Goal: Transaction & Acquisition: Purchase product/service

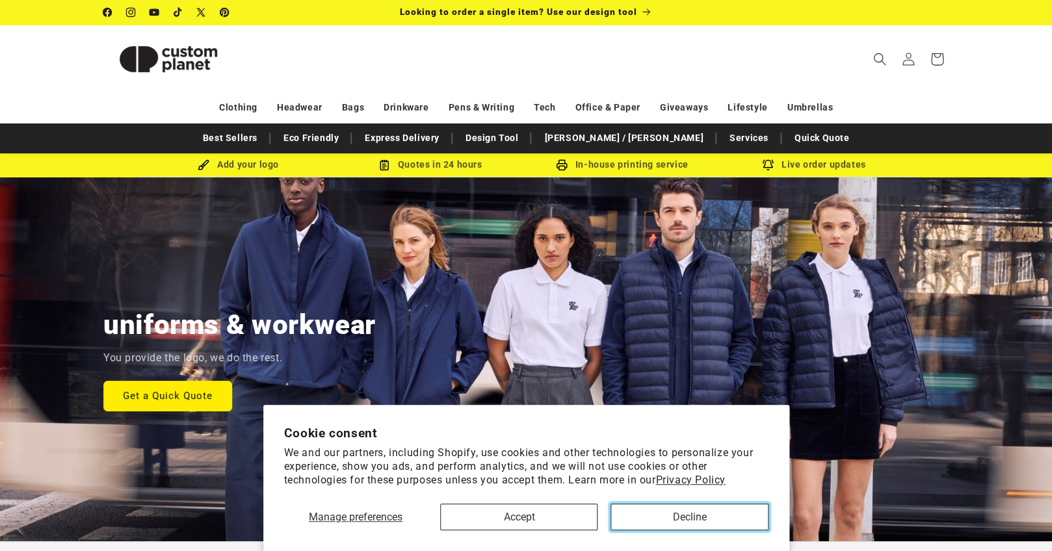
click at [688, 521] on button "Decline" at bounding box center [688, 517] width 157 height 27
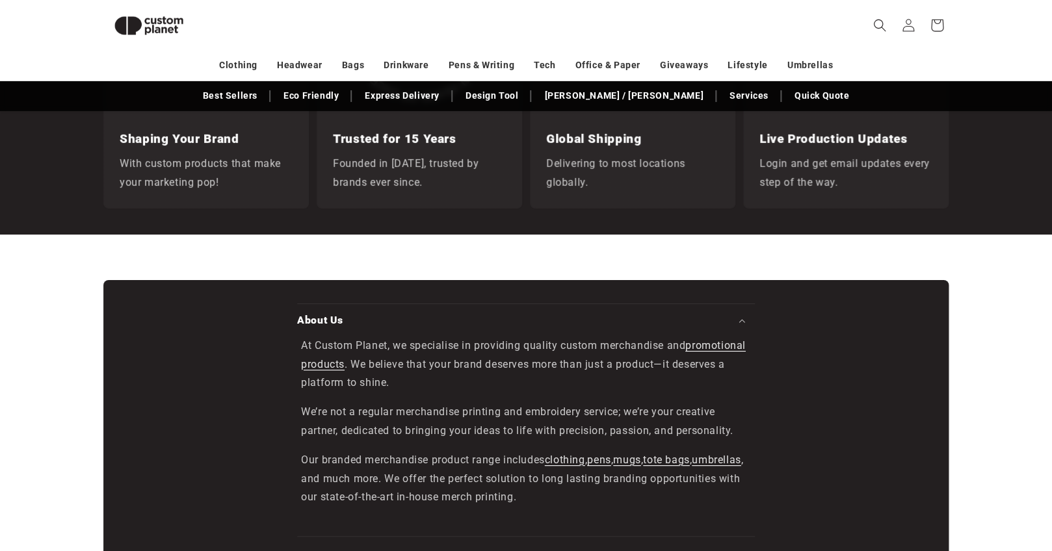
scroll to position [2329, 0]
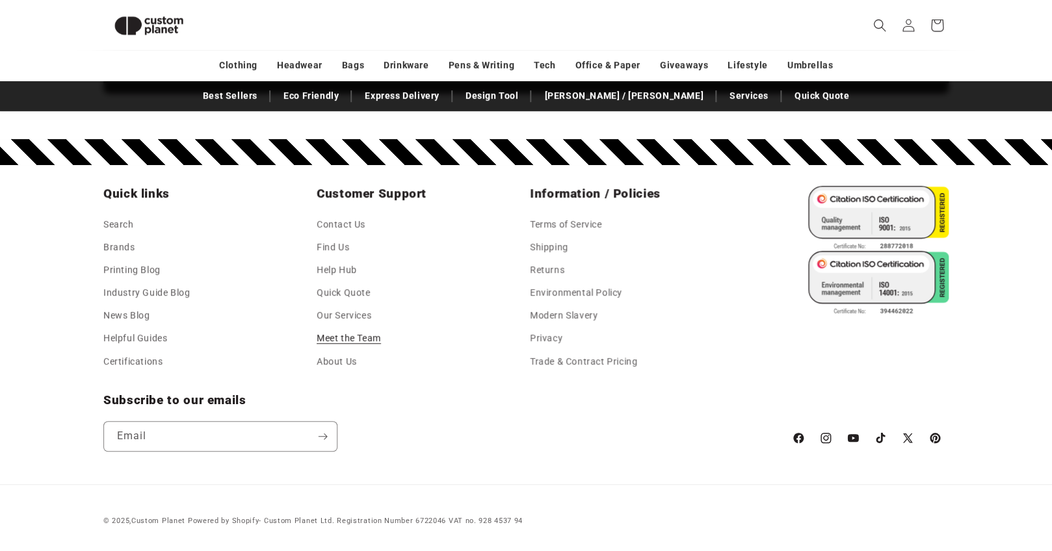
click at [346, 341] on link "Meet the Team" at bounding box center [349, 338] width 64 height 23
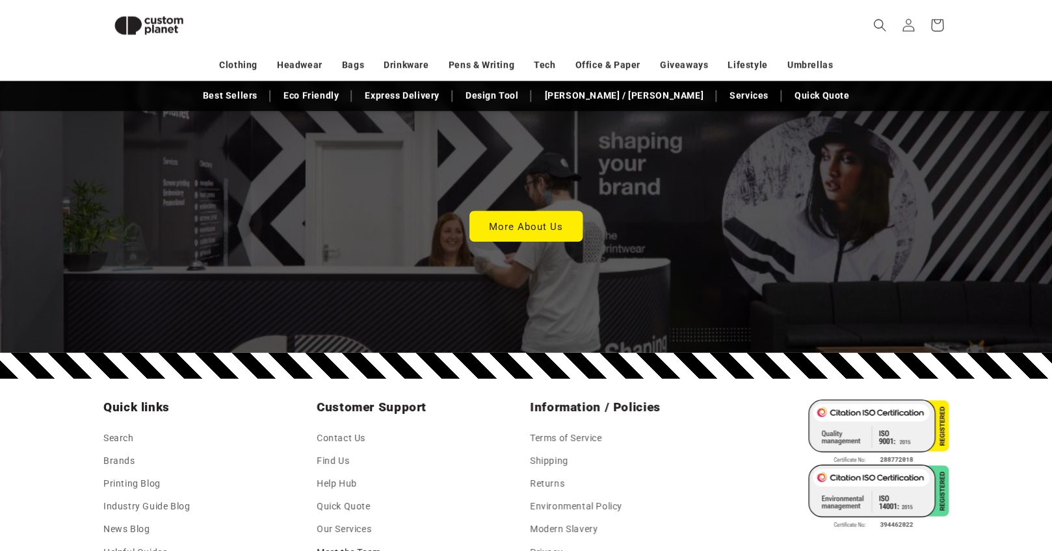
scroll to position [3637, 0]
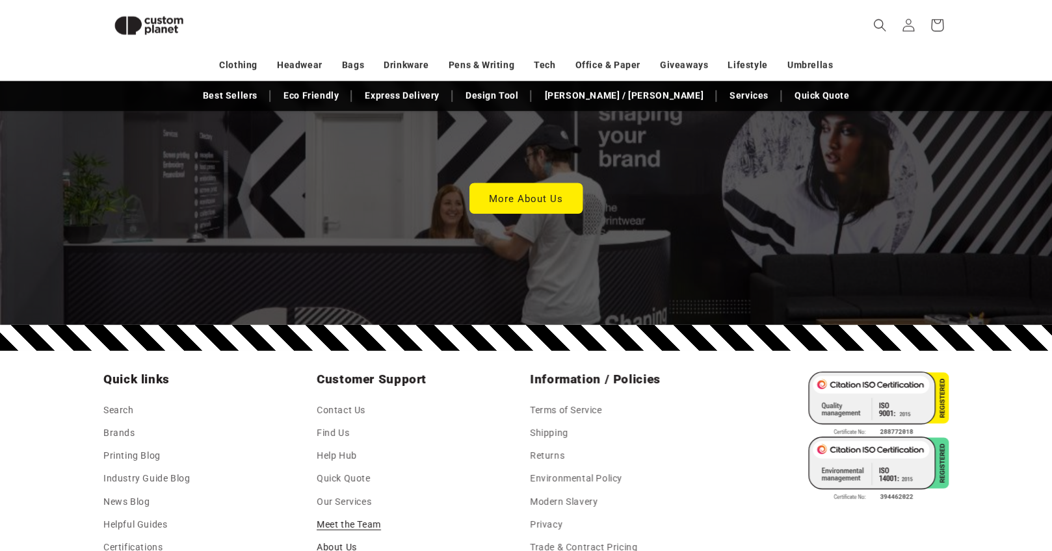
click at [340, 536] on link "About Us" at bounding box center [337, 547] width 40 height 23
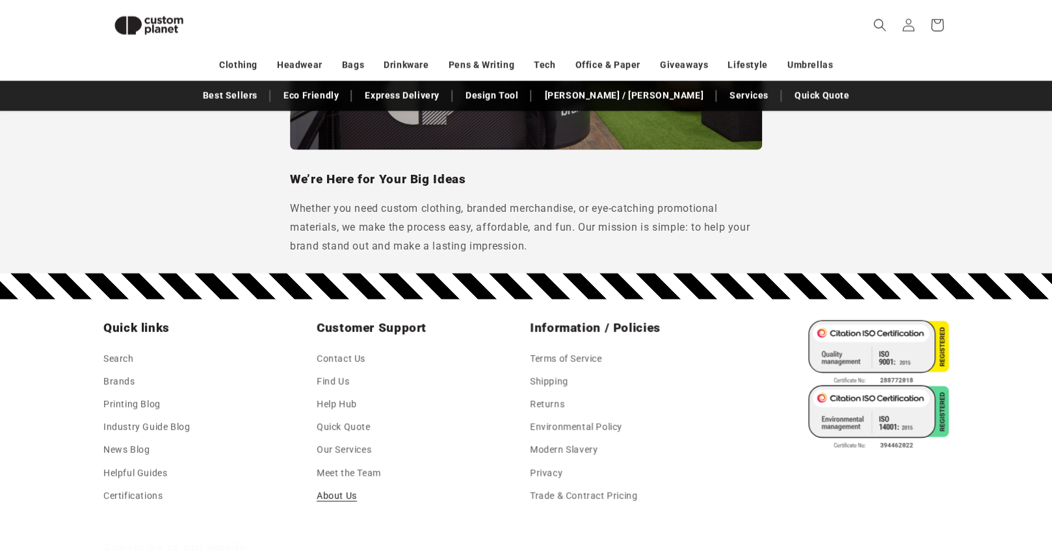
scroll to position [1150, 0]
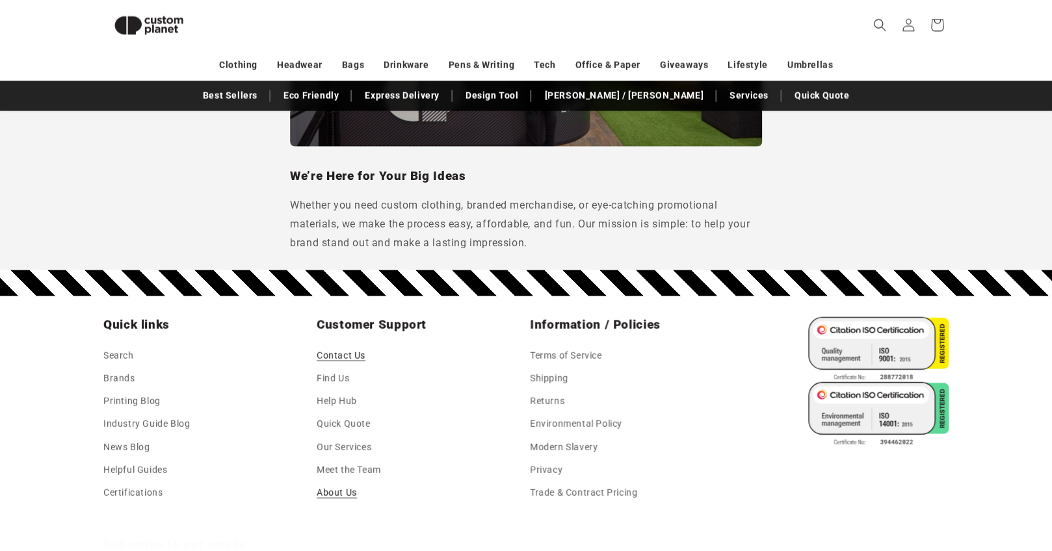
click at [339, 349] on link "Contact Us" at bounding box center [341, 357] width 49 height 19
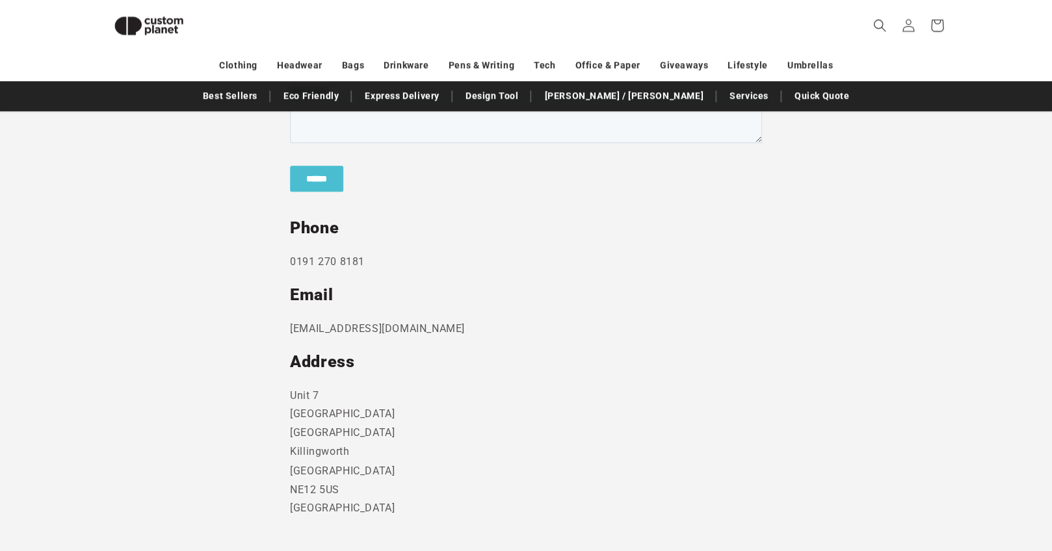
scroll to position [585, 0]
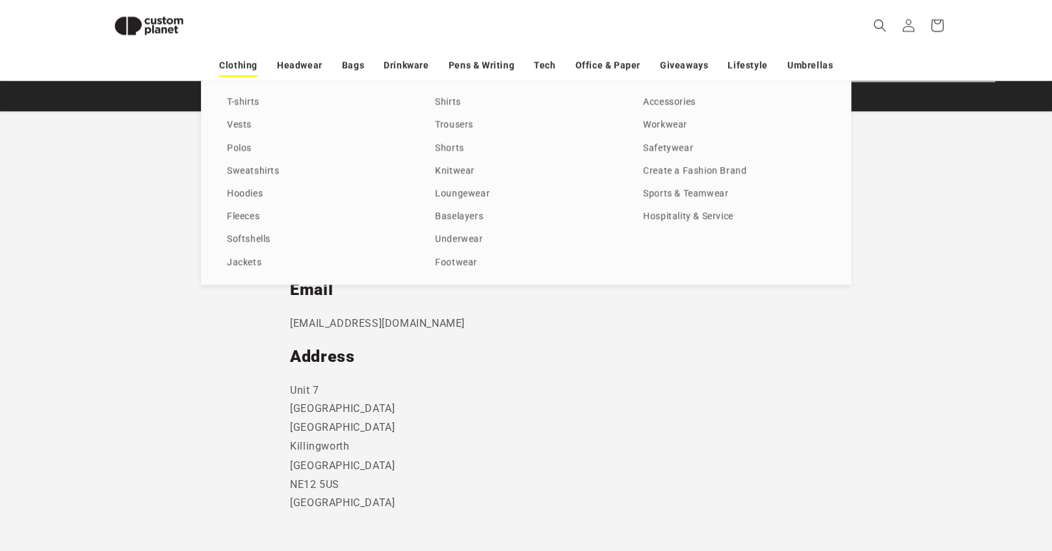
click at [239, 64] on link "Clothing" at bounding box center [238, 65] width 38 height 23
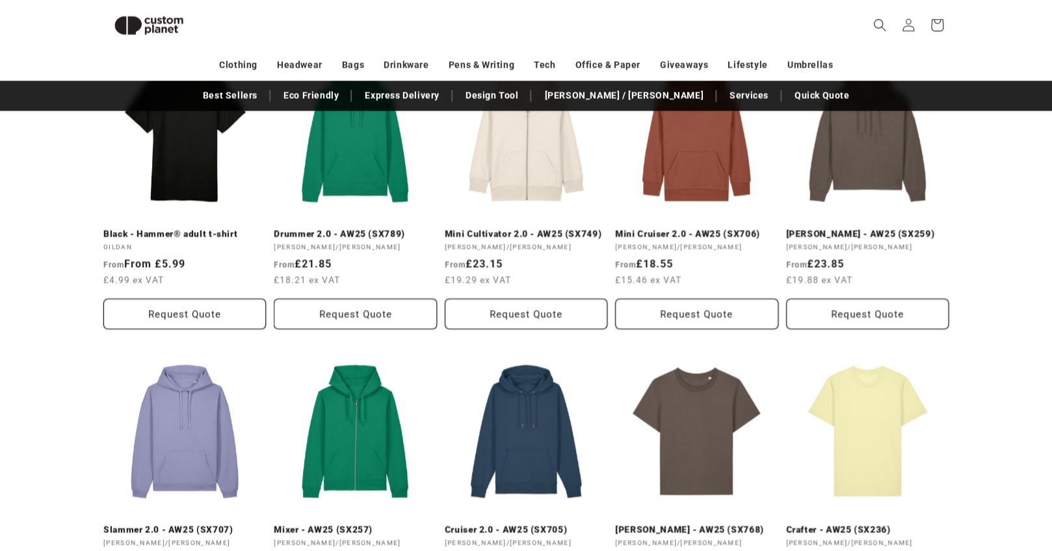
scroll to position [1222, 0]
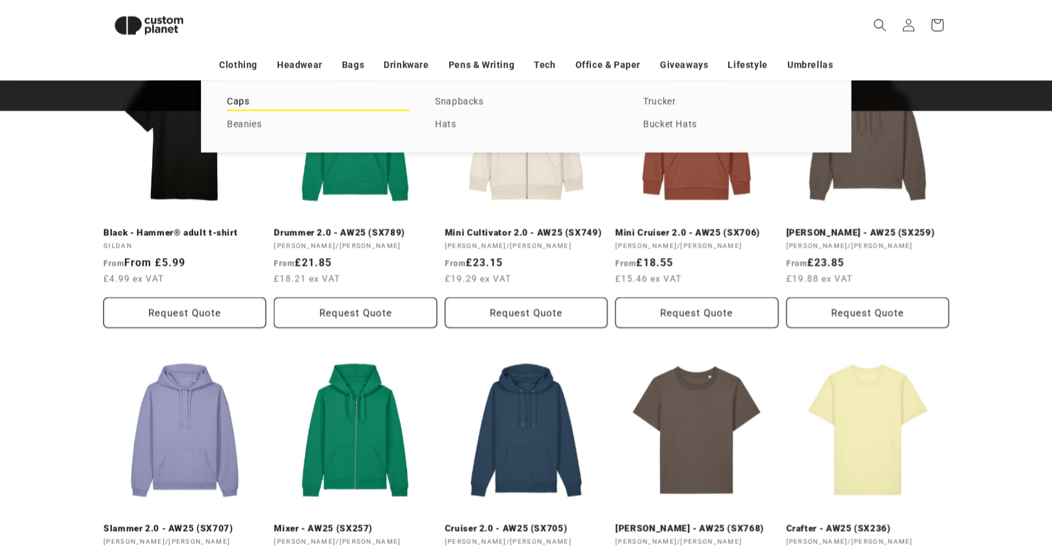
click at [236, 102] on link "Caps" at bounding box center [318, 103] width 182 height 18
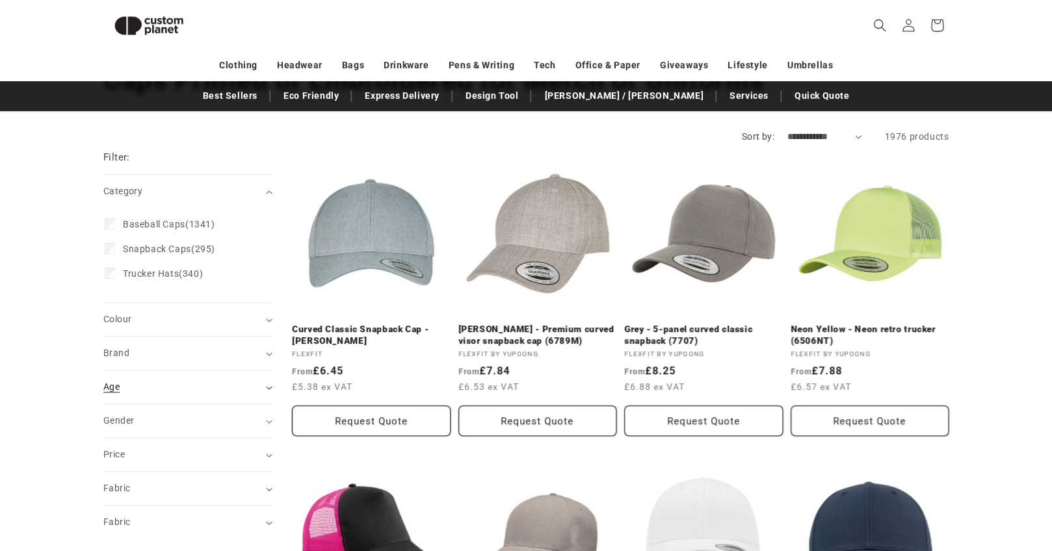
scroll to position [149, 0]
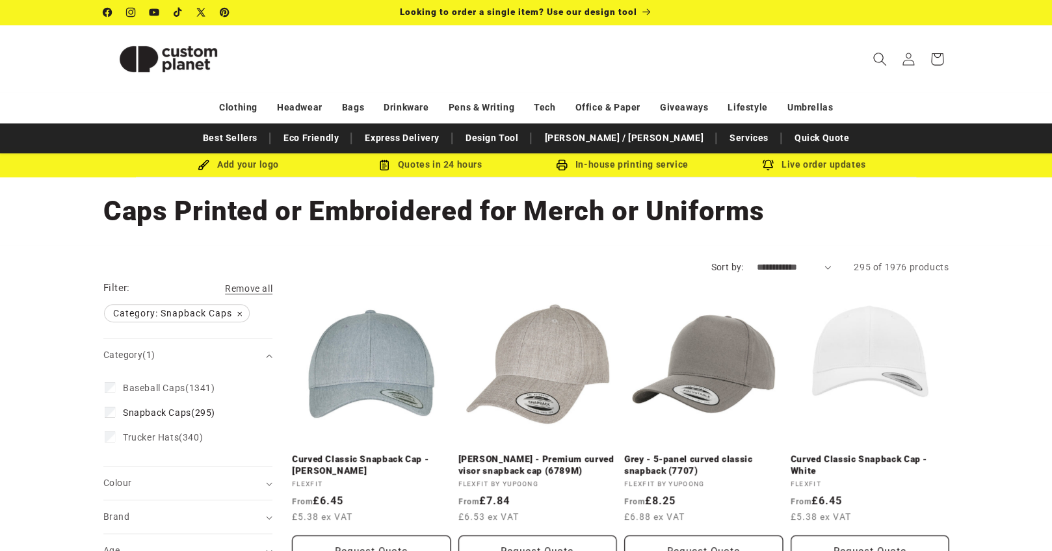
click at [877, 62] on icon "Search" at bounding box center [879, 59] width 13 height 13
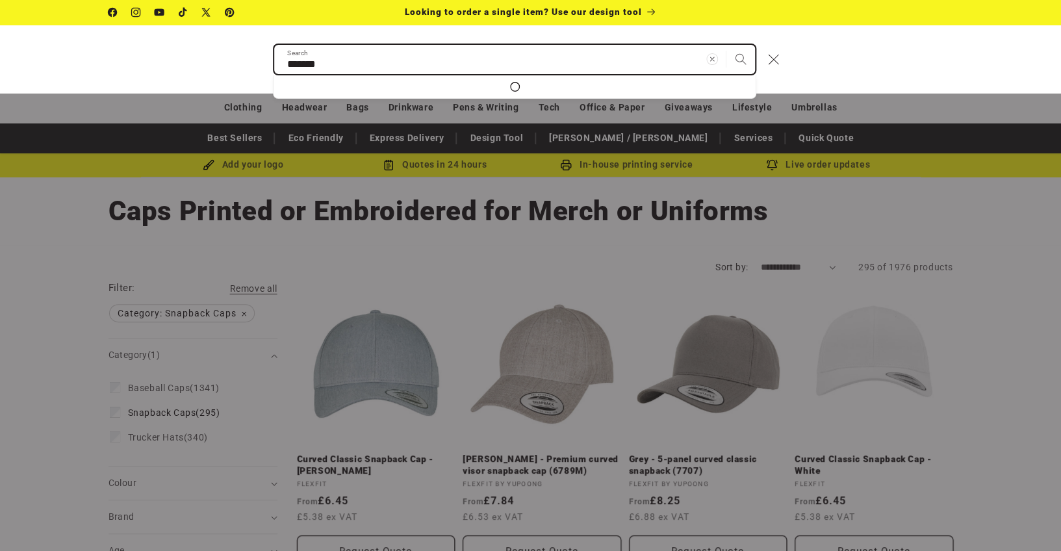
type input "*******"
click at [727, 45] on button "Search" at bounding box center [741, 59] width 29 height 29
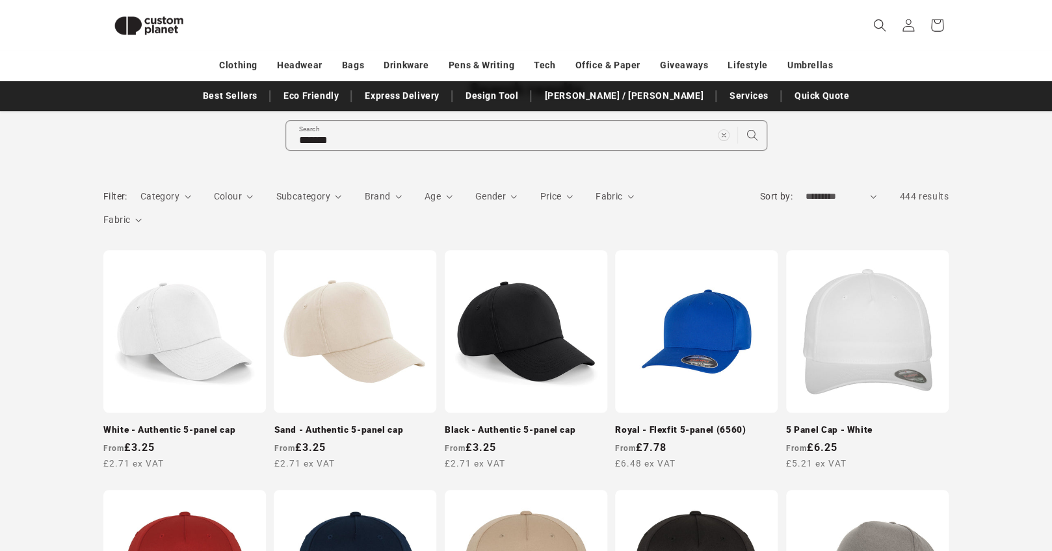
scroll to position [114, 0]
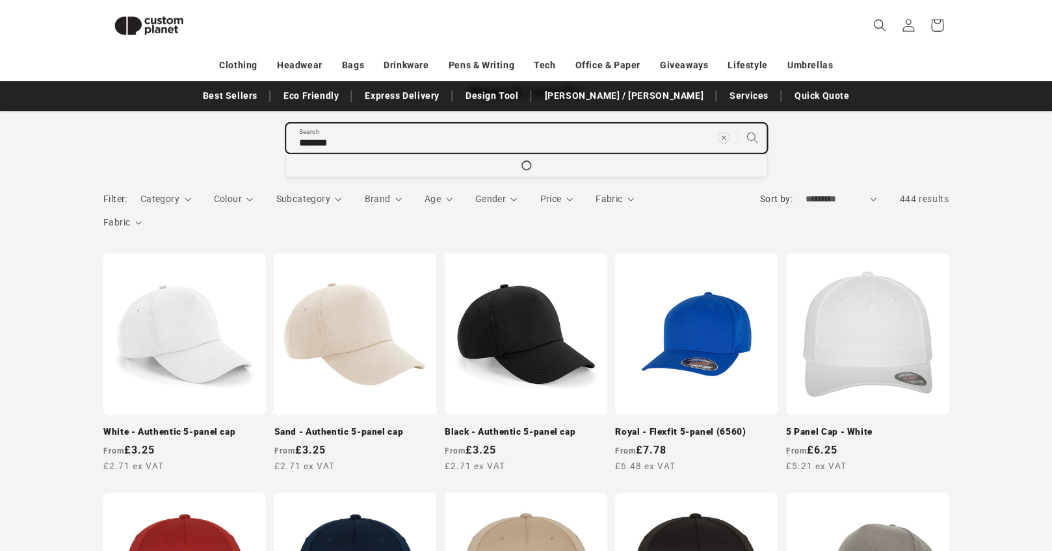
drag, startPoint x: 363, startPoint y: 140, endPoint x: 161, endPoint y: 125, distance: 202.1
click at [286, 125] on input "*******" at bounding box center [526, 137] width 480 height 29
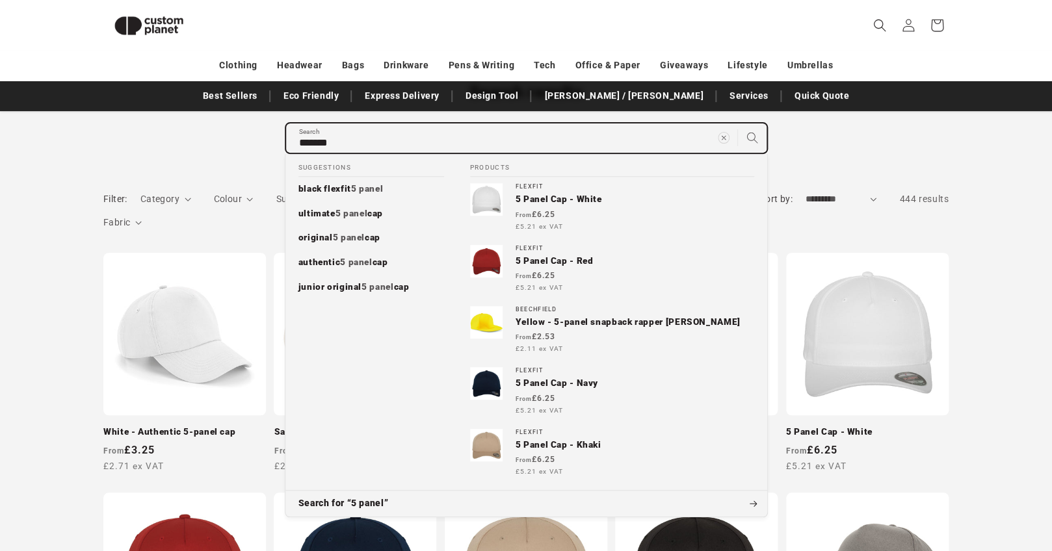
type input "*"
type input "**"
type input "***"
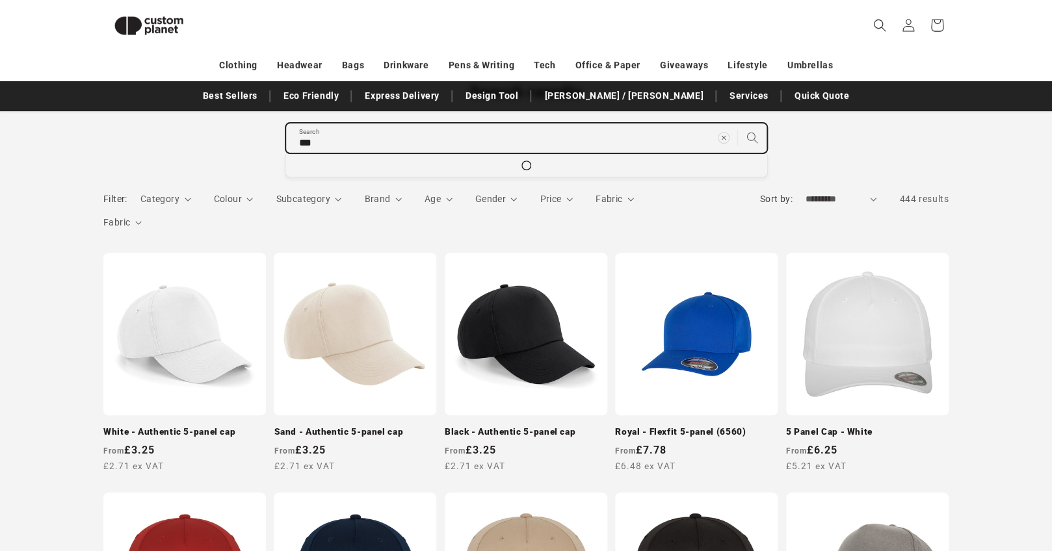
type input "***"
click button "Search for “cap”" at bounding box center [0, 0] width 0 height 0
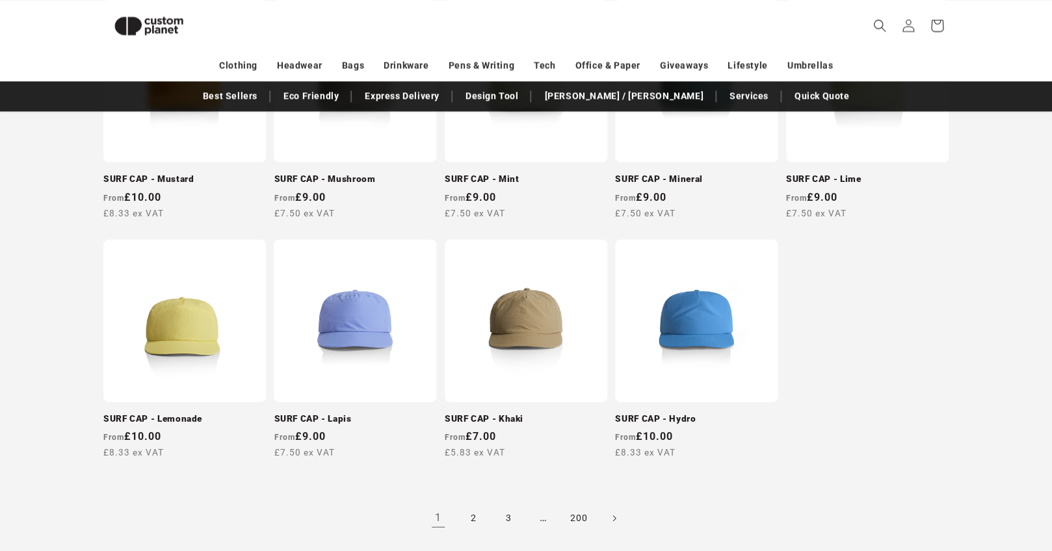
scroll to position [1087, 0]
click at [172, 413] on link "SURF CAP - Lemonade" at bounding box center [184, 419] width 162 height 12
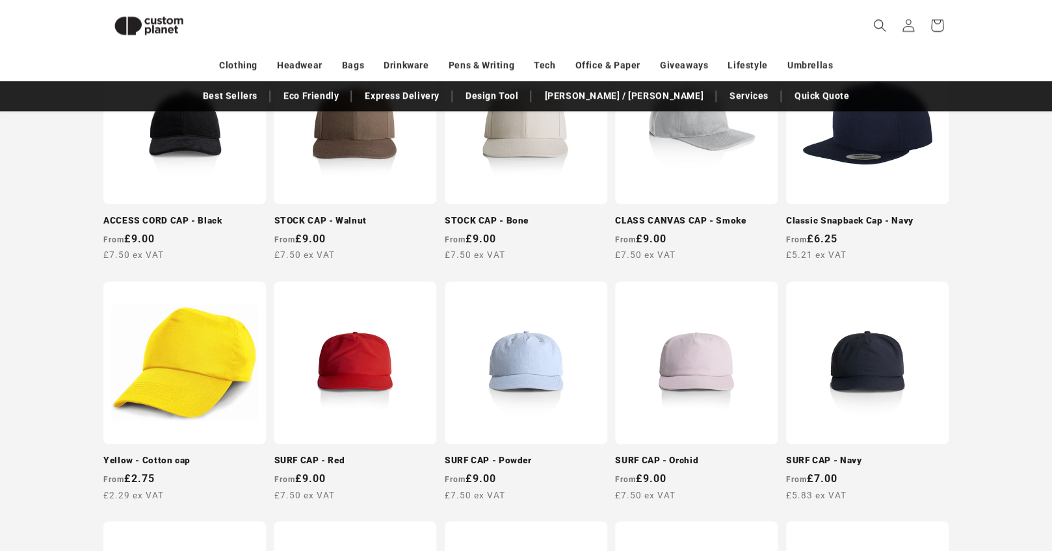
scroll to position [86, 0]
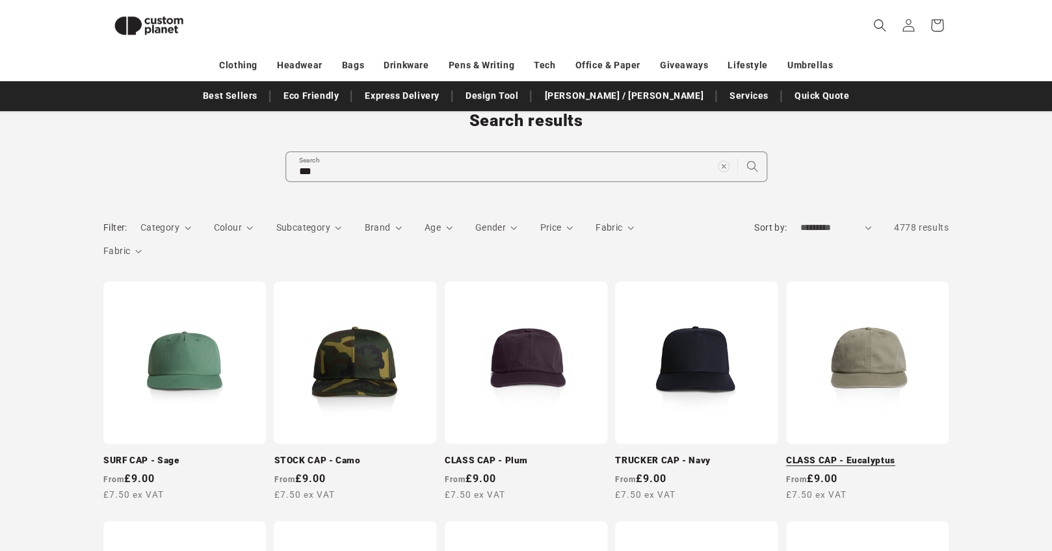
click at [907, 455] on link "CLASS CAP - Eucalyptus" at bounding box center [867, 461] width 162 height 12
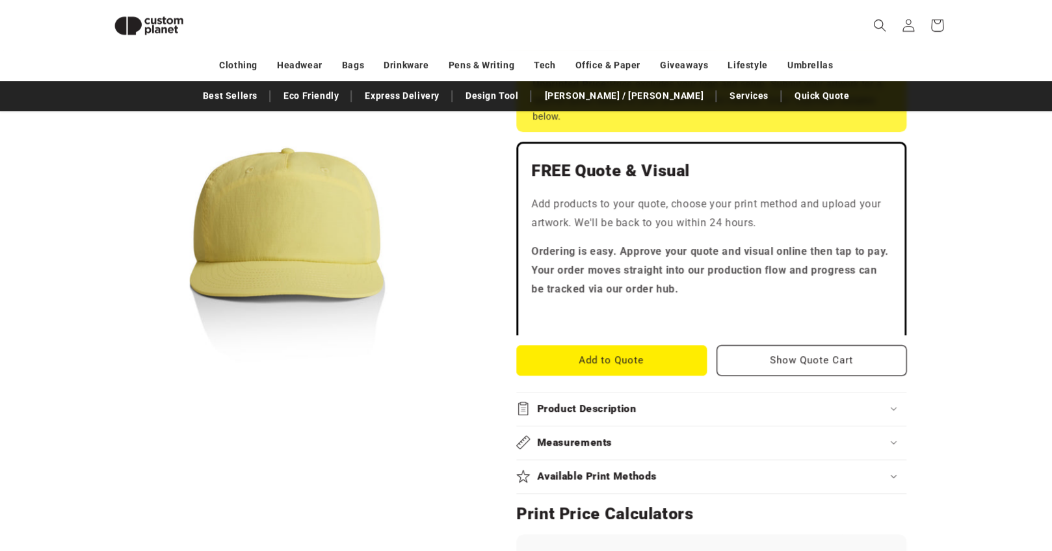
scroll to position [289, 0]
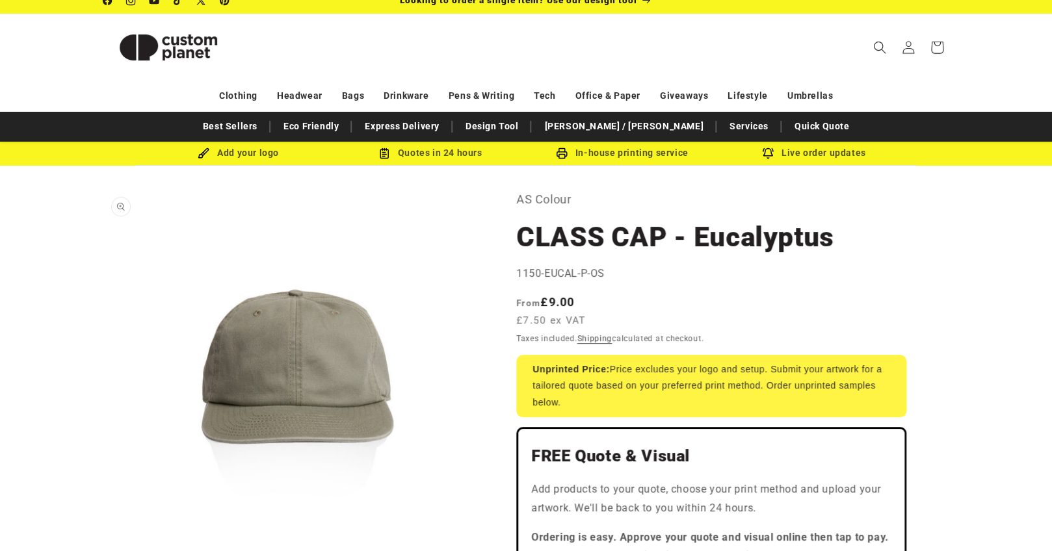
scroll to position [14, 0]
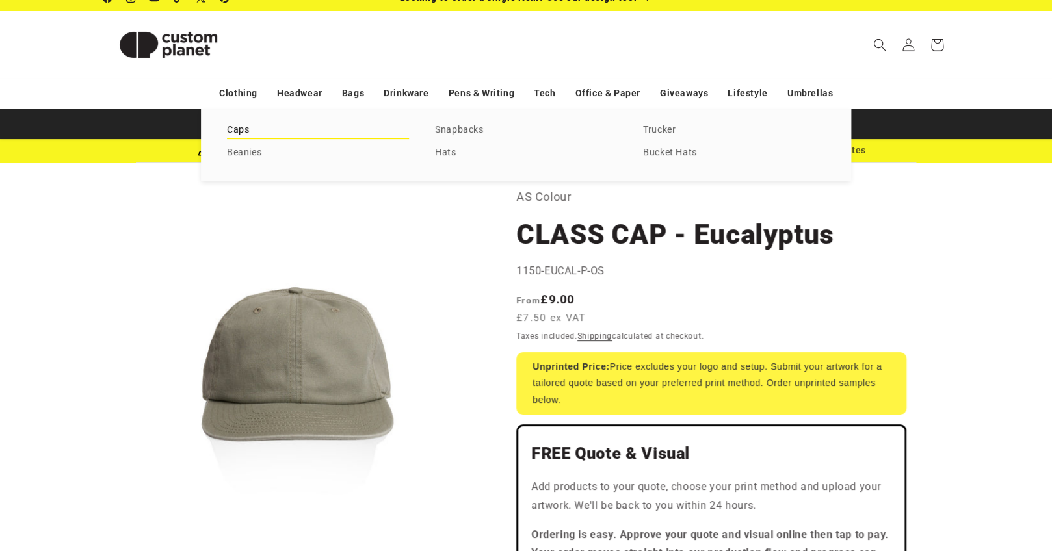
click at [250, 131] on link "Caps" at bounding box center [318, 131] width 182 height 18
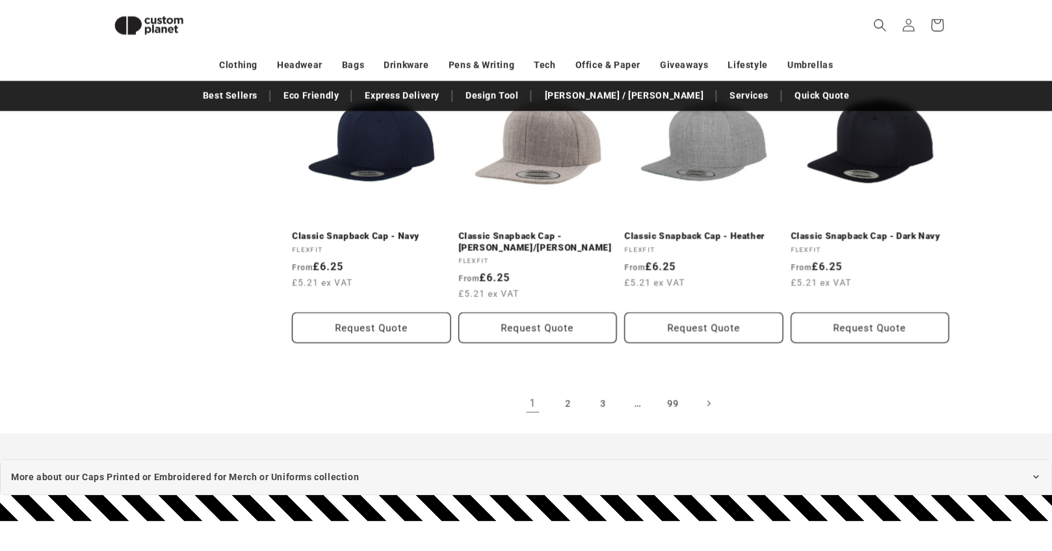
scroll to position [1416, 0]
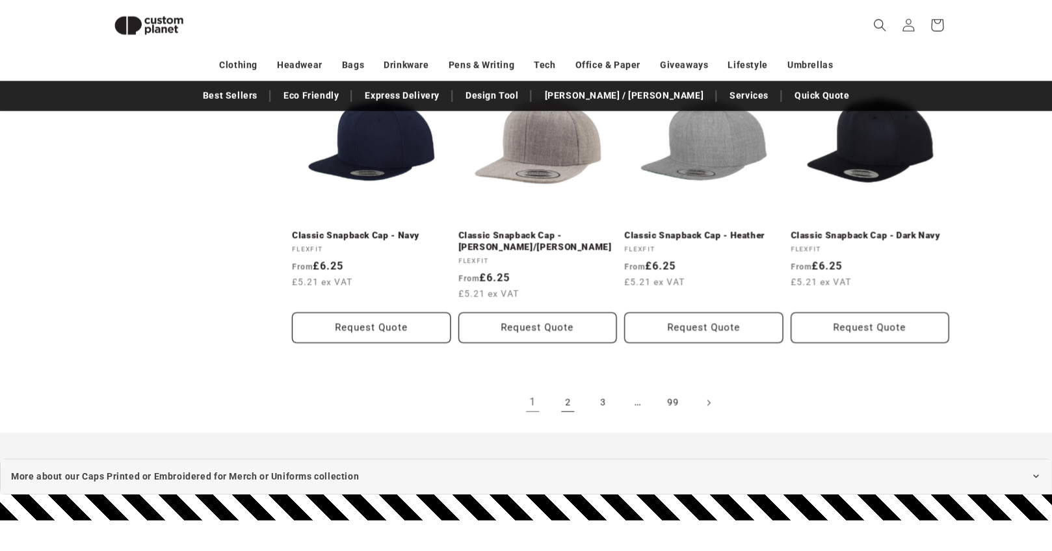
click at [574, 396] on link "2" at bounding box center [567, 403] width 29 height 29
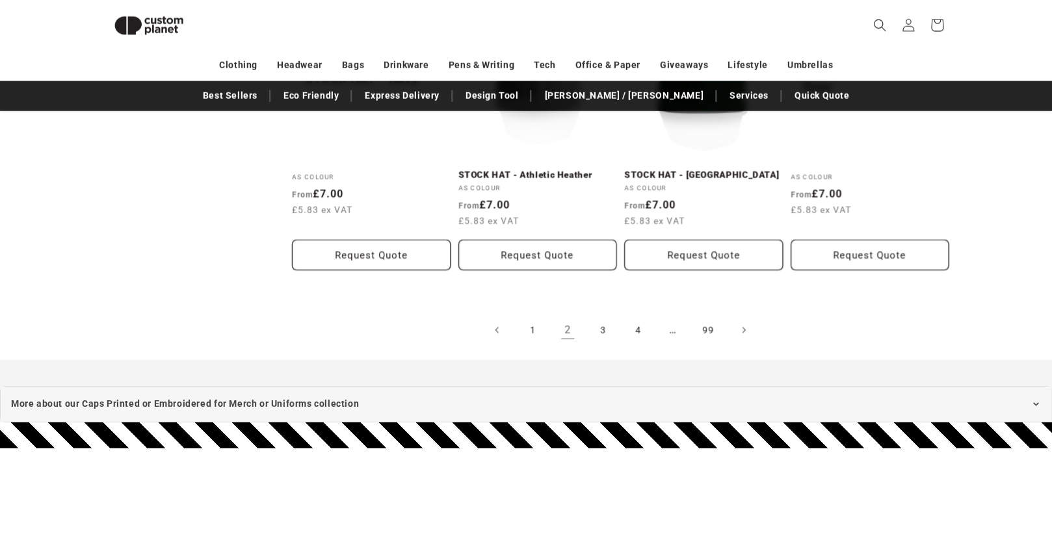
scroll to position [1466, 0]
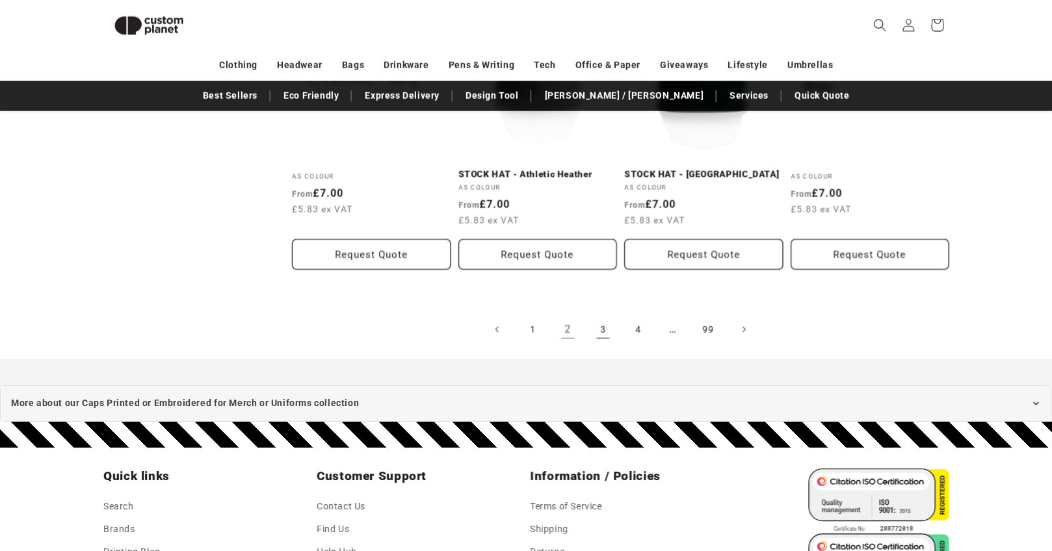
click at [607, 329] on link "3" at bounding box center [602, 329] width 29 height 29
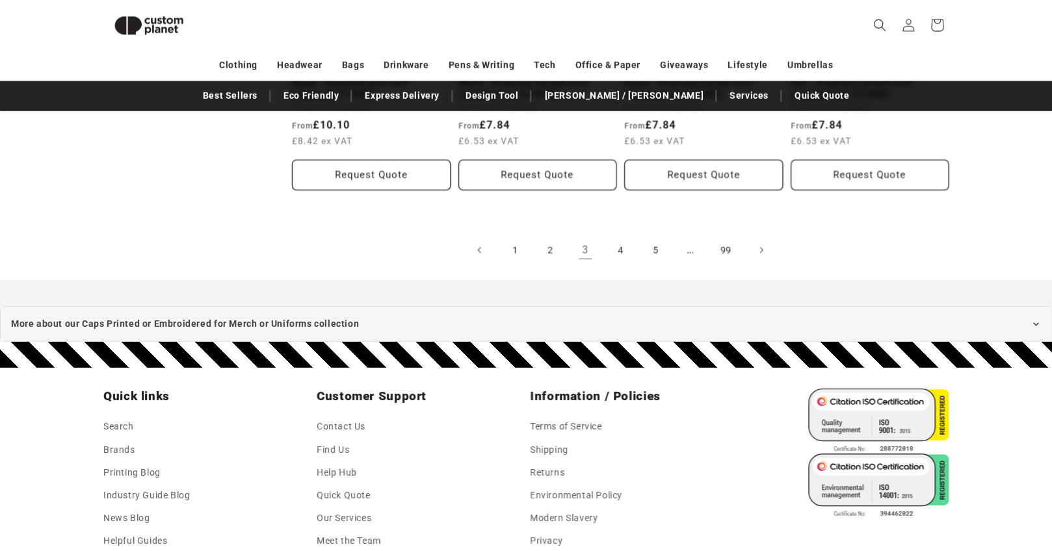
scroll to position [1573, 0]
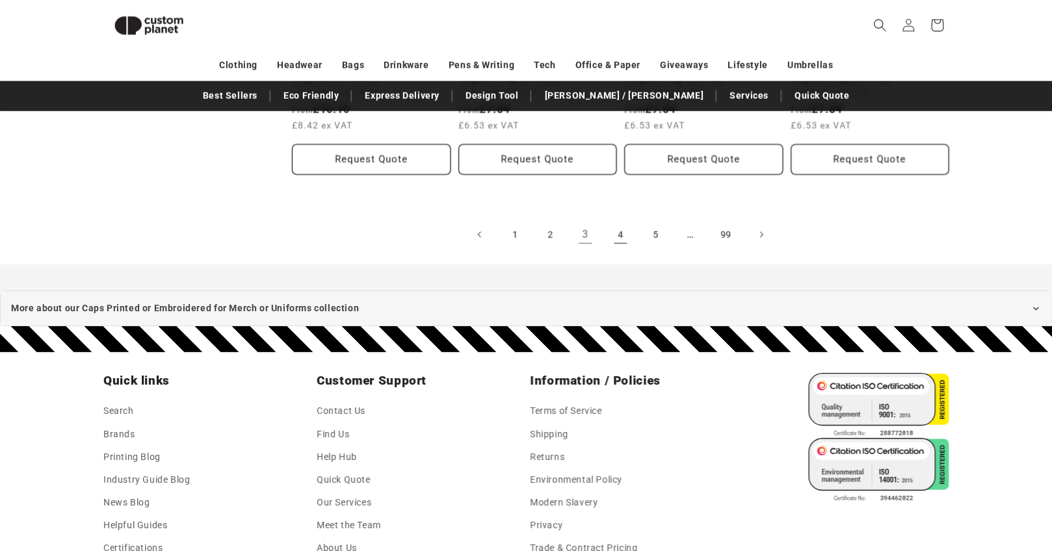
click at [623, 240] on link "4" at bounding box center [620, 234] width 29 height 29
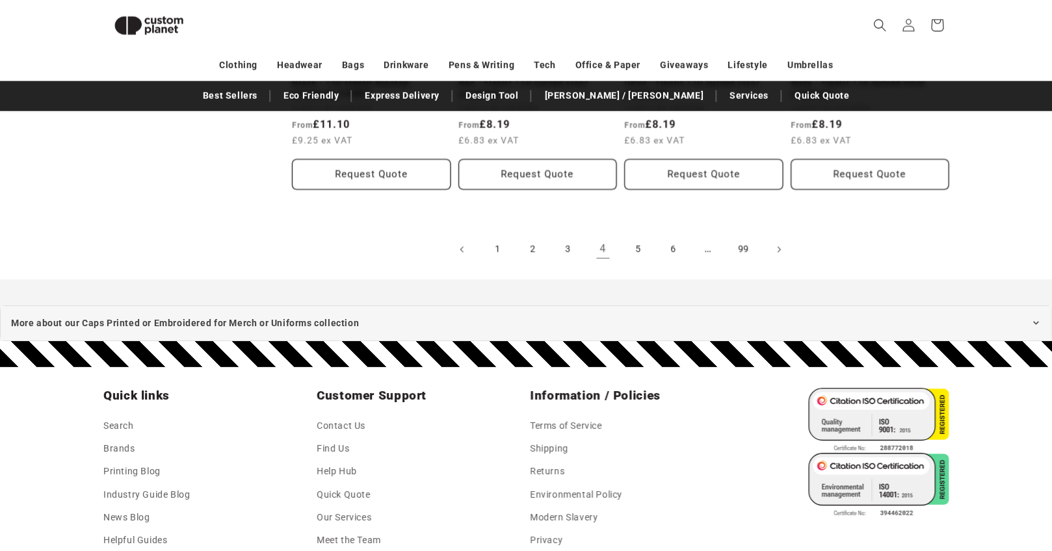
scroll to position [1503, 0]
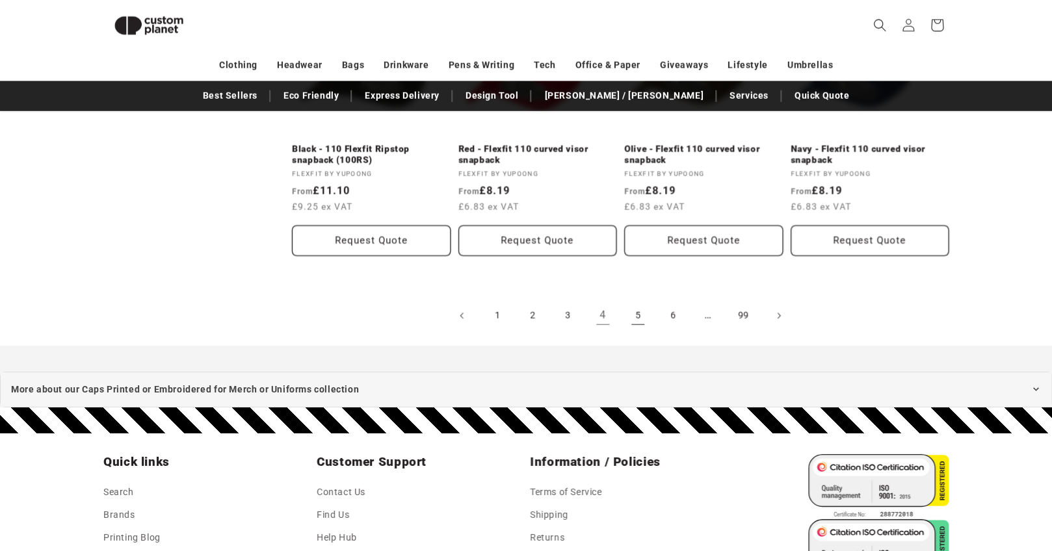
click at [638, 315] on link "5" at bounding box center [637, 316] width 29 height 29
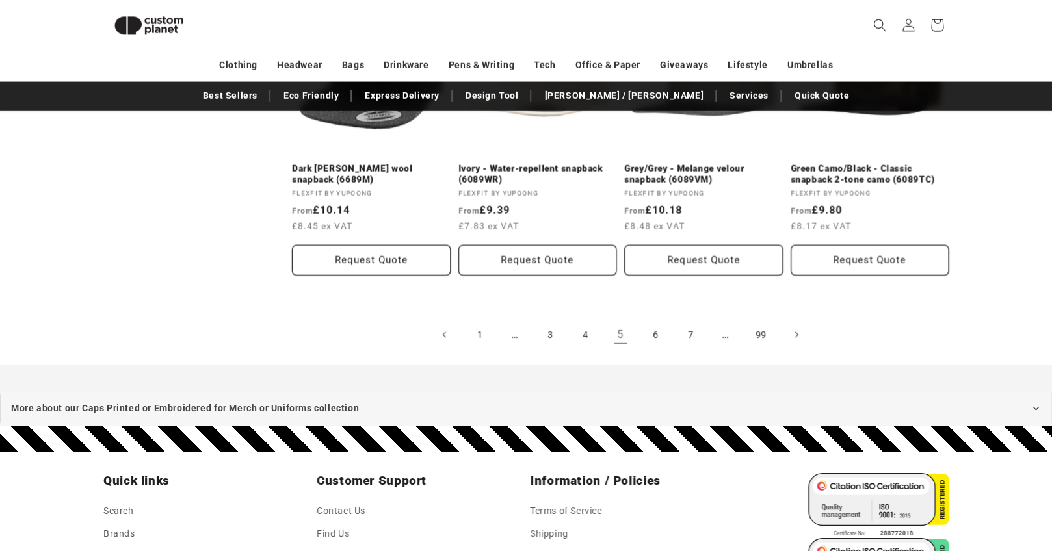
scroll to position [1493, 0]
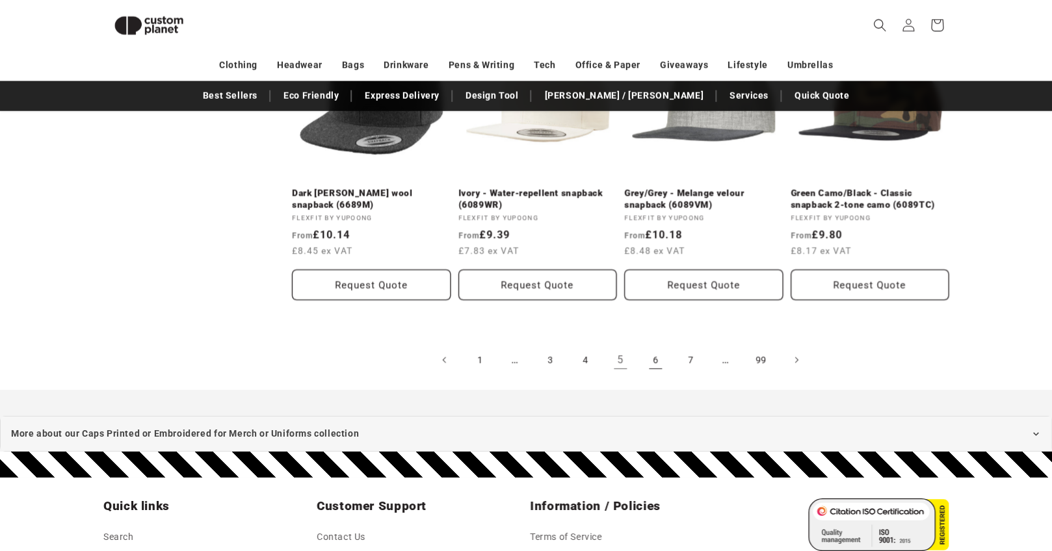
click at [653, 361] on link "6" at bounding box center [655, 360] width 29 height 29
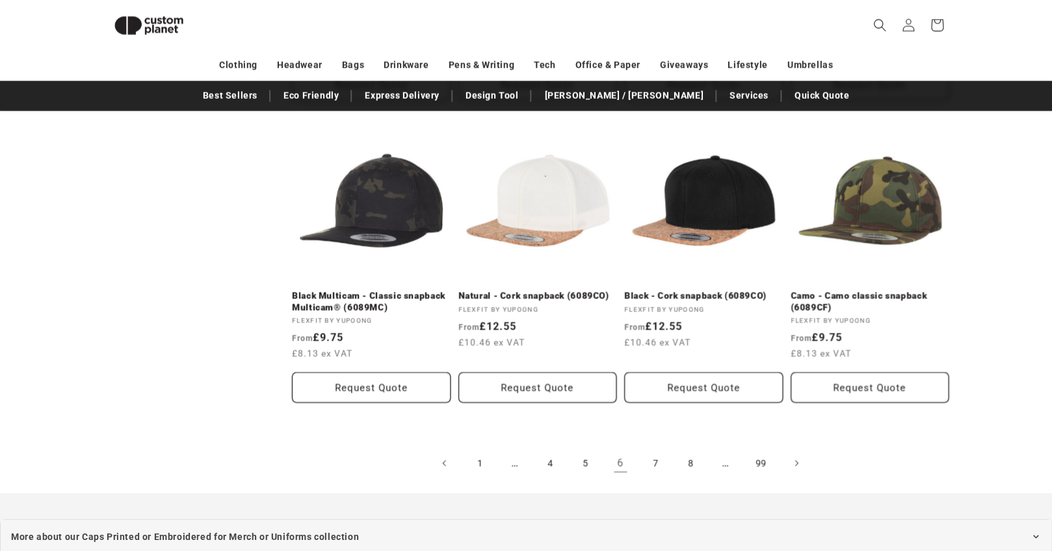
scroll to position [1420, 0]
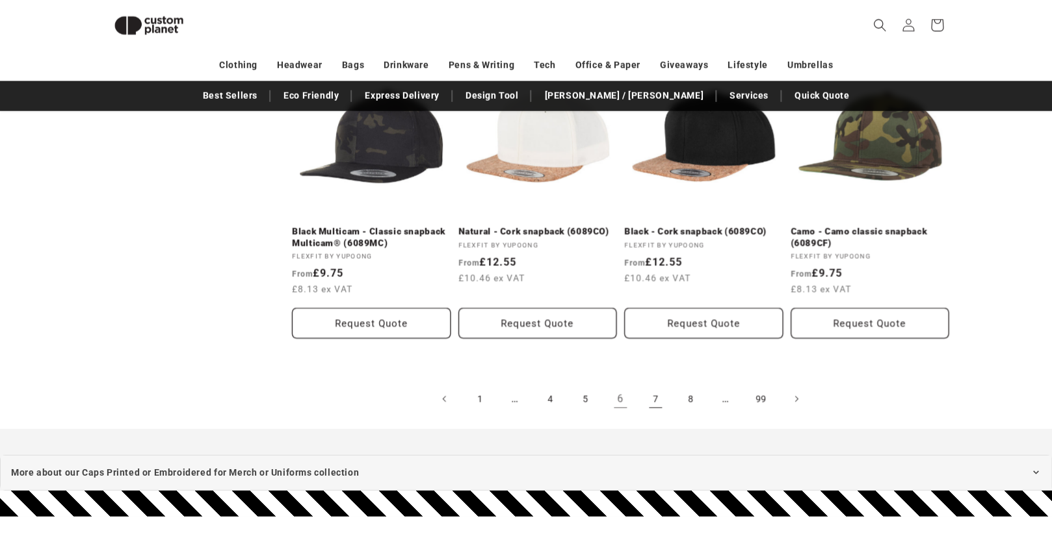
click at [658, 398] on link "7" at bounding box center [655, 399] width 29 height 29
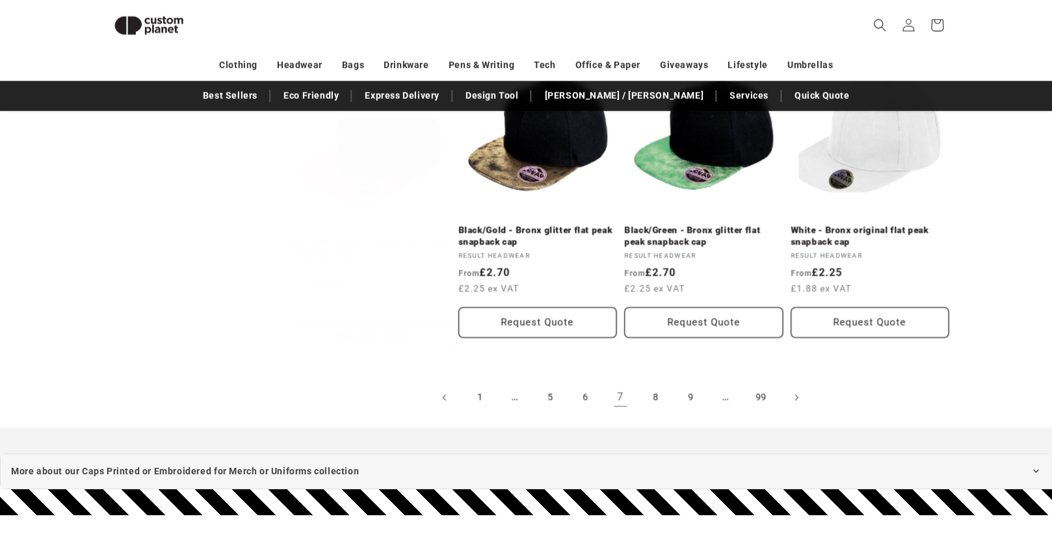
scroll to position [1423, 0]
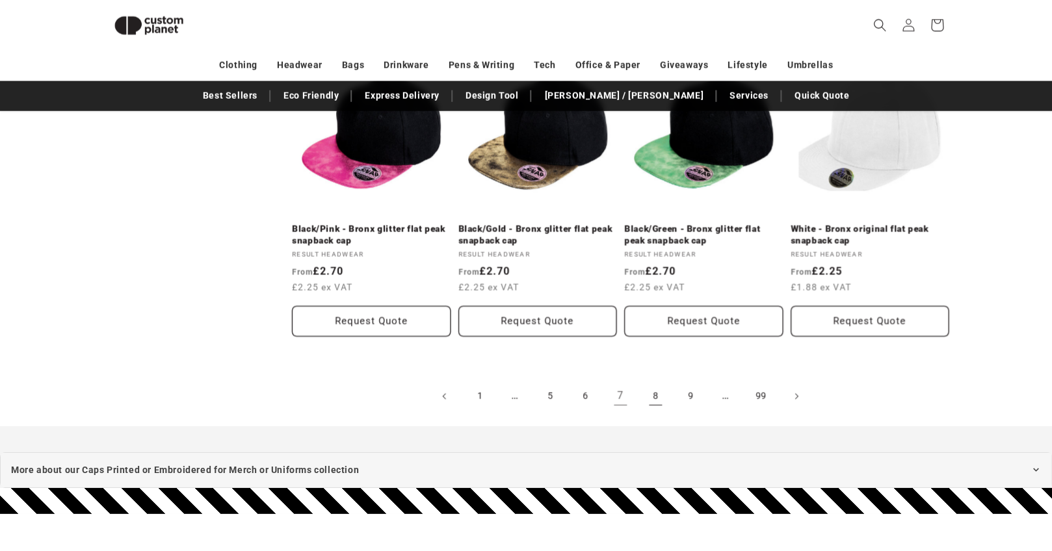
click at [657, 398] on link "8" at bounding box center [655, 396] width 29 height 29
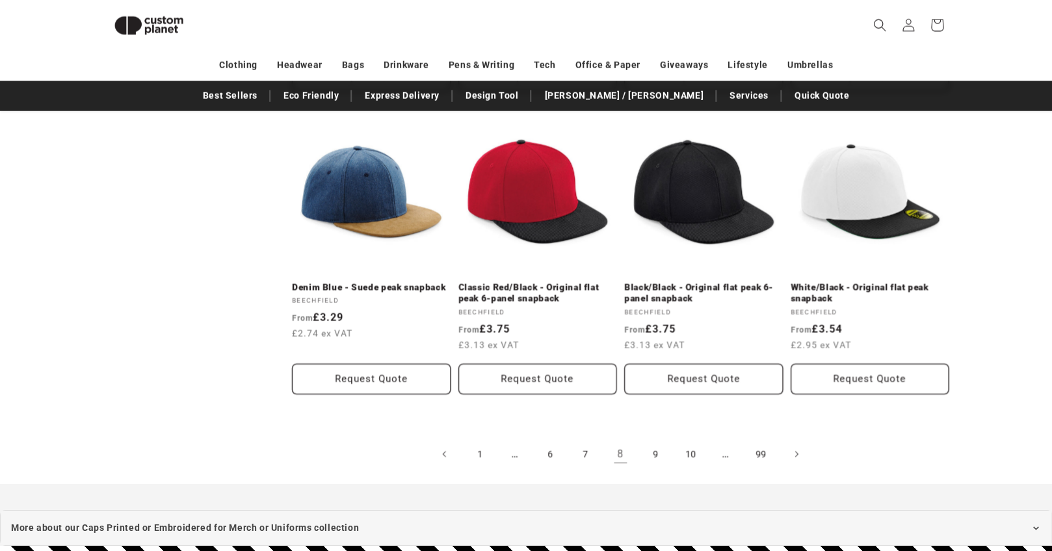
scroll to position [1389, 0]
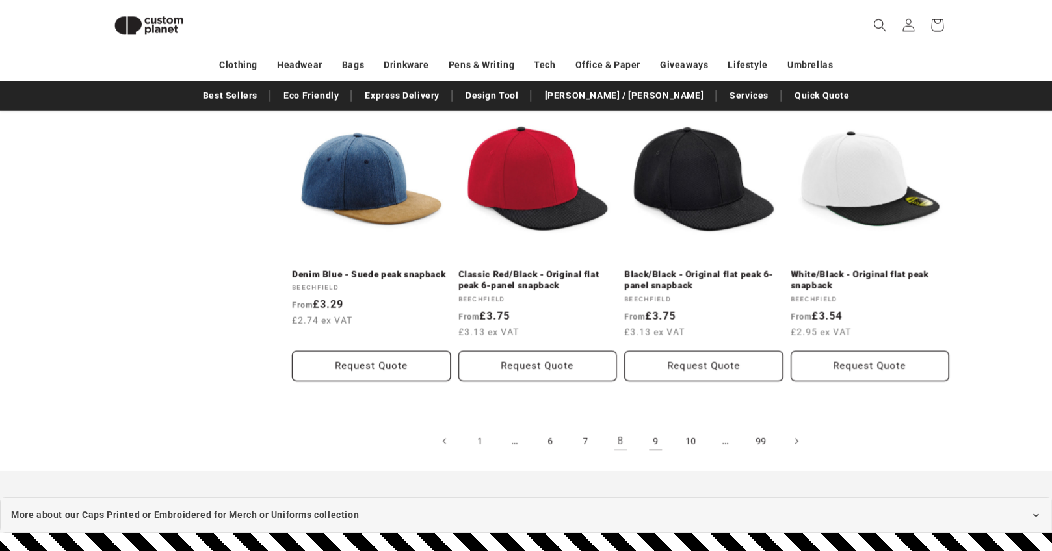
click at [658, 432] on link "9" at bounding box center [655, 441] width 29 height 29
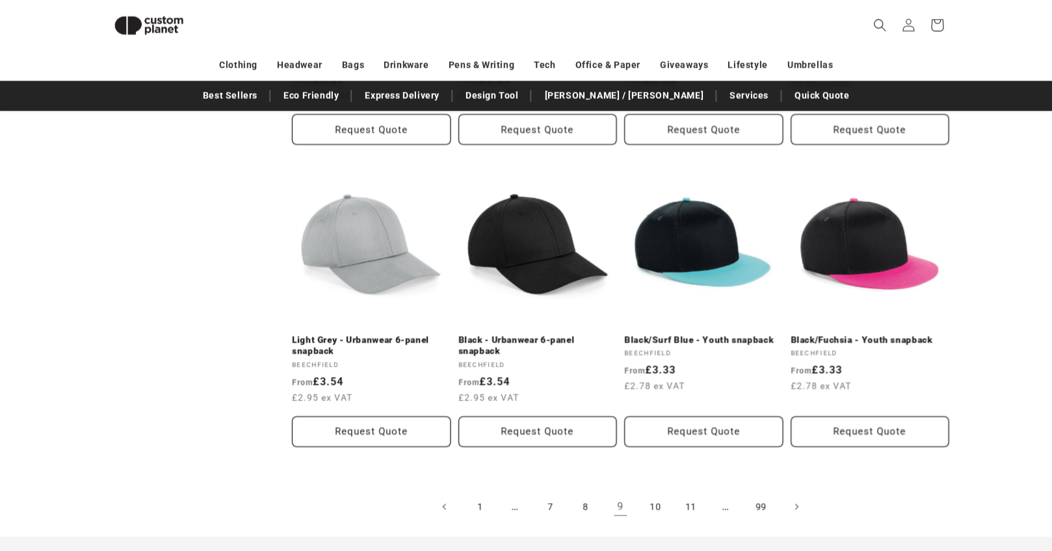
scroll to position [1328, 0]
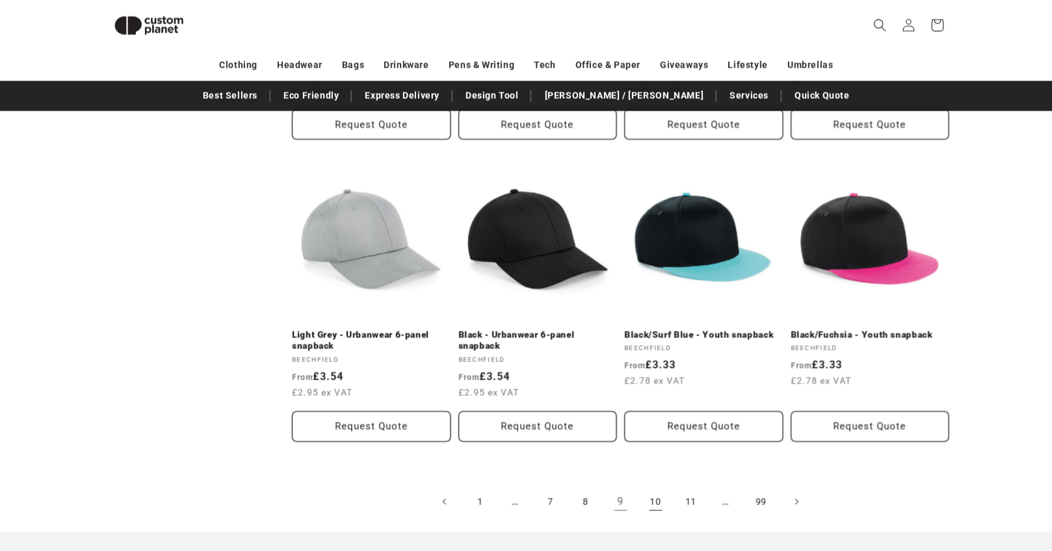
click at [654, 487] on link "10" at bounding box center [655, 501] width 29 height 29
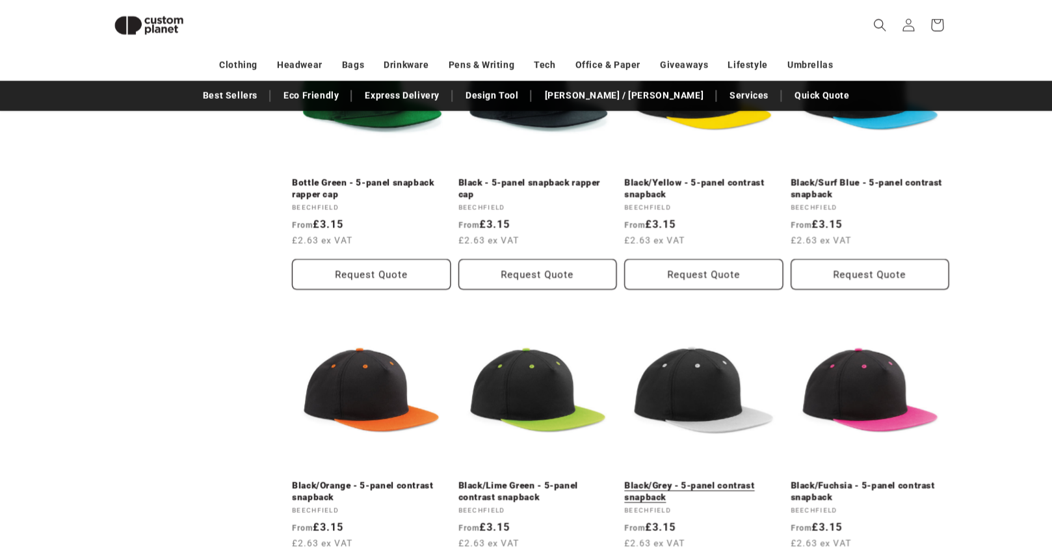
scroll to position [1401, 0]
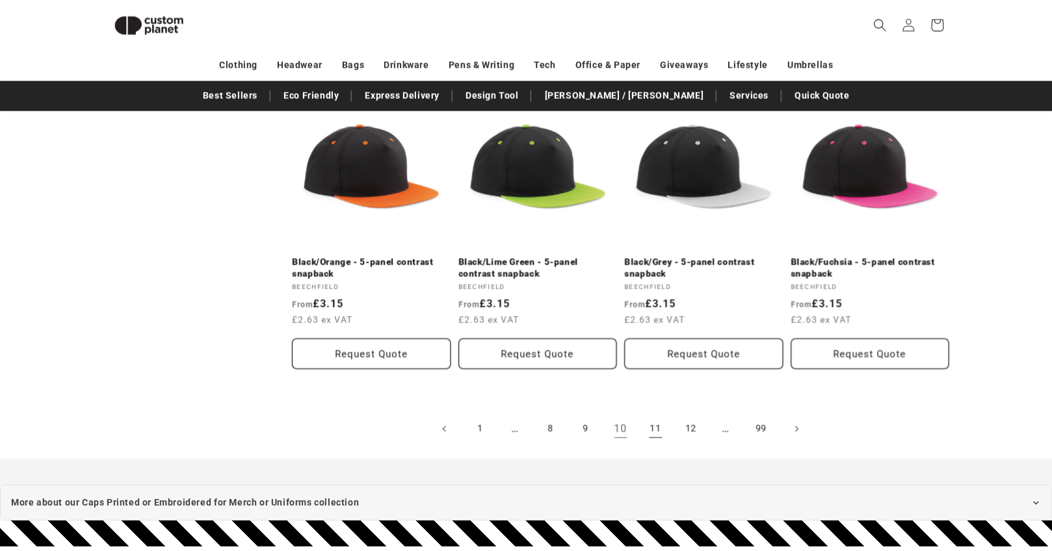
click at [656, 416] on link "11" at bounding box center [655, 429] width 29 height 29
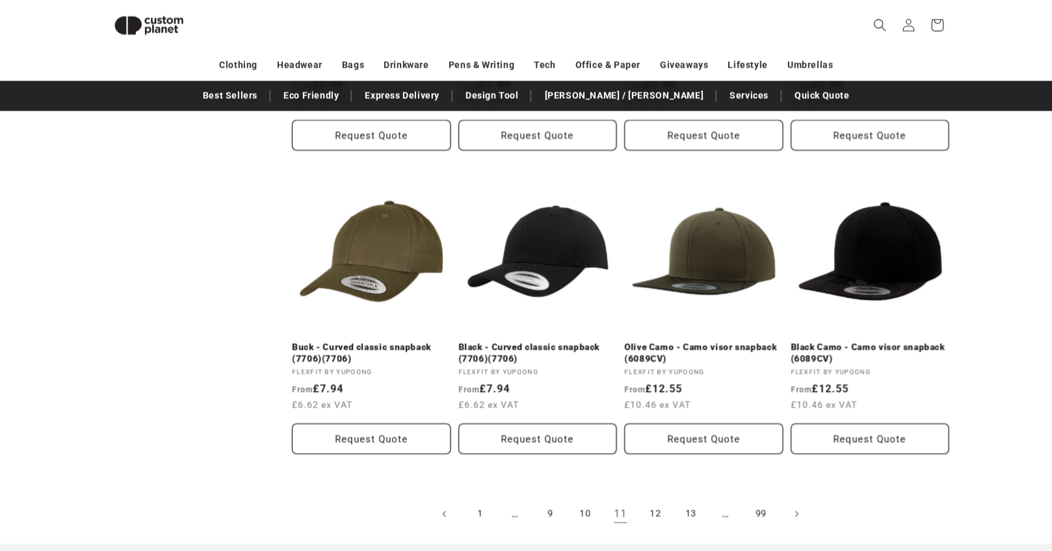
scroll to position [1319, 0]
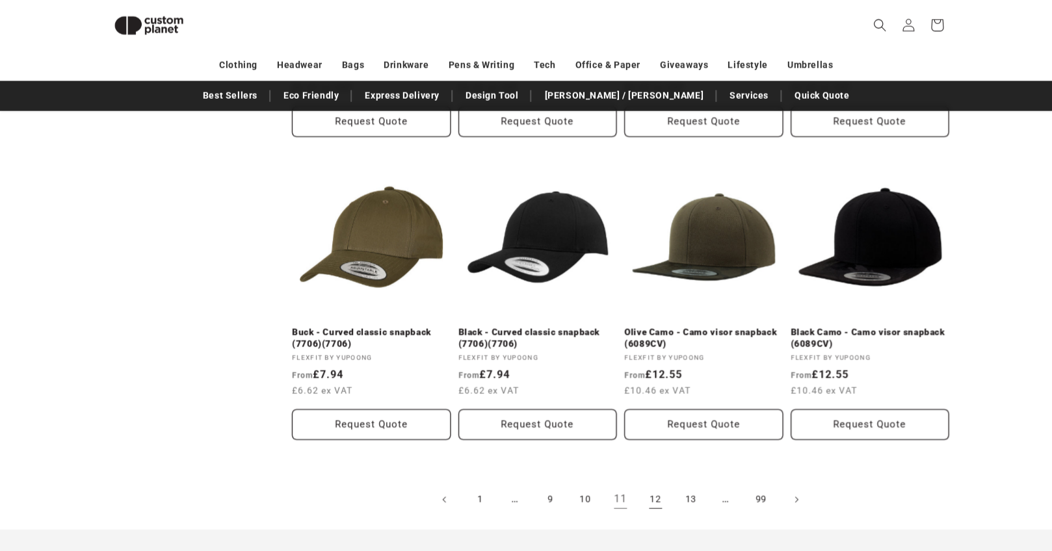
click at [653, 499] on link "12" at bounding box center [655, 499] width 29 height 29
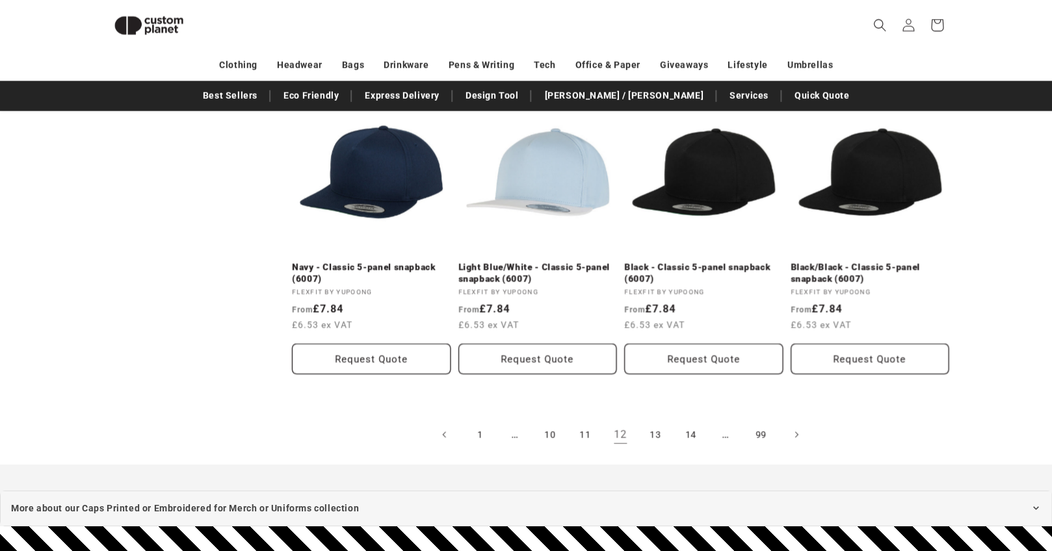
scroll to position [1424, 0]
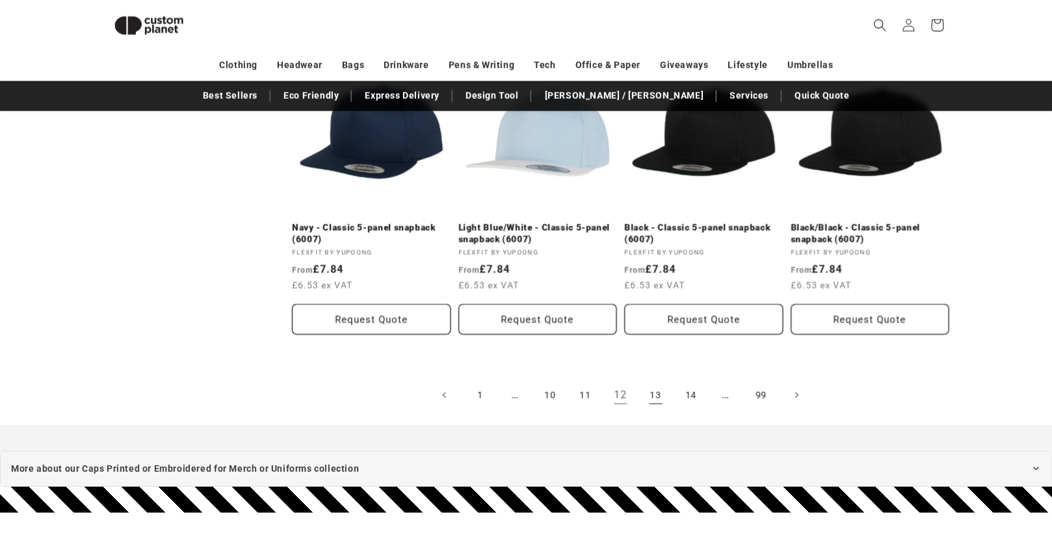
click at [654, 396] on link "13" at bounding box center [655, 395] width 29 height 29
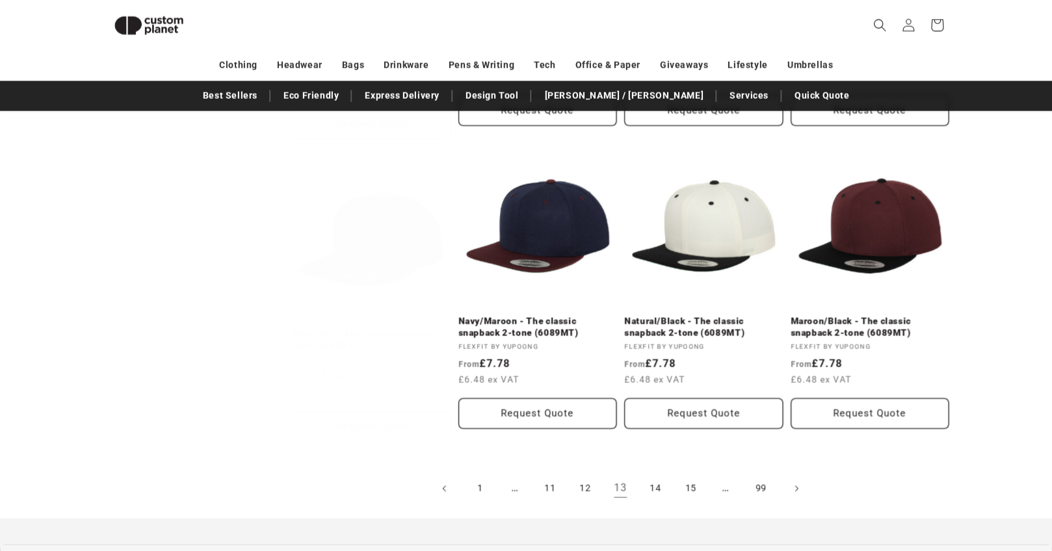
scroll to position [1362, 0]
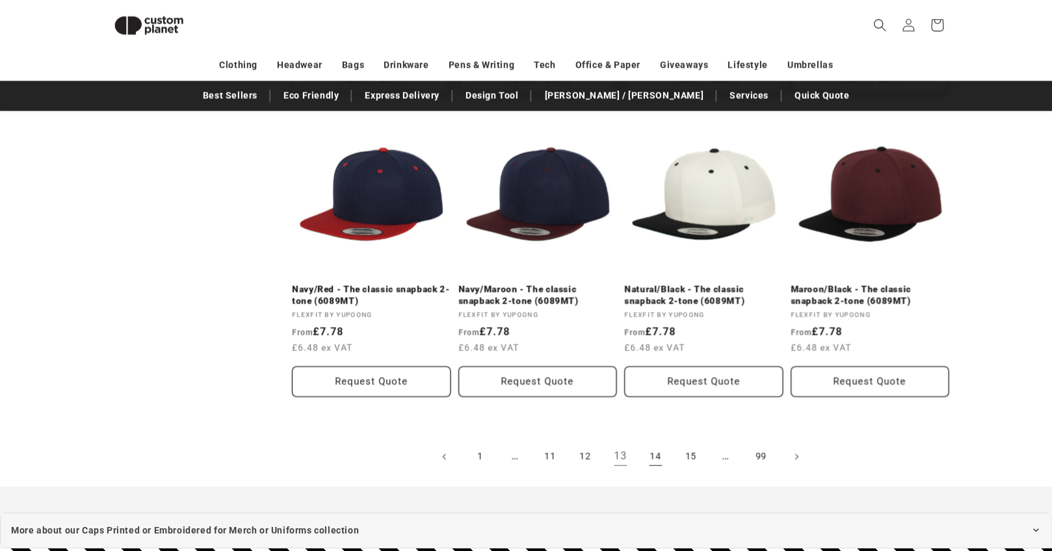
click at [656, 453] on link "14" at bounding box center [655, 457] width 29 height 29
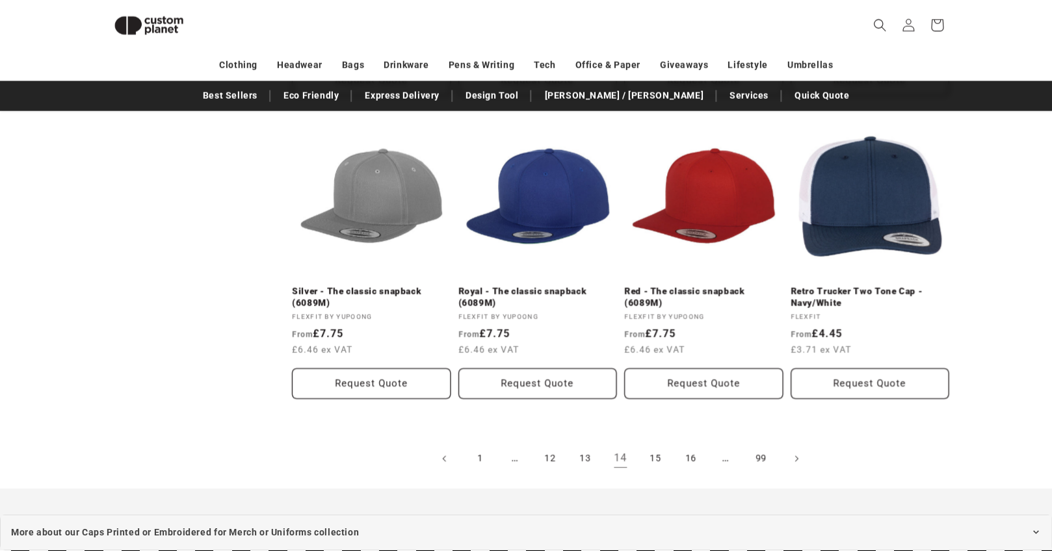
scroll to position [1378, 0]
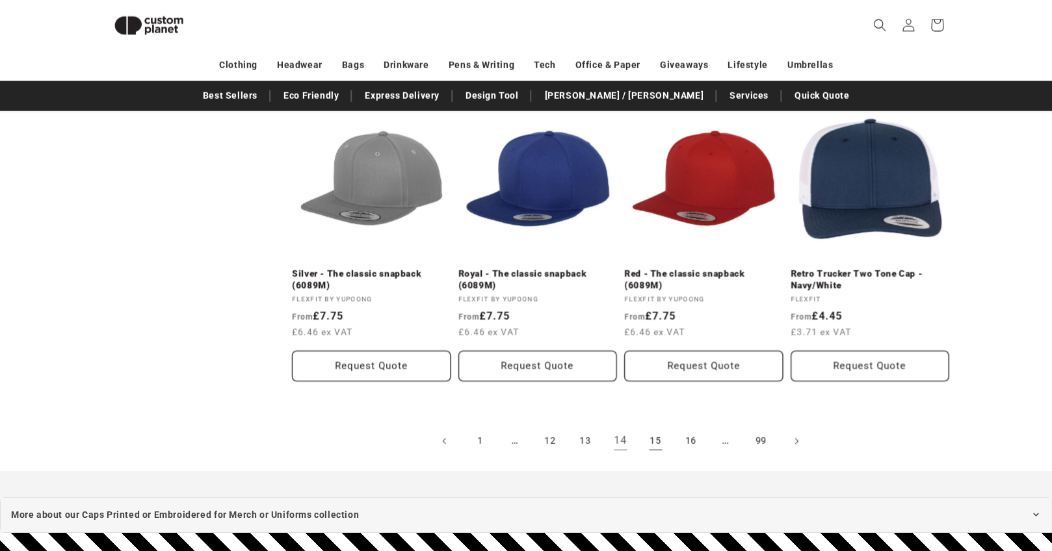
click at [656, 439] on link "15" at bounding box center [655, 441] width 29 height 29
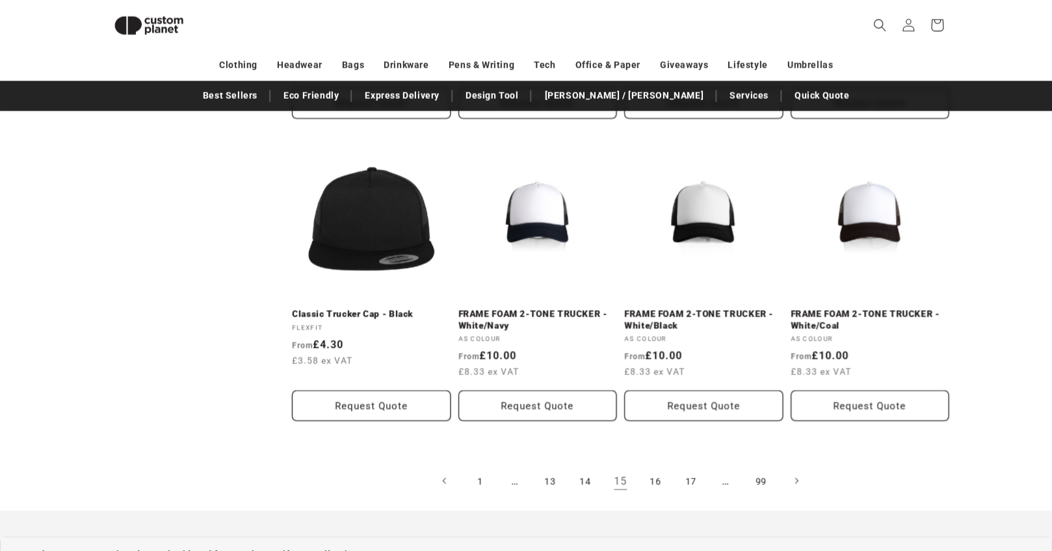
scroll to position [1394, 0]
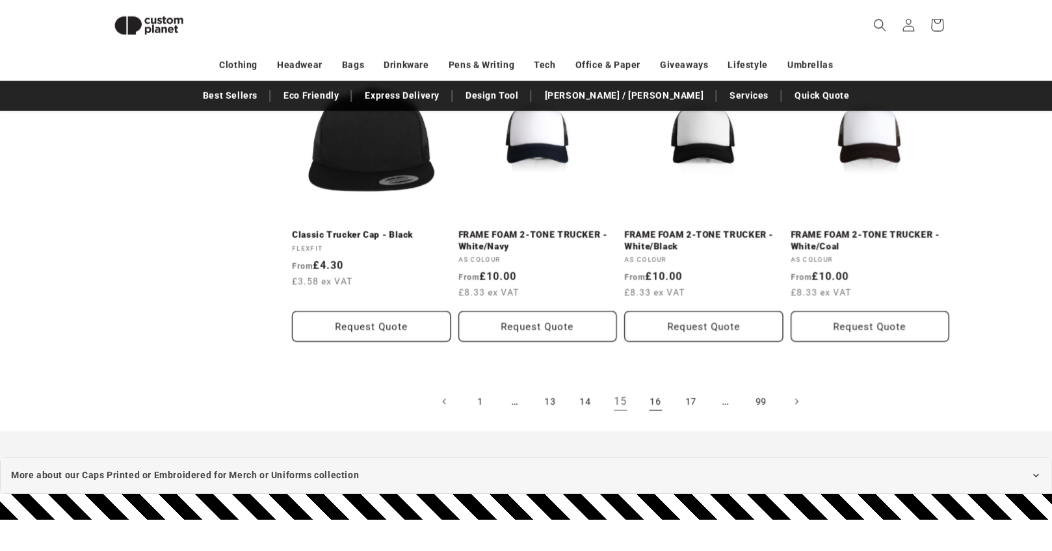
click at [658, 400] on link "16" at bounding box center [655, 401] width 29 height 29
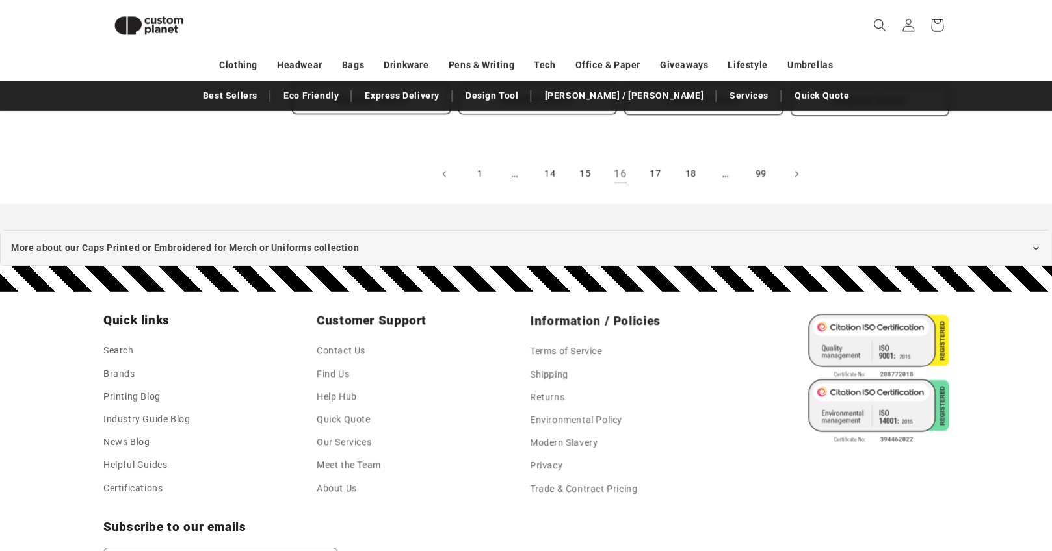
scroll to position [1603, 0]
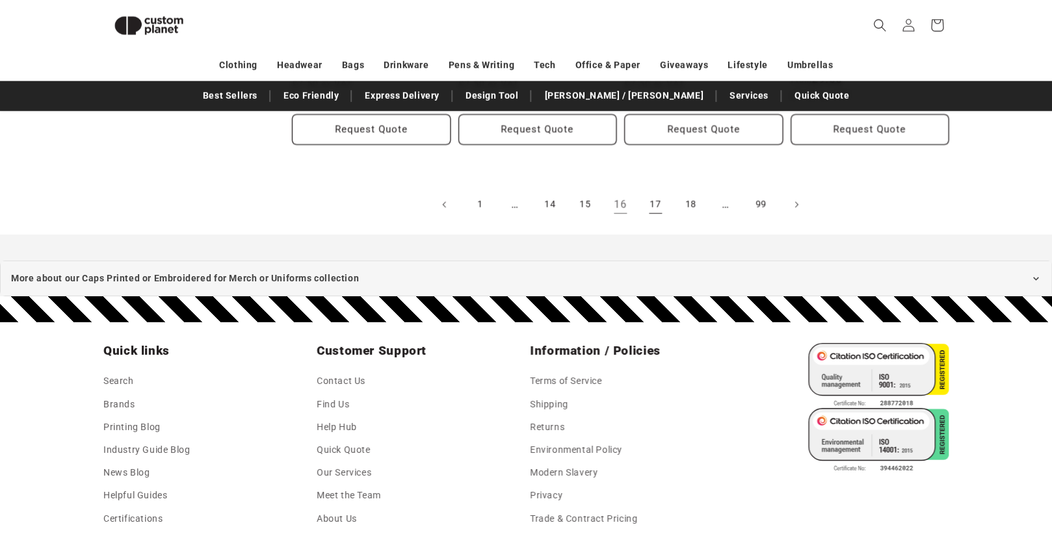
click at [653, 209] on link "17" at bounding box center [655, 204] width 29 height 29
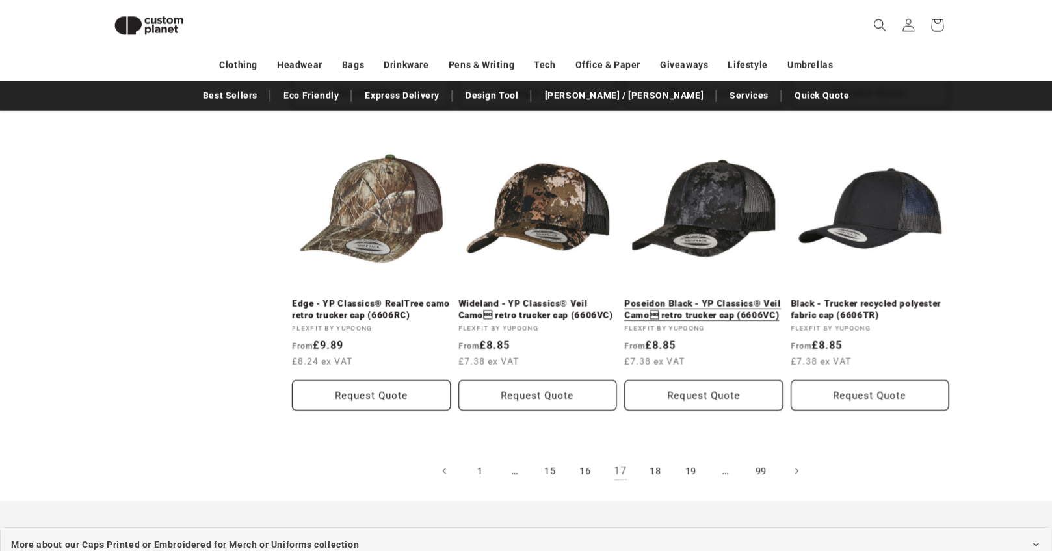
scroll to position [1381, 0]
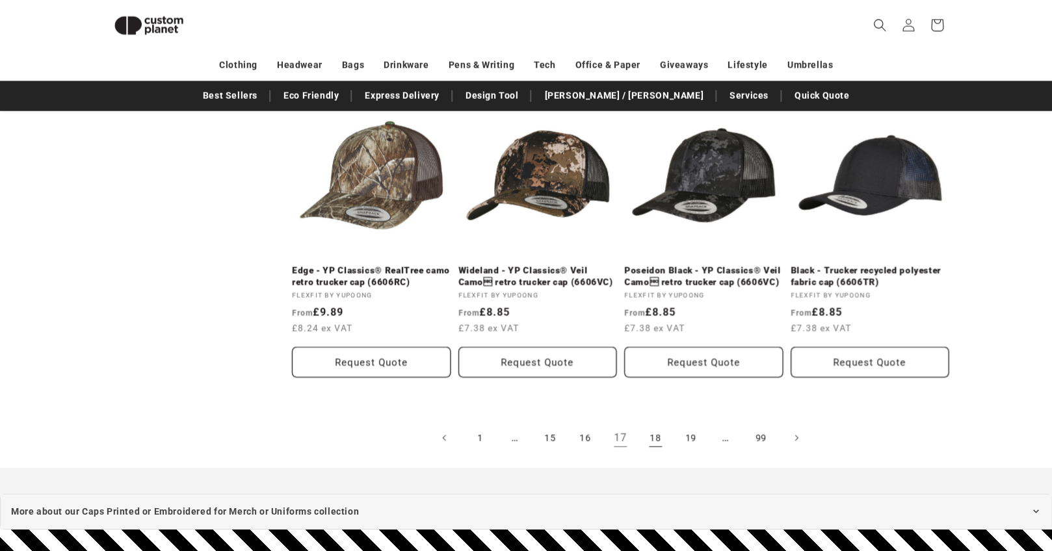
click at [655, 447] on link "18" at bounding box center [655, 438] width 29 height 29
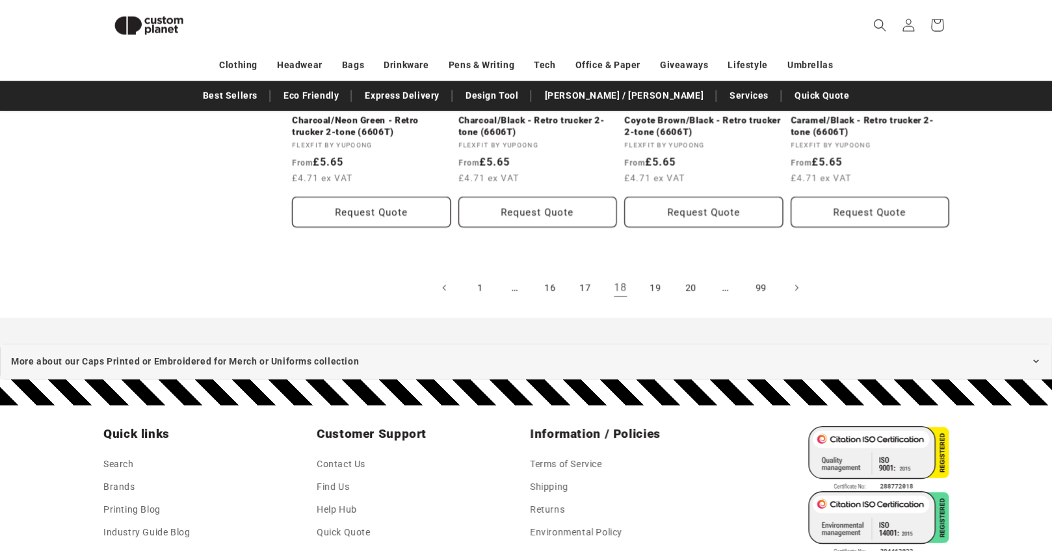
scroll to position [1548, 0]
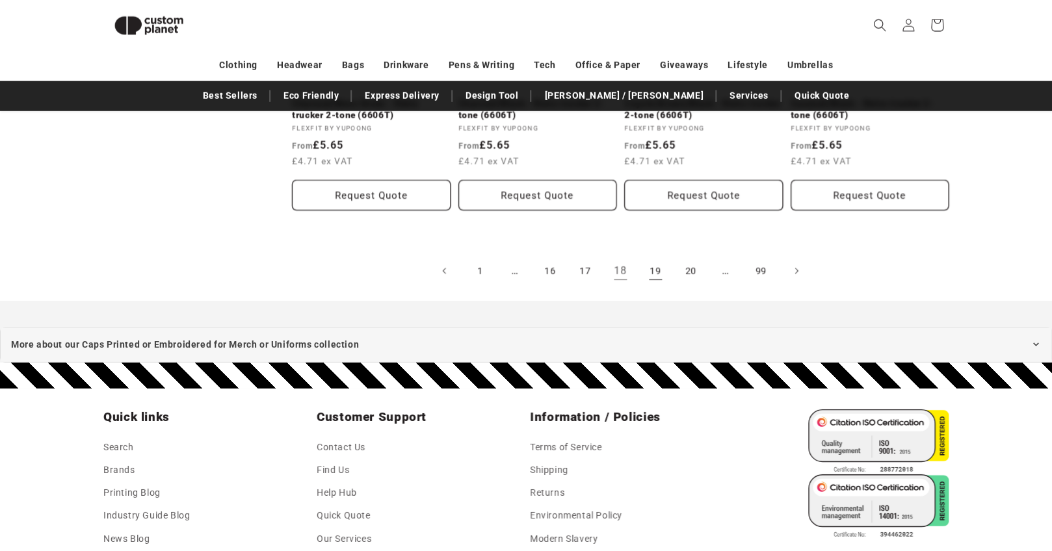
click at [650, 278] on link "19" at bounding box center [655, 271] width 29 height 29
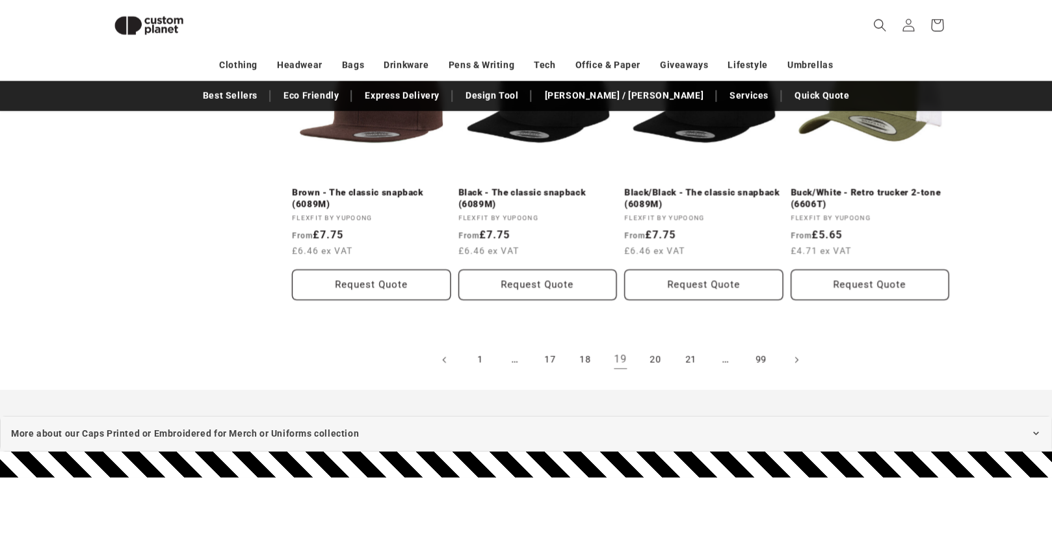
scroll to position [1460, 0]
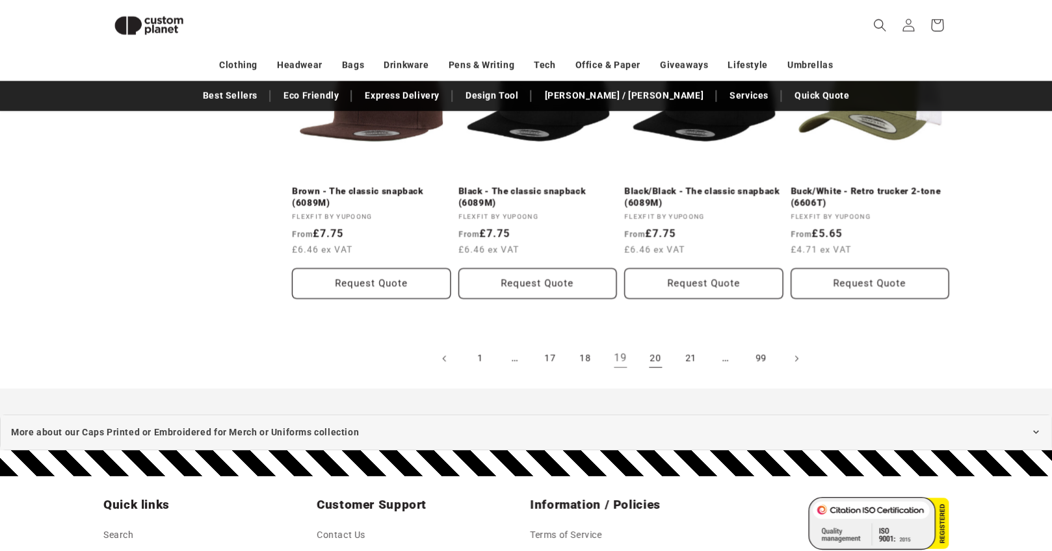
click at [652, 352] on link "20" at bounding box center [655, 358] width 29 height 29
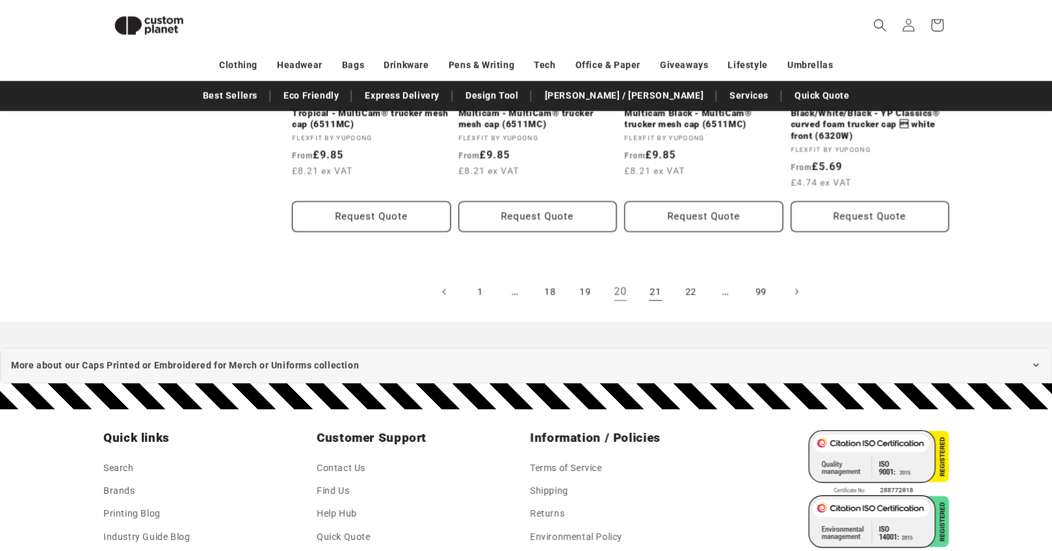
scroll to position [1551, 0]
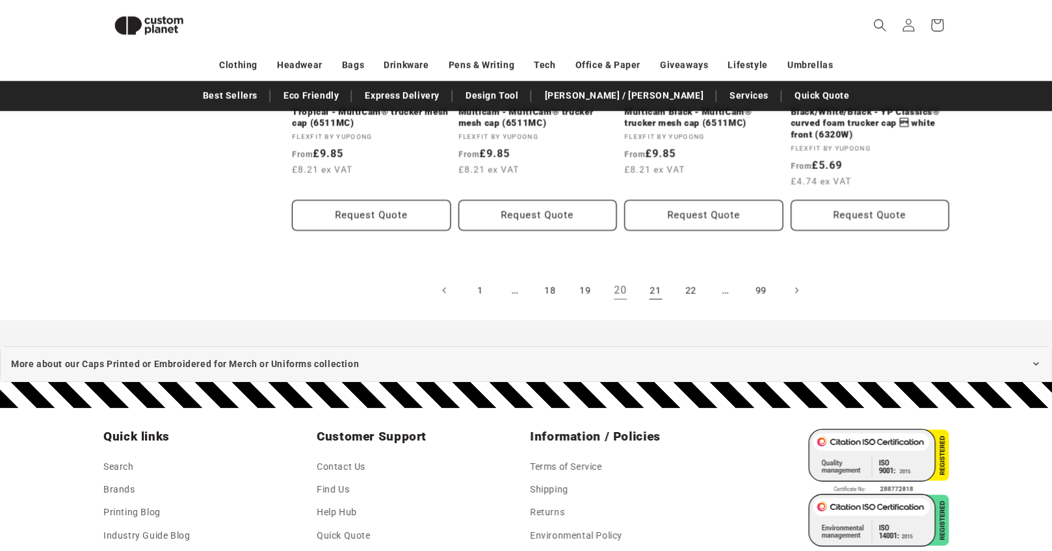
click at [660, 289] on link "21" at bounding box center [655, 290] width 29 height 29
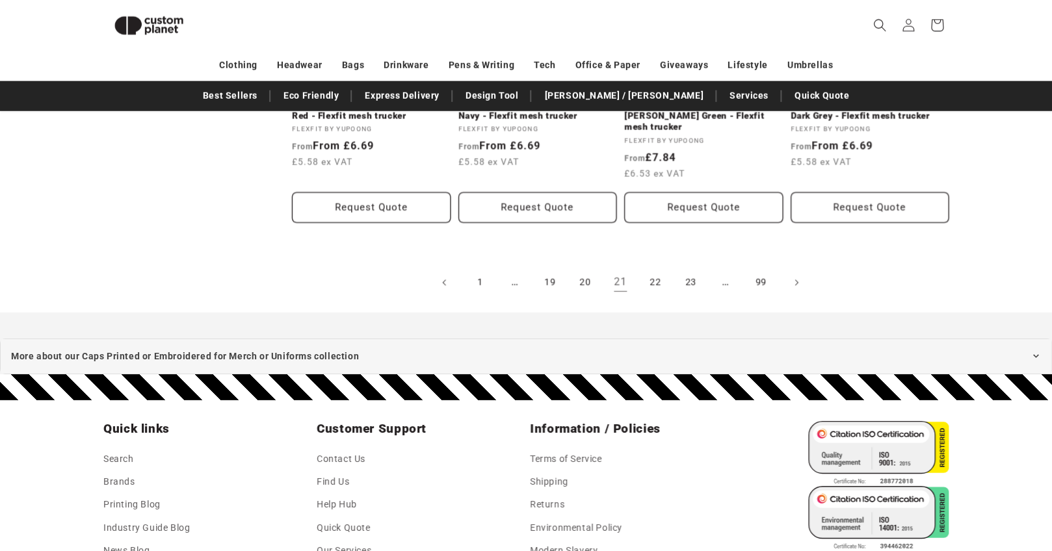
scroll to position [1514, 0]
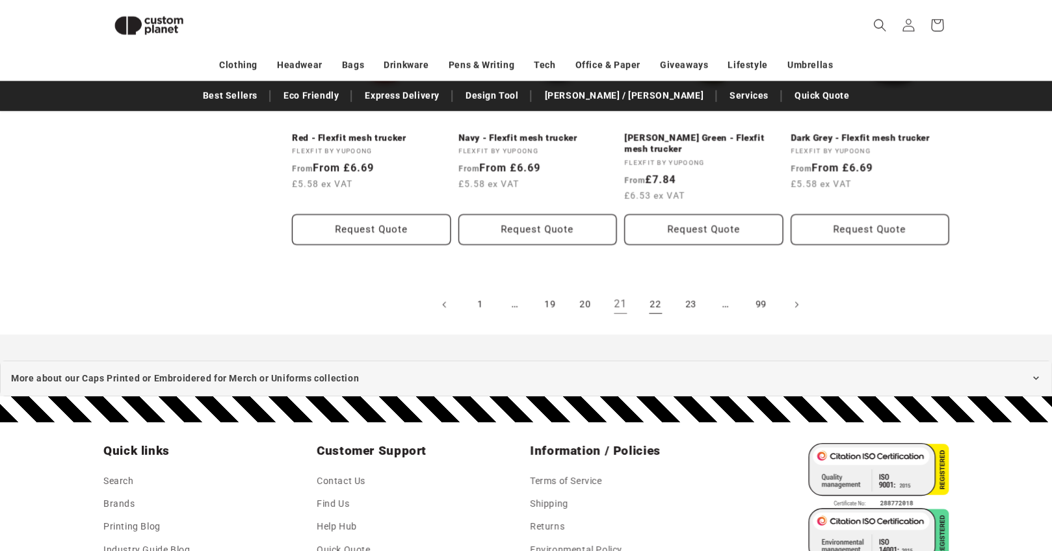
click at [656, 291] on link "22" at bounding box center [655, 305] width 29 height 29
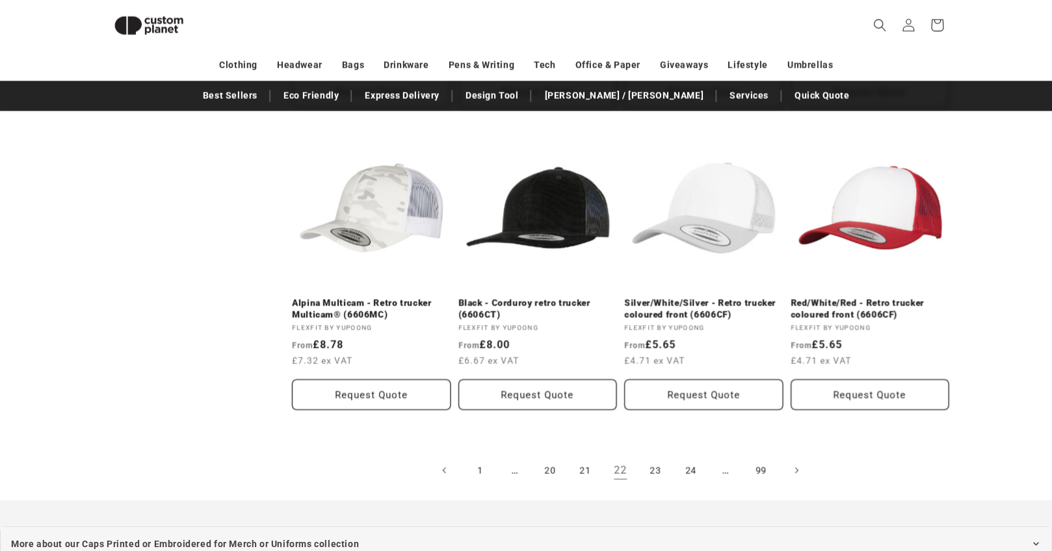
scroll to position [1358, 0]
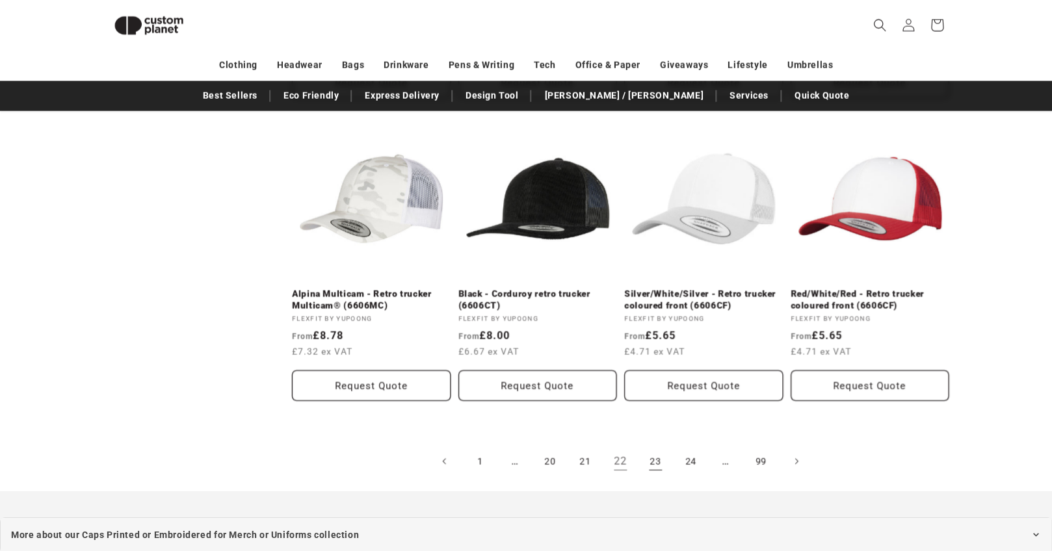
click at [656, 463] on link "23" at bounding box center [655, 461] width 29 height 29
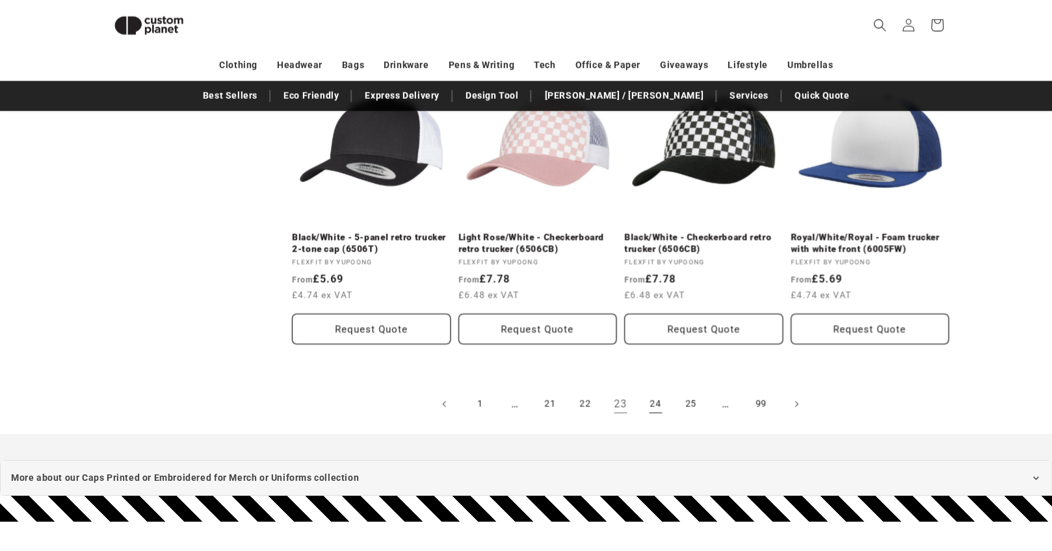
scroll to position [1430, 0]
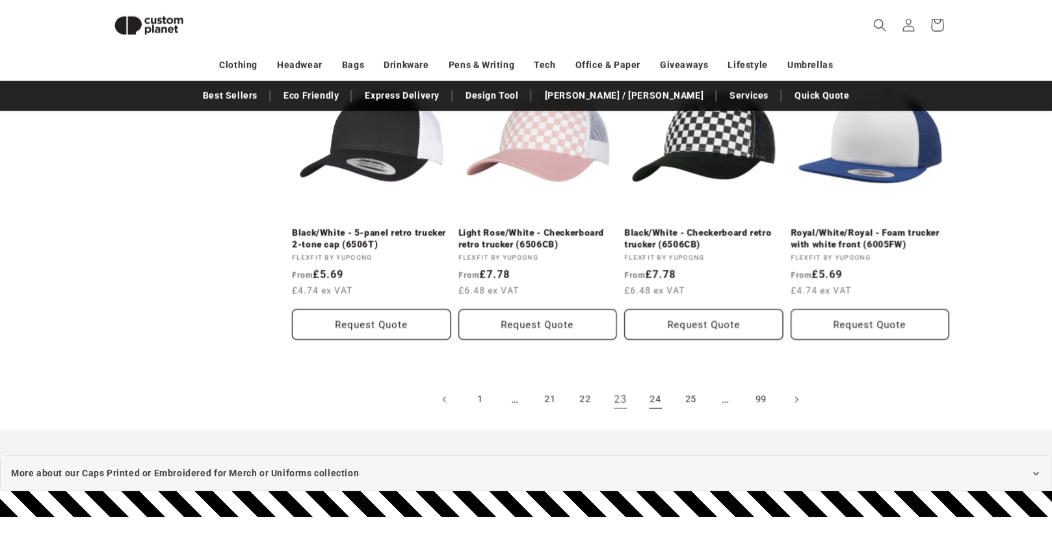
click at [658, 389] on link "24" at bounding box center [655, 399] width 29 height 29
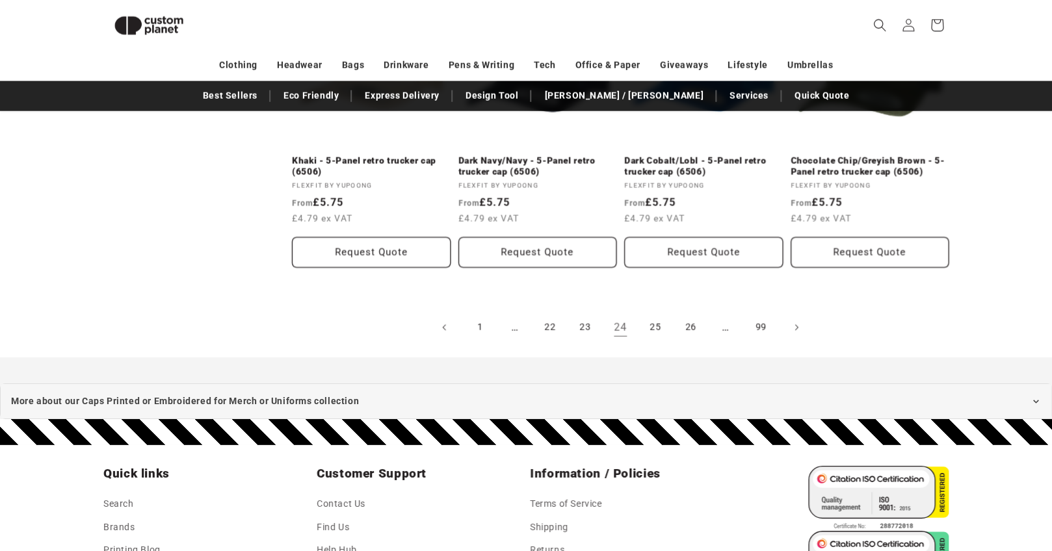
scroll to position [1479, 0]
click at [658, 315] on link "25" at bounding box center [655, 328] width 29 height 29
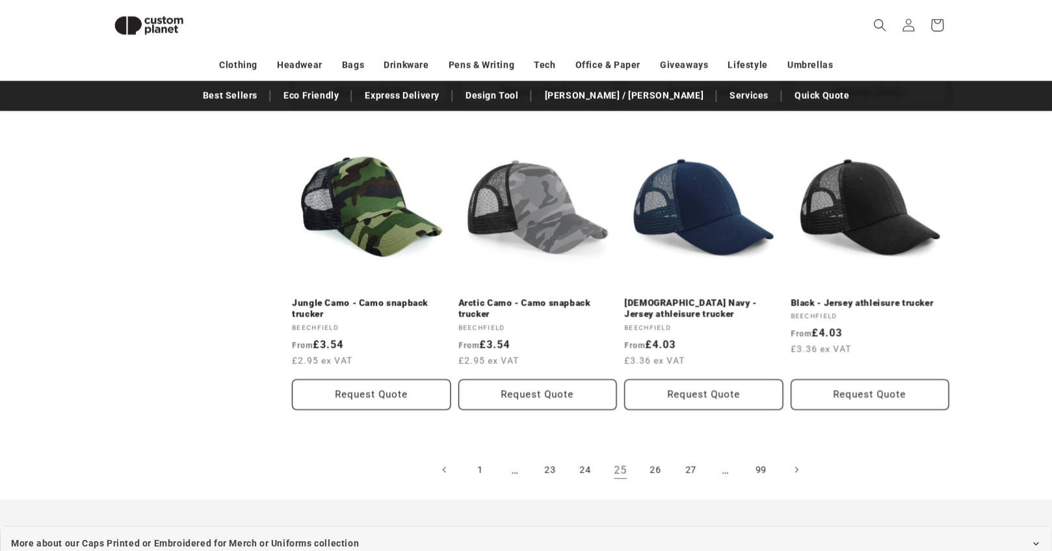
scroll to position [1422, 0]
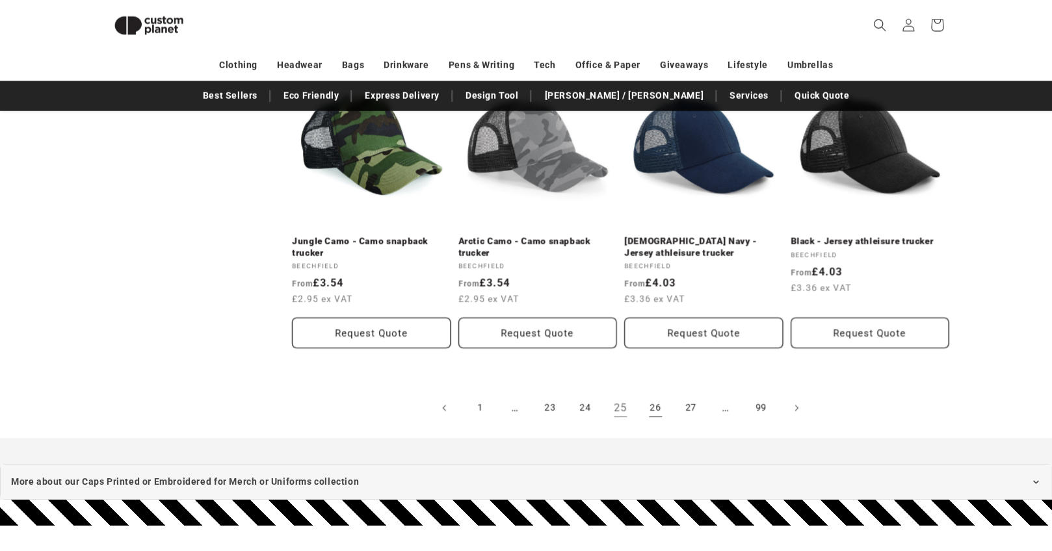
click at [658, 406] on link "26" at bounding box center [655, 408] width 29 height 29
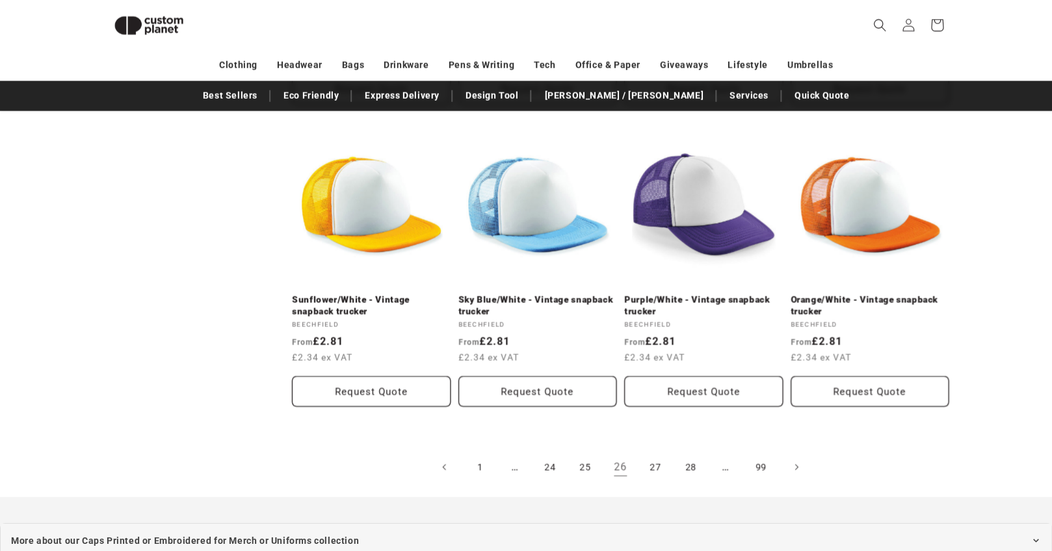
scroll to position [1494, 0]
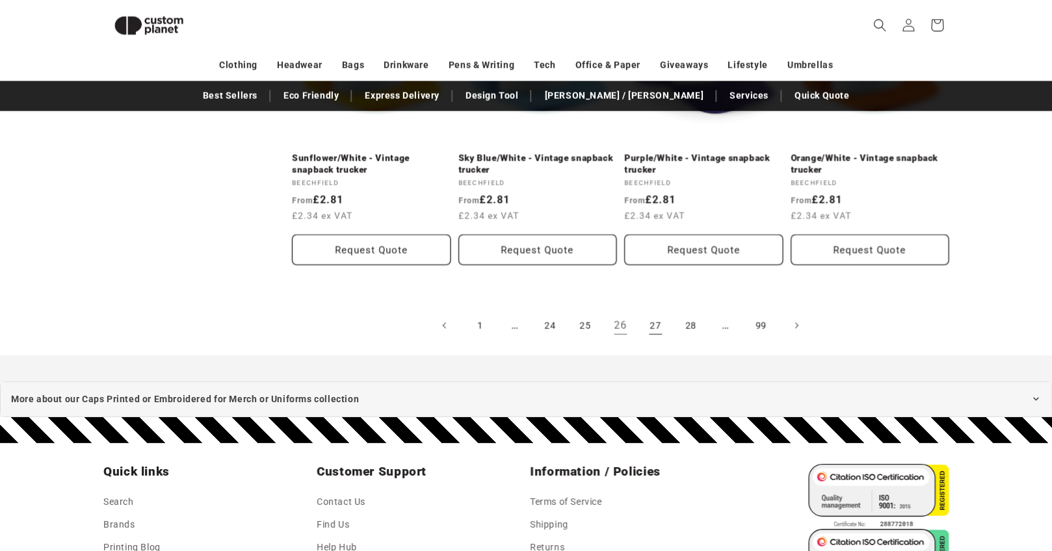
click at [656, 324] on link "27" at bounding box center [655, 325] width 29 height 29
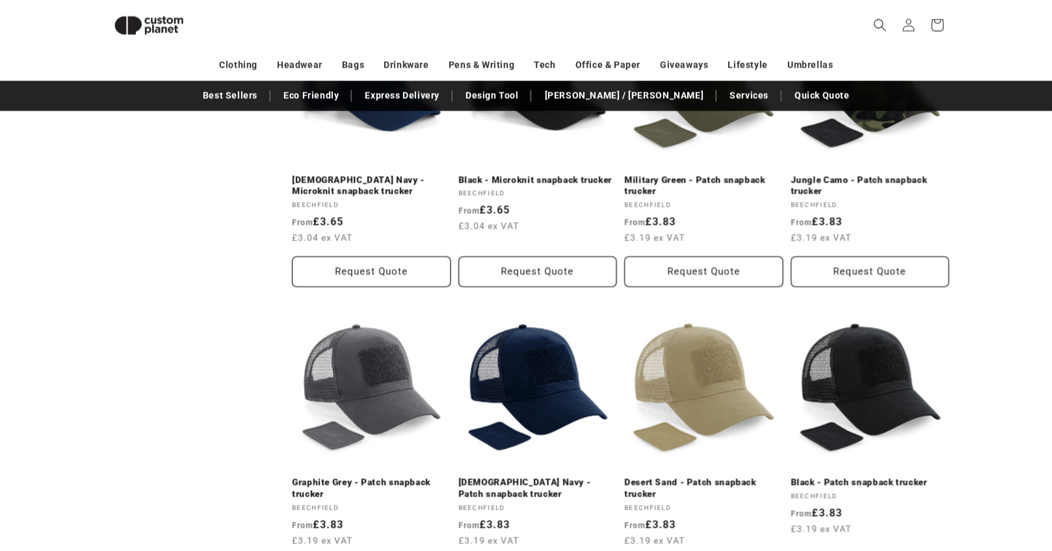
scroll to position [1375, 0]
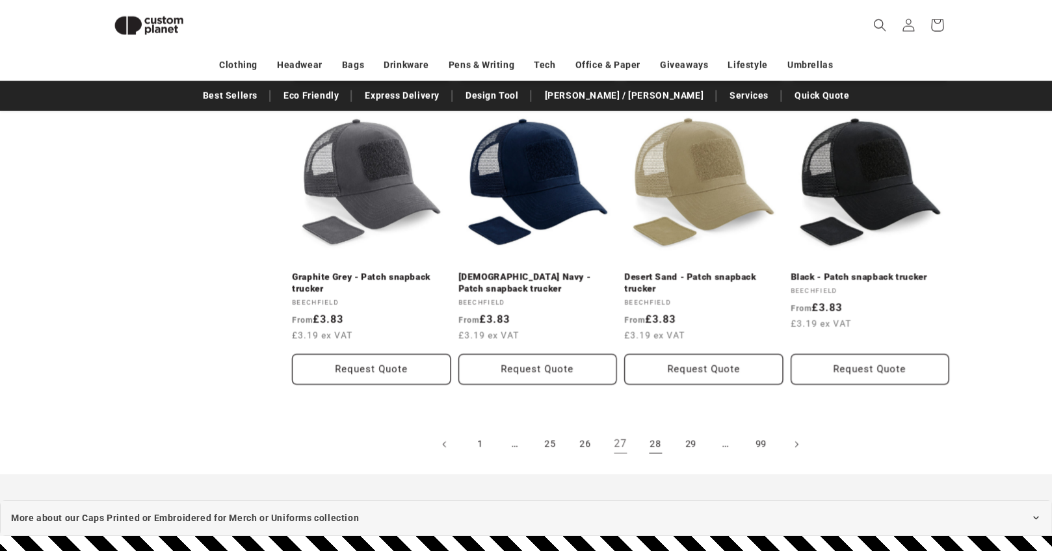
click at [658, 440] on link "28" at bounding box center [655, 444] width 29 height 29
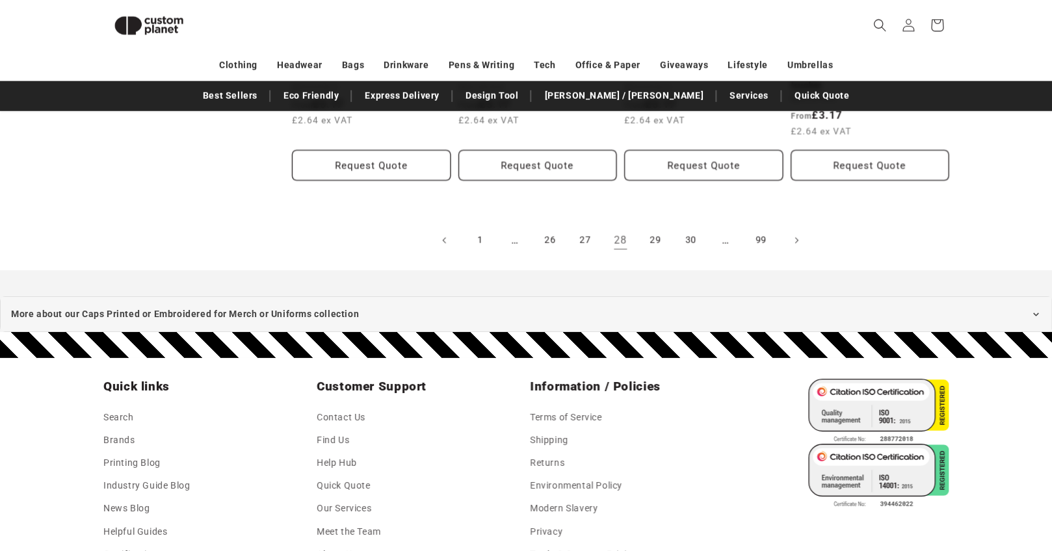
scroll to position [1604, 0]
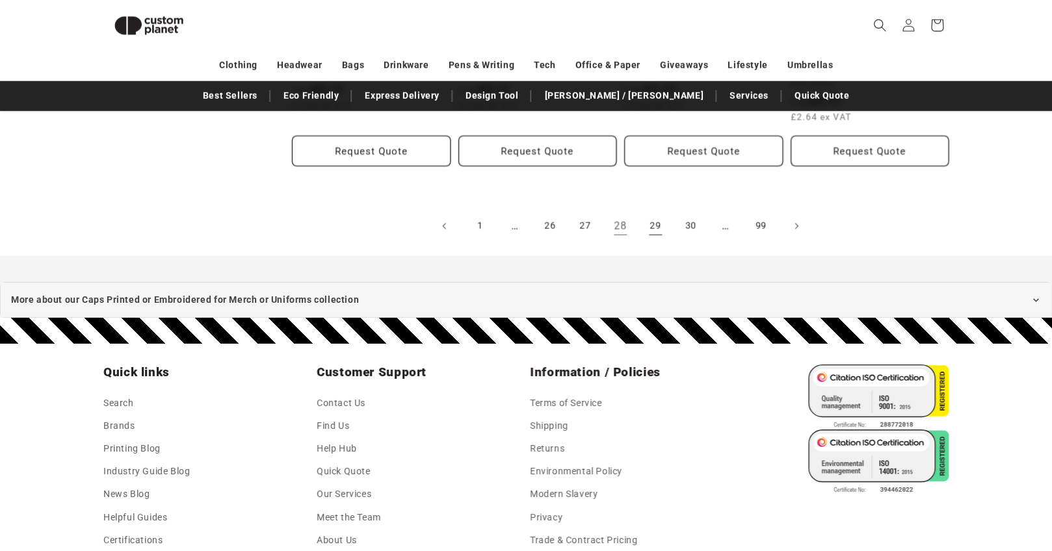
click at [651, 215] on link "29" at bounding box center [655, 226] width 29 height 29
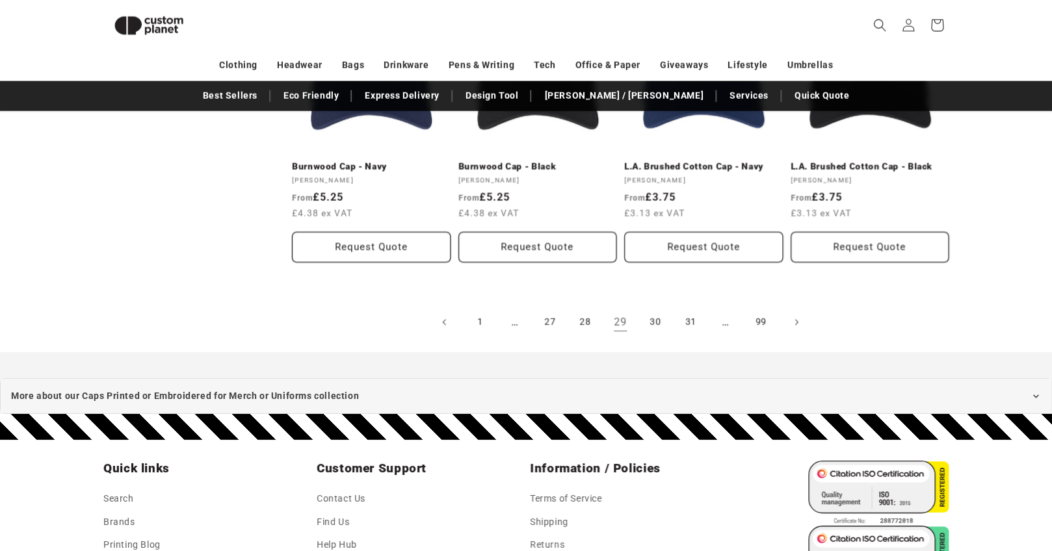
scroll to position [1497, 0]
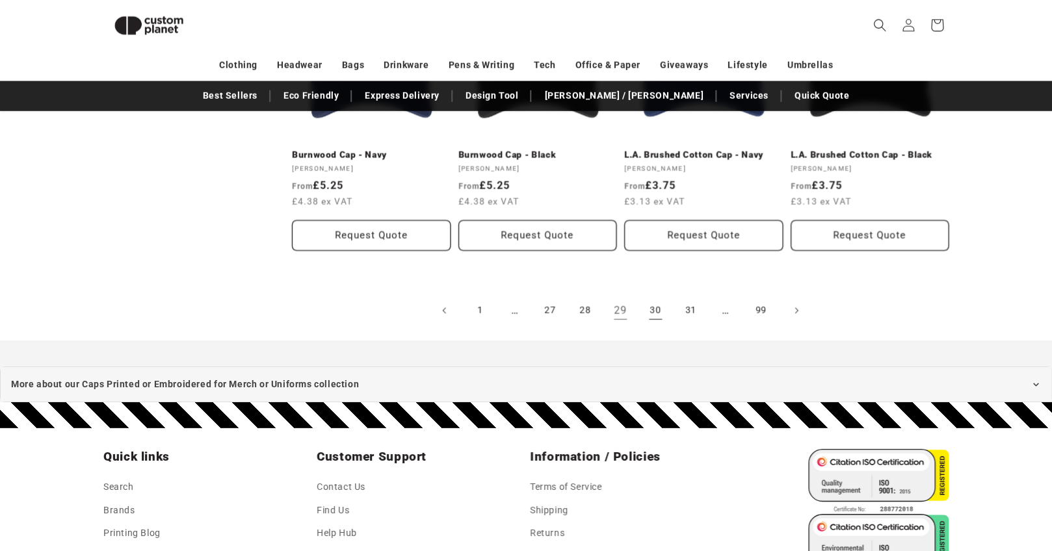
click at [651, 302] on link "30" at bounding box center [655, 310] width 29 height 29
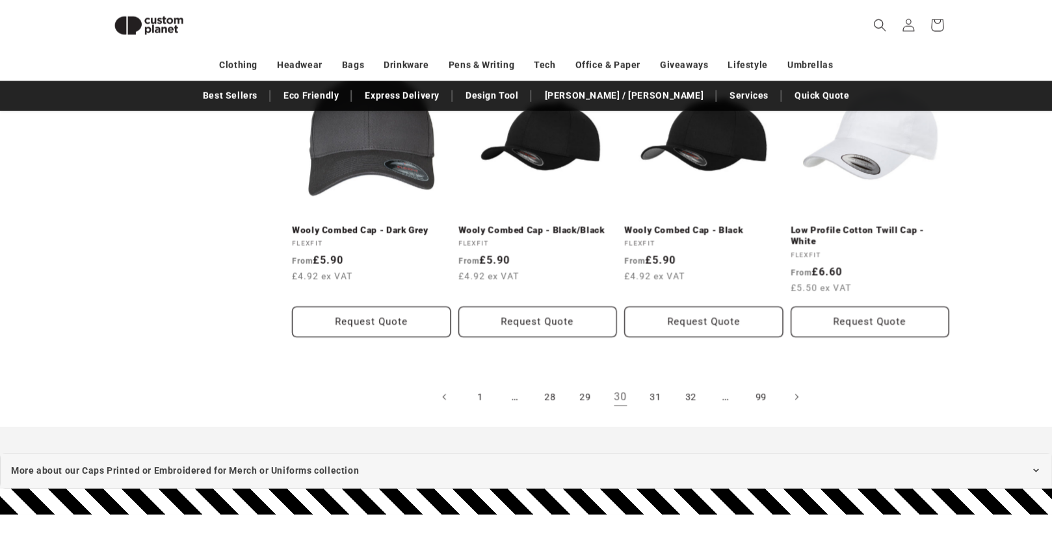
scroll to position [1391, 0]
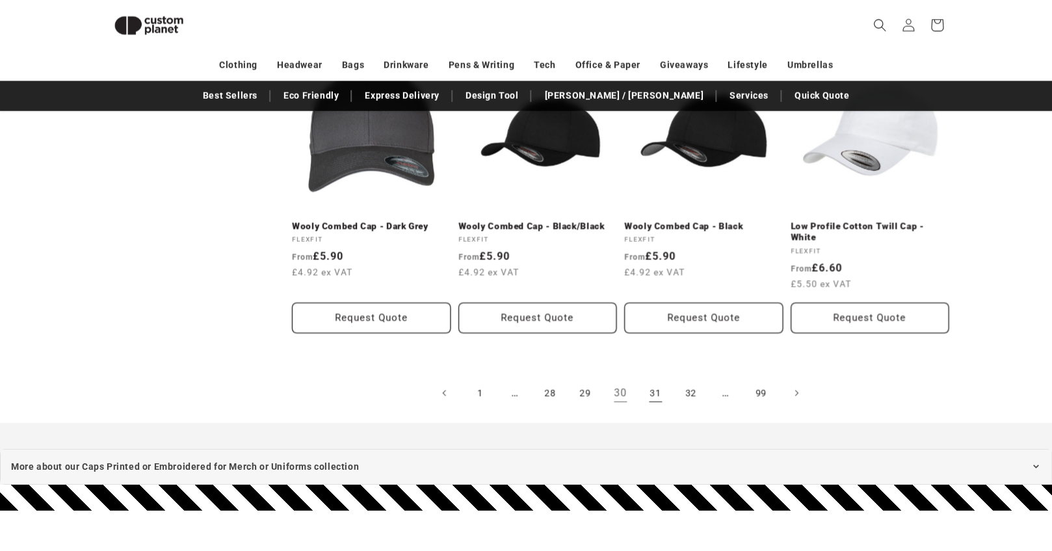
click at [651, 391] on link "31" at bounding box center [655, 393] width 29 height 29
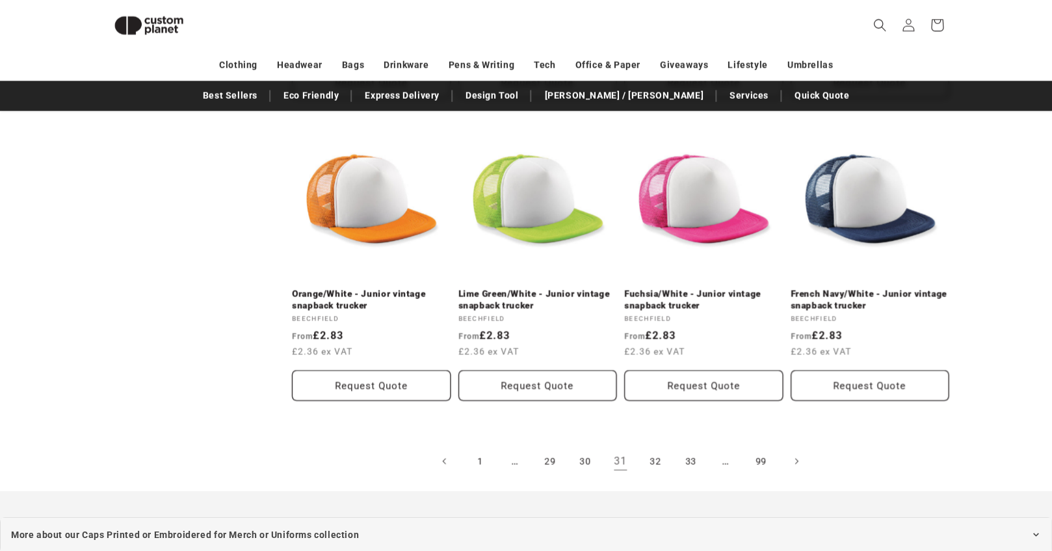
scroll to position [1384, 0]
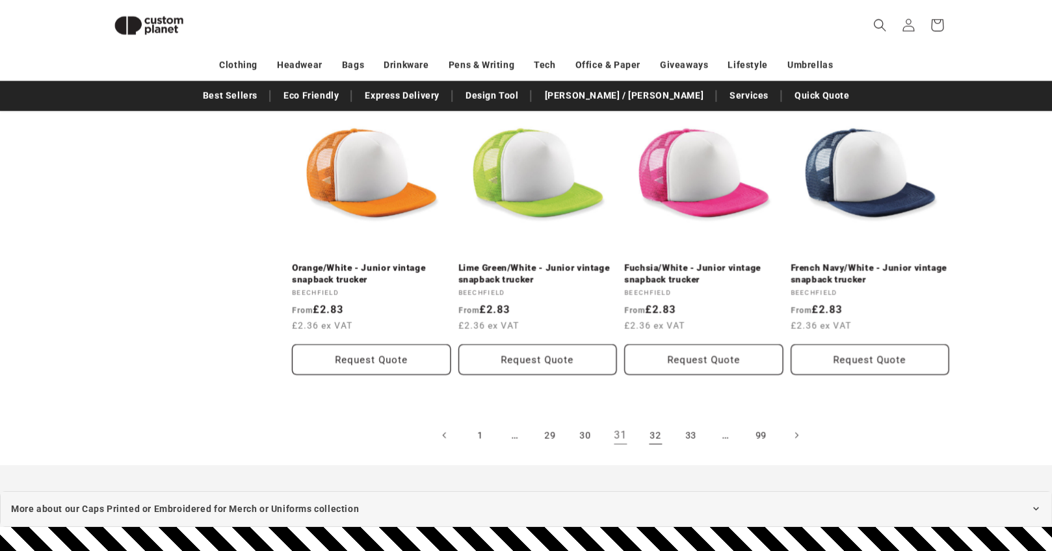
click at [653, 439] on link "32" at bounding box center [655, 435] width 29 height 29
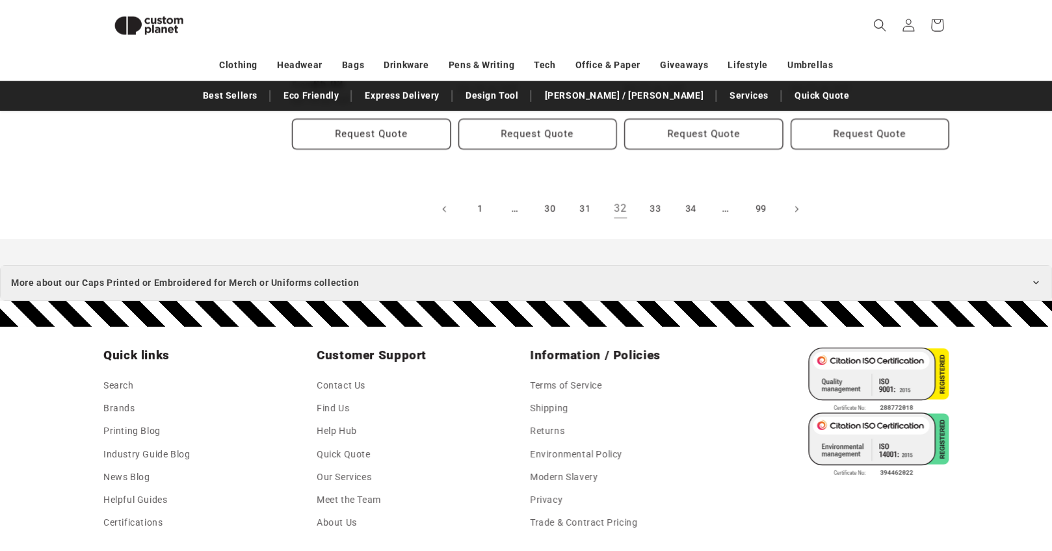
scroll to position [1612, 0]
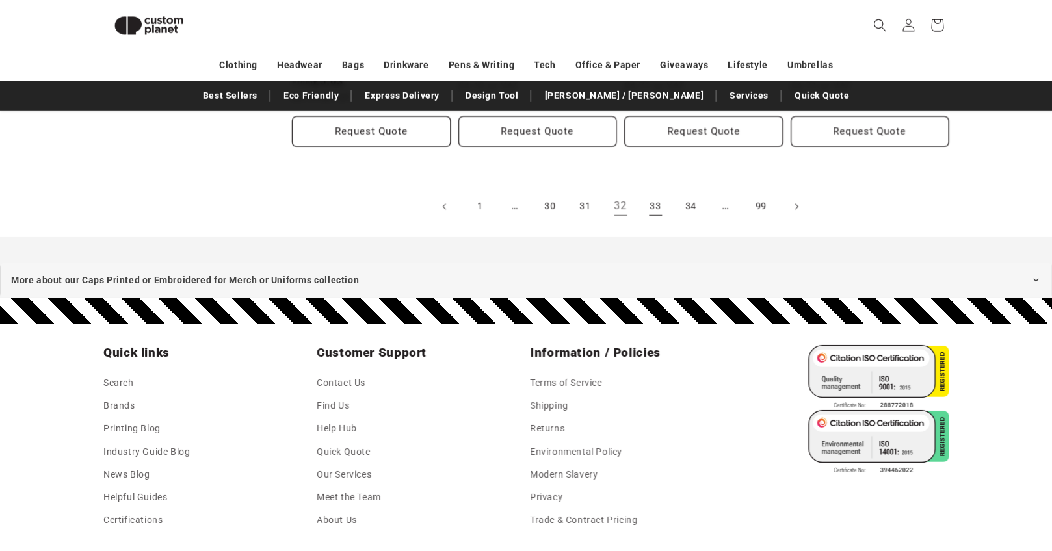
click at [658, 205] on link "33" at bounding box center [655, 206] width 29 height 29
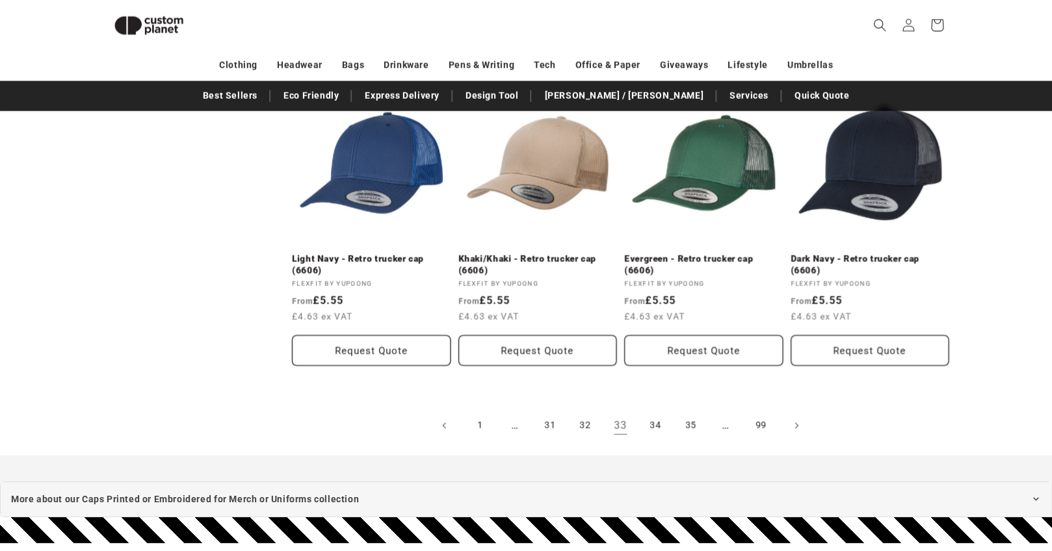
scroll to position [1400, 0]
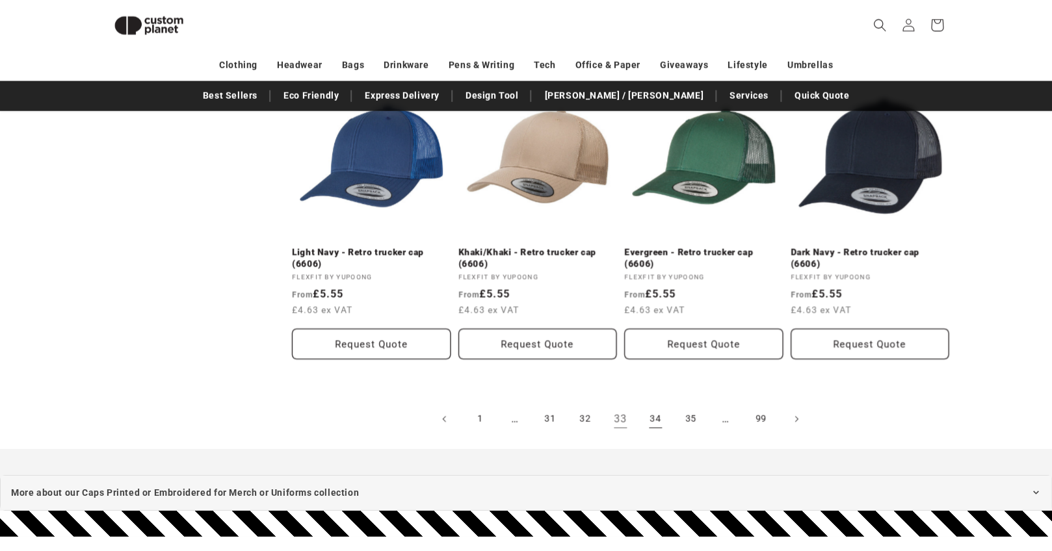
click at [658, 413] on link "34" at bounding box center [655, 419] width 29 height 29
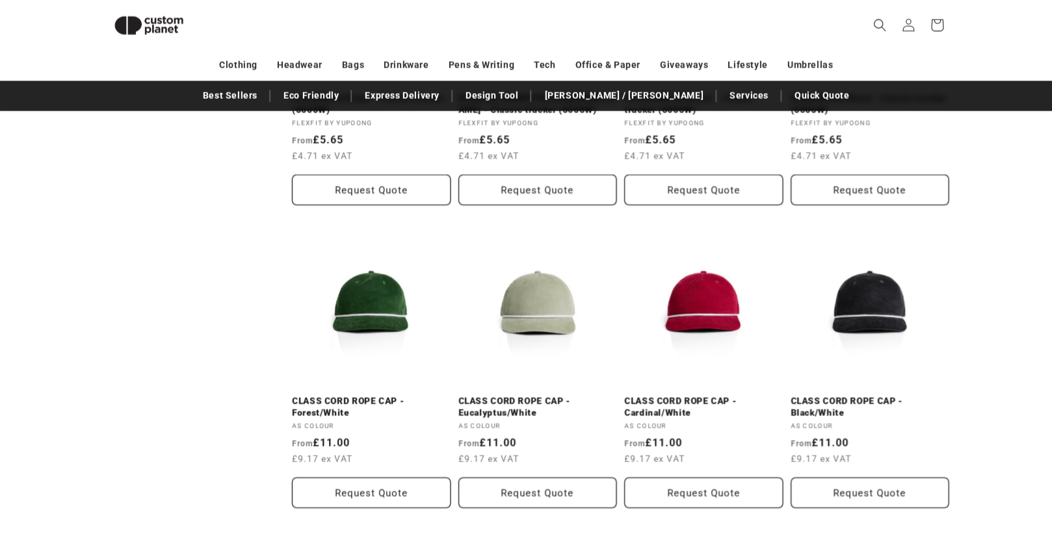
scroll to position [1339, 0]
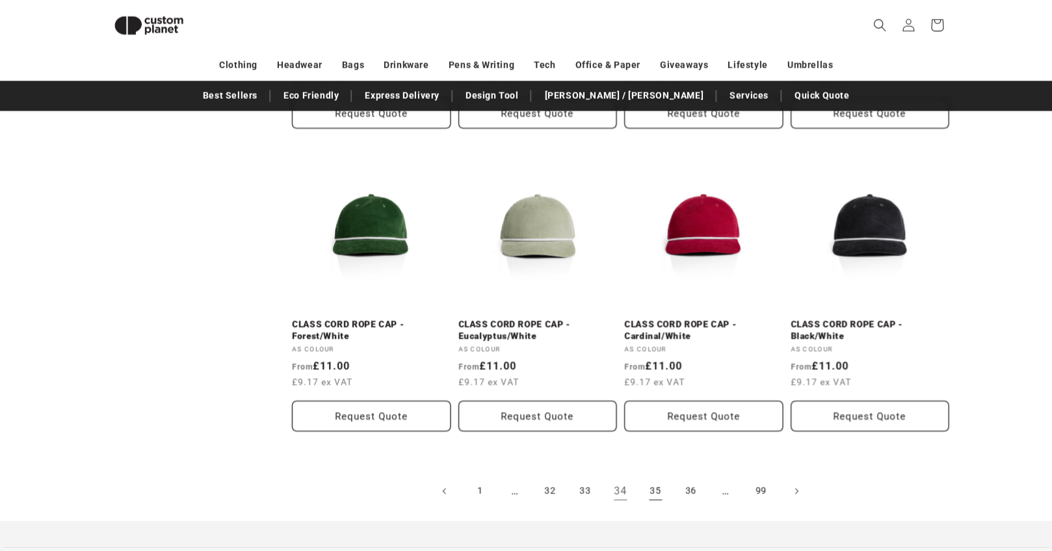
click at [658, 480] on link "35" at bounding box center [655, 491] width 29 height 29
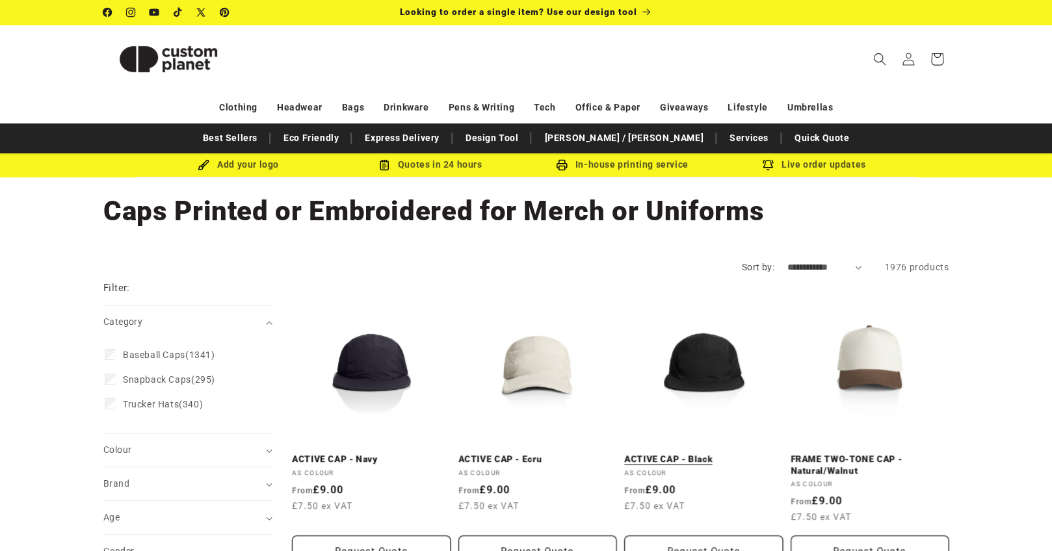
click at [694, 454] on link "ACTIVE CAP - Black" at bounding box center [703, 460] width 159 height 12
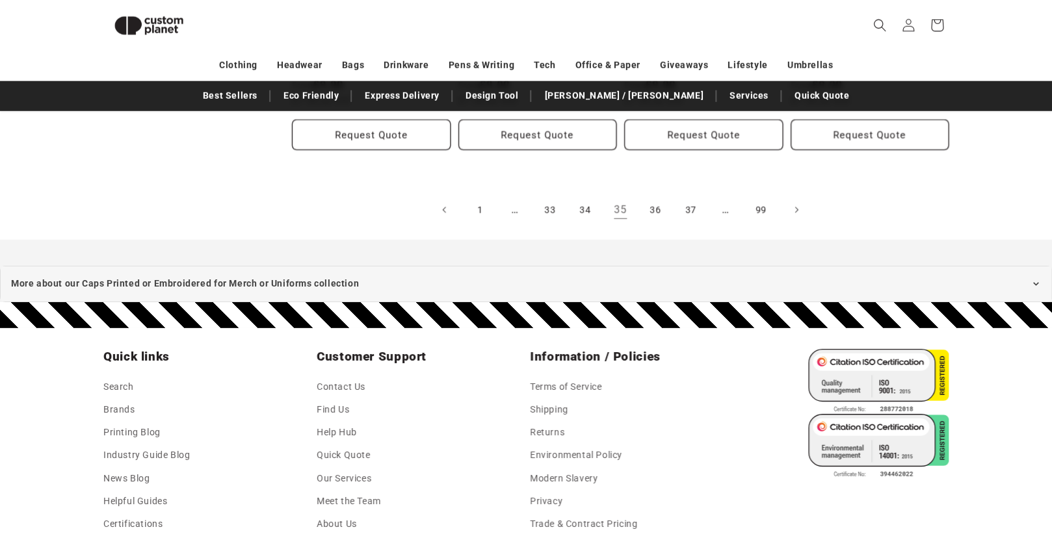
scroll to position [1600, 0]
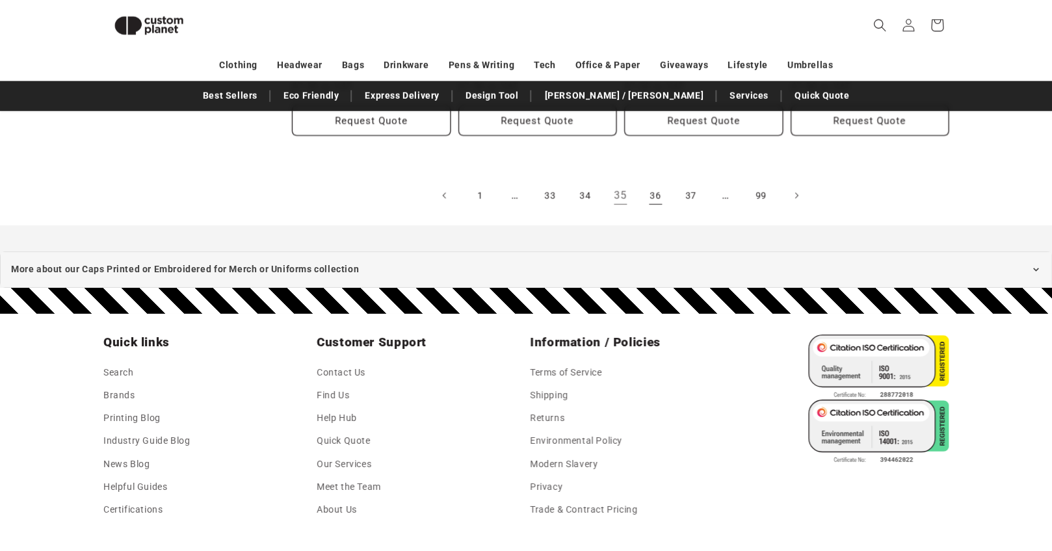
click at [655, 200] on link "36" at bounding box center [655, 195] width 29 height 29
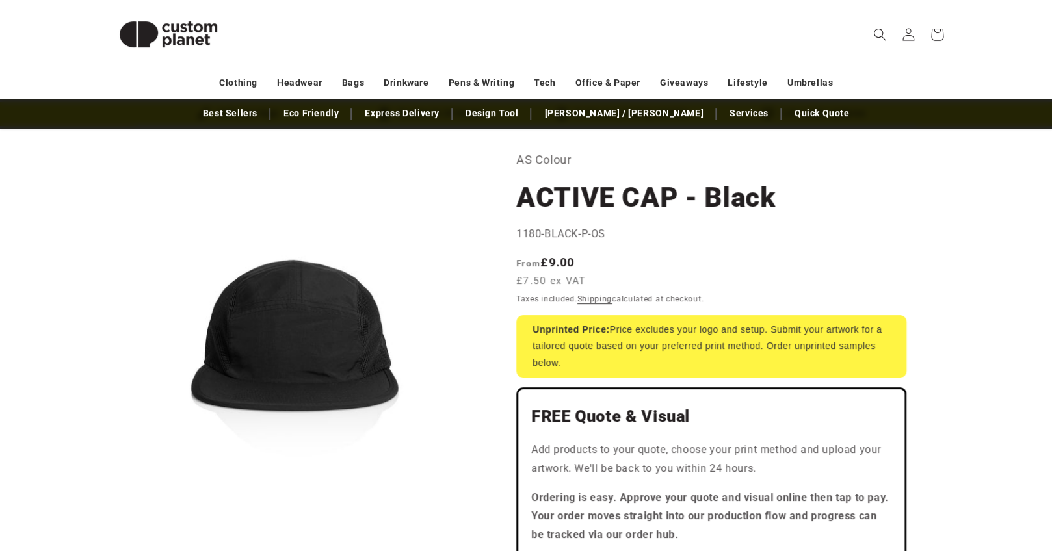
scroll to position [52, 0]
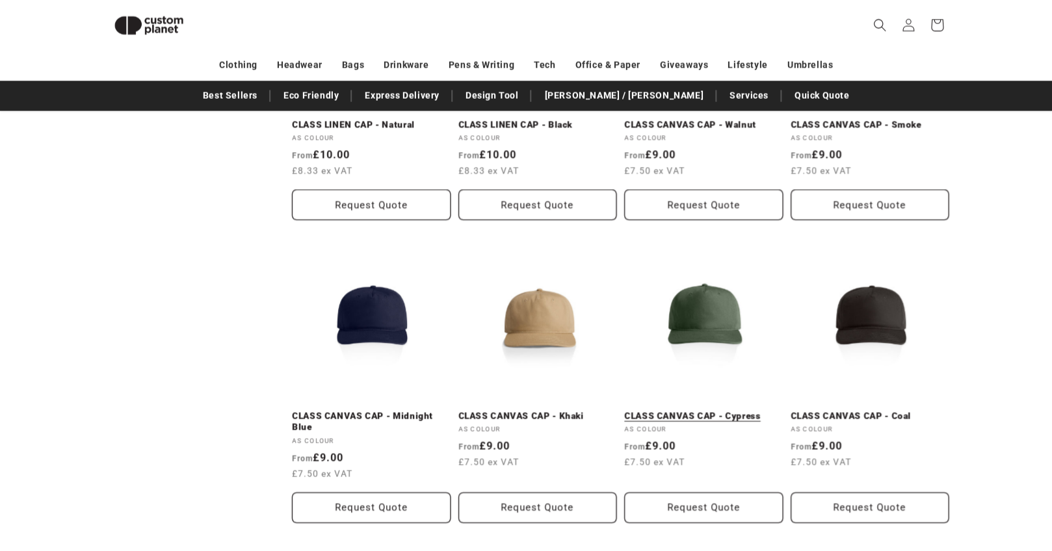
scroll to position [1234, 0]
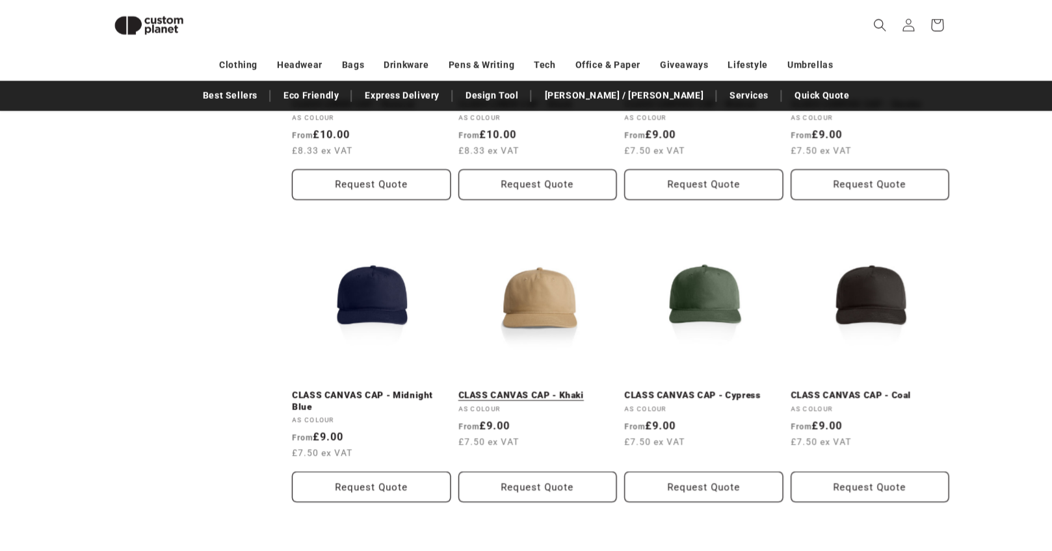
click at [541, 390] on link "CLASS CANVAS CAP - Khaki" at bounding box center [537, 396] width 159 height 12
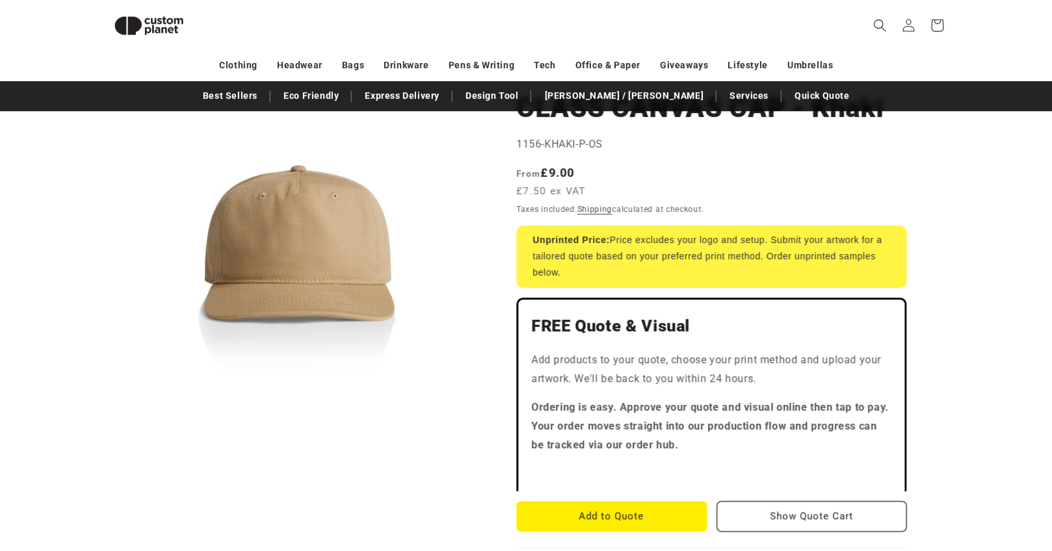
scroll to position [122, 0]
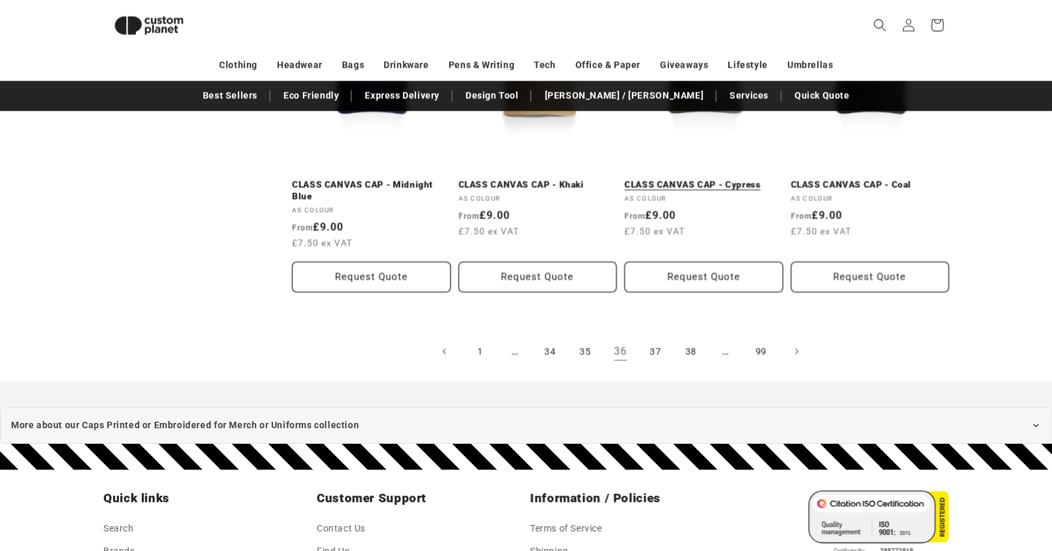
scroll to position [1444, 0]
click at [654, 355] on link "37" at bounding box center [655, 351] width 29 height 29
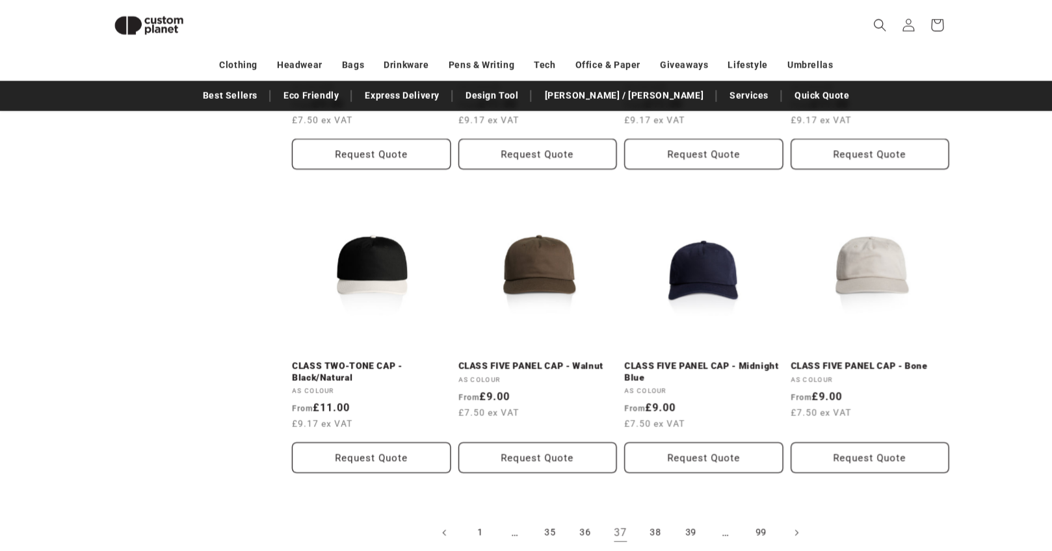
scroll to position [1343, 0]
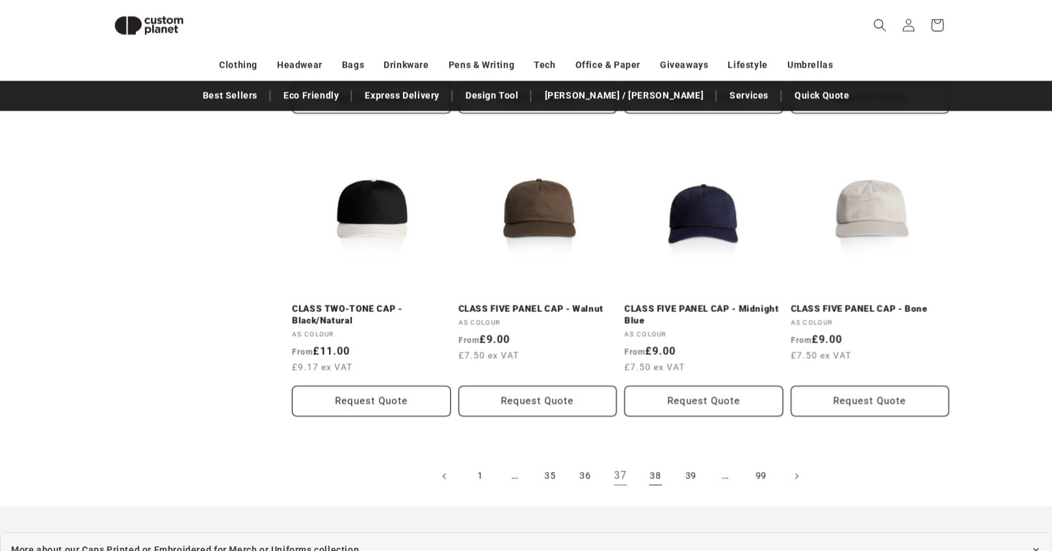
click at [654, 474] on link "38" at bounding box center [655, 476] width 29 height 29
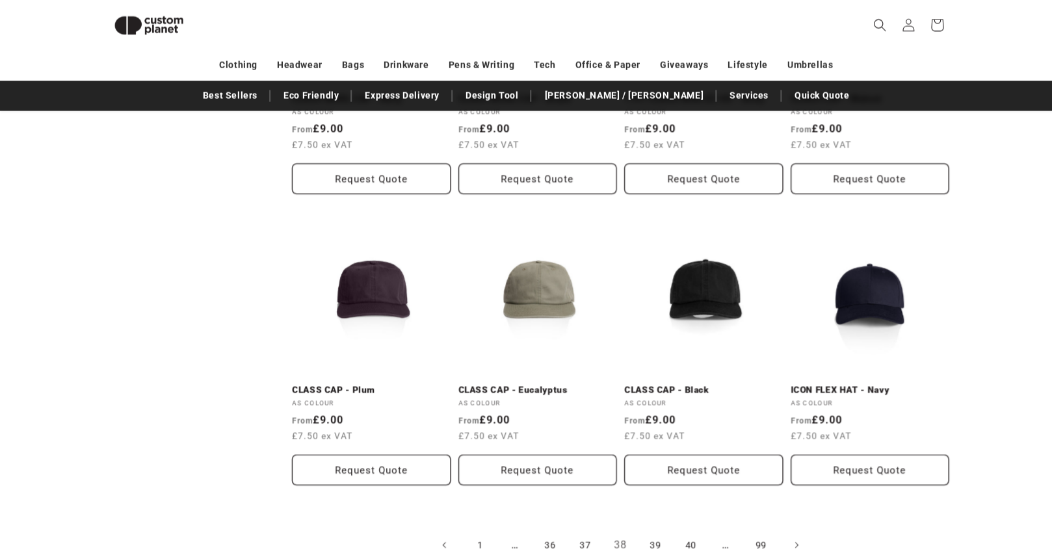
scroll to position [1219, 0]
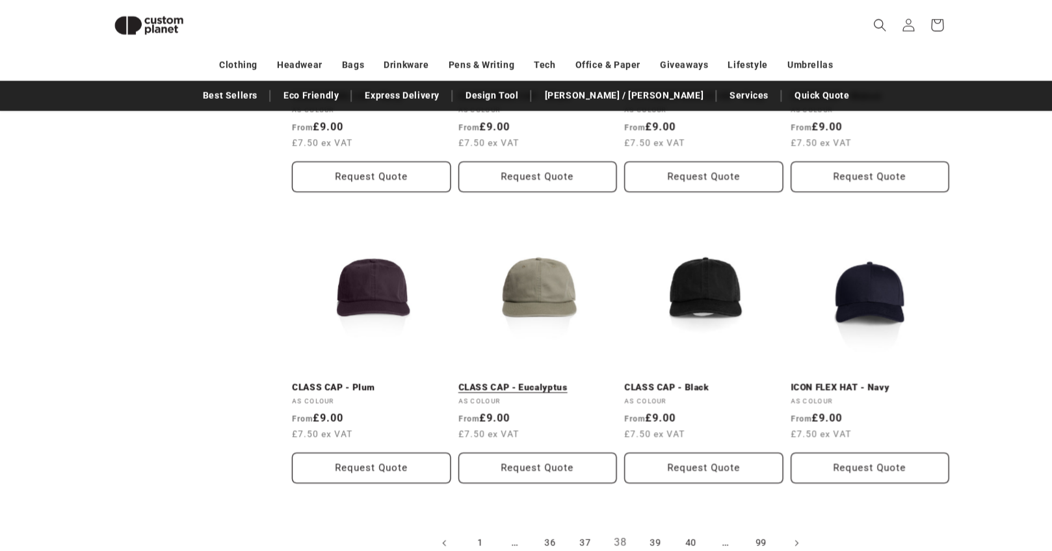
click at [532, 382] on link "CLASS CAP - Eucalyptus" at bounding box center [537, 388] width 159 height 12
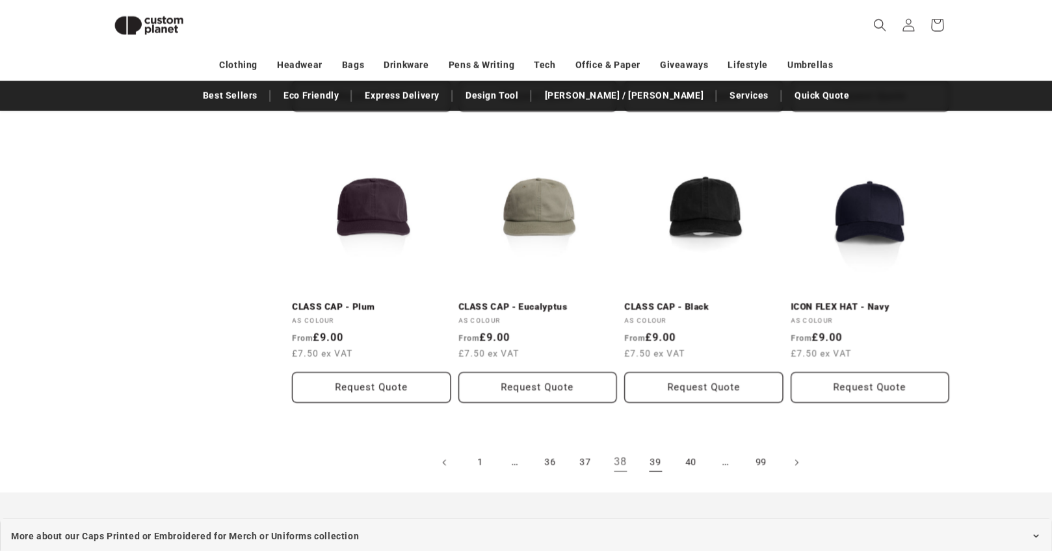
click at [656, 463] on link "39" at bounding box center [655, 462] width 29 height 29
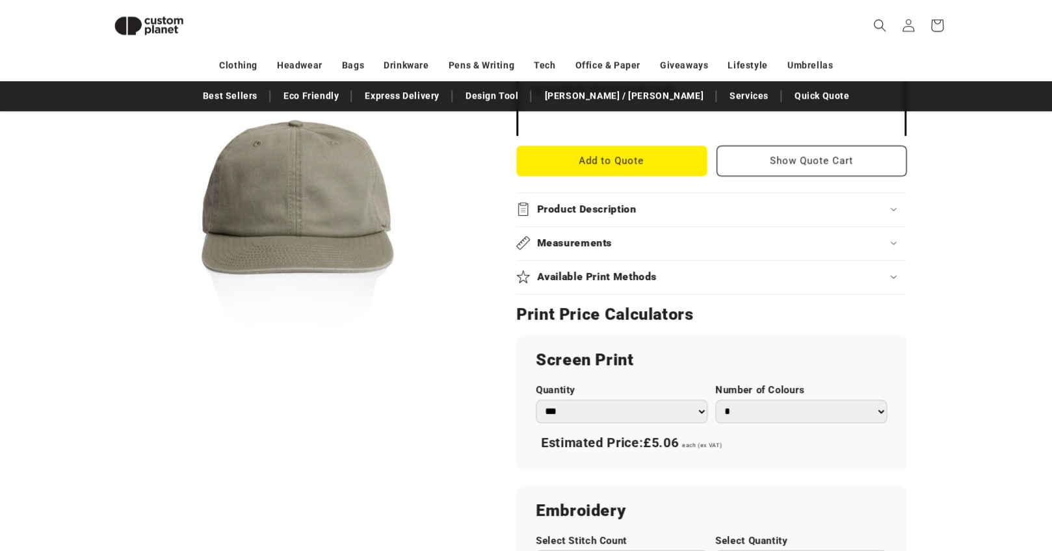
scroll to position [653, 0]
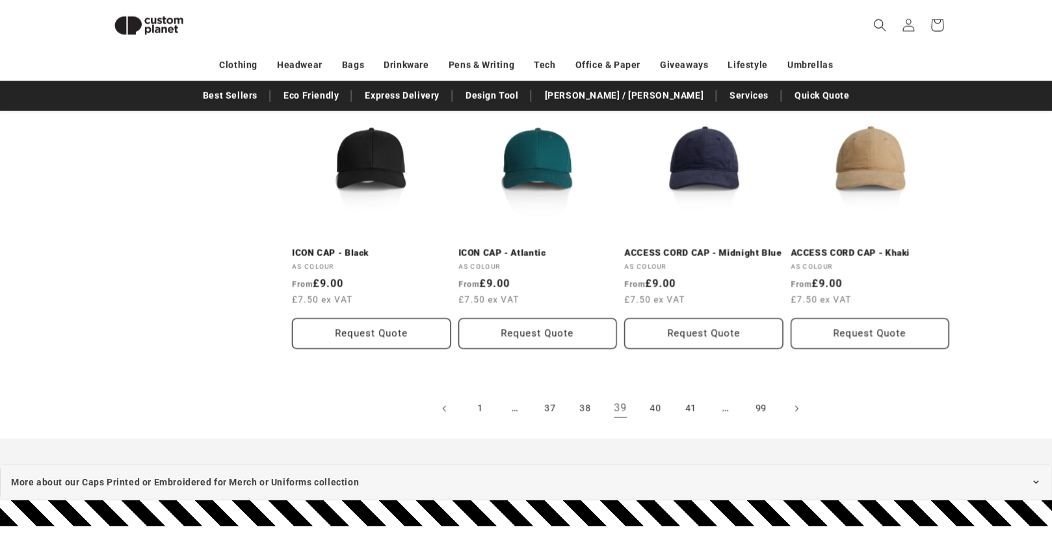
scroll to position [1372, 0]
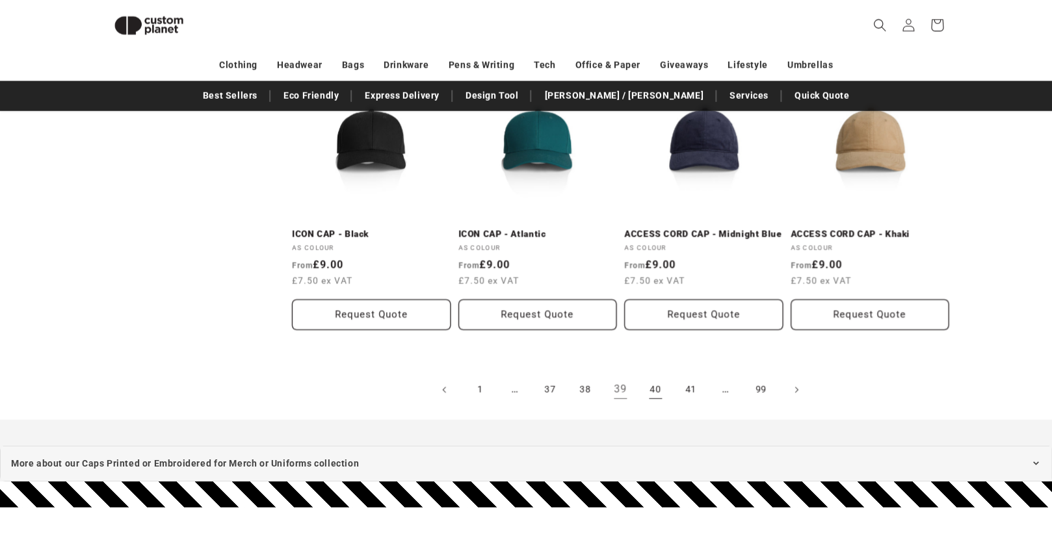
click at [654, 396] on link "40" at bounding box center [655, 390] width 29 height 29
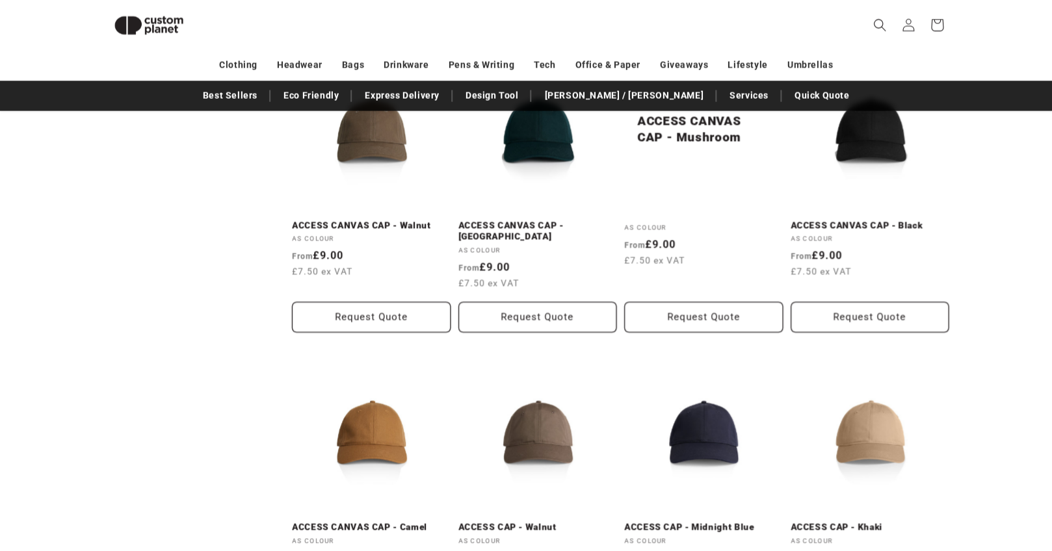
scroll to position [1352, 0]
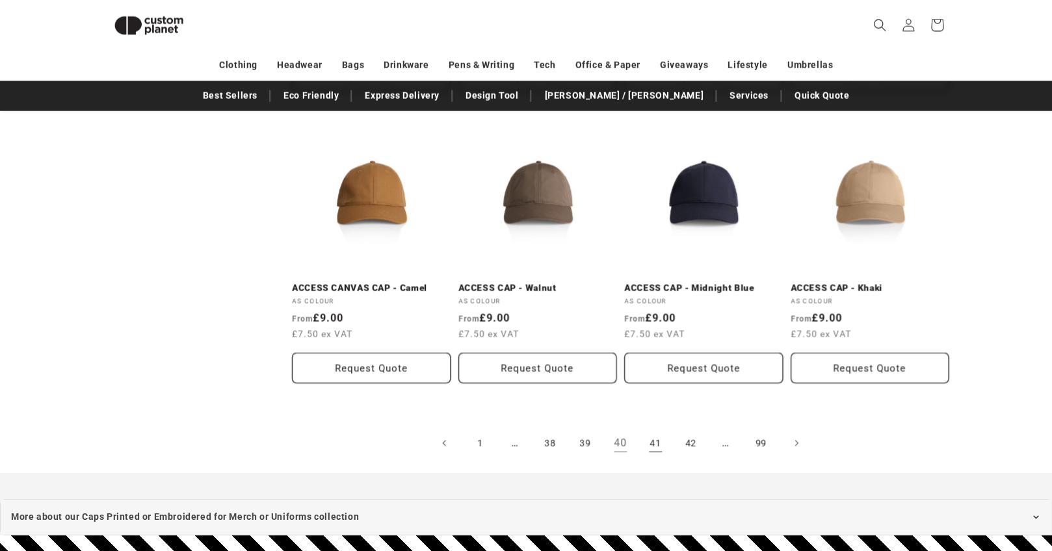
click at [658, 440] on link "41" at bounding box center [655, 443] width 29 height 29
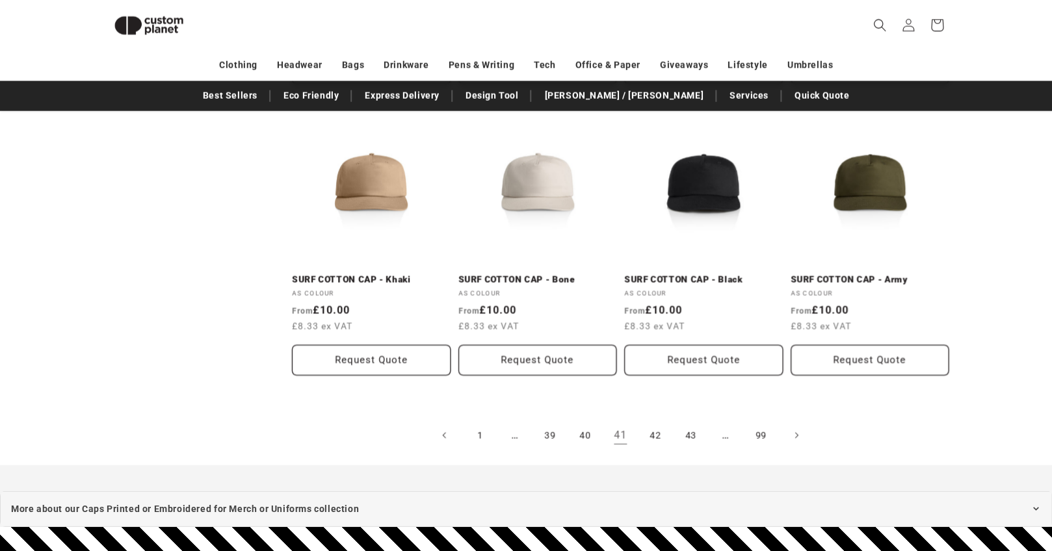
scroll to position [1330, 0]
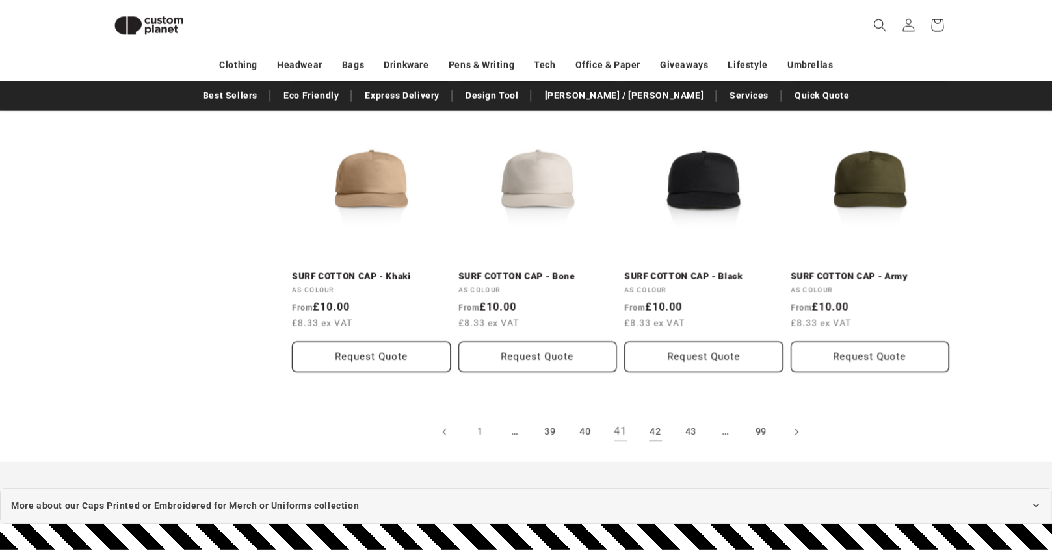
click at [653, 432] on link "42" at bounding box center [655, 432] width 29 height 29
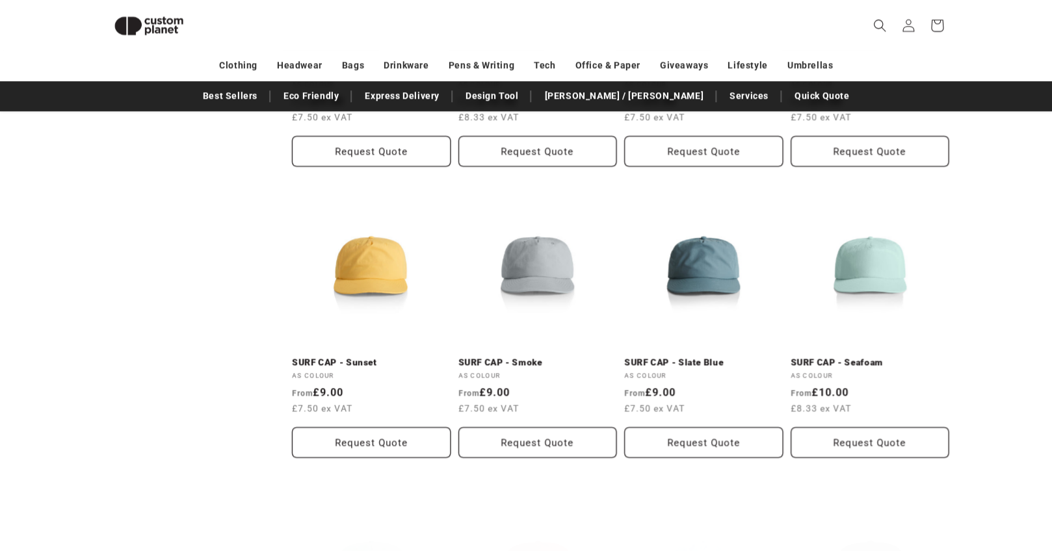
scroll to position [680, 0]
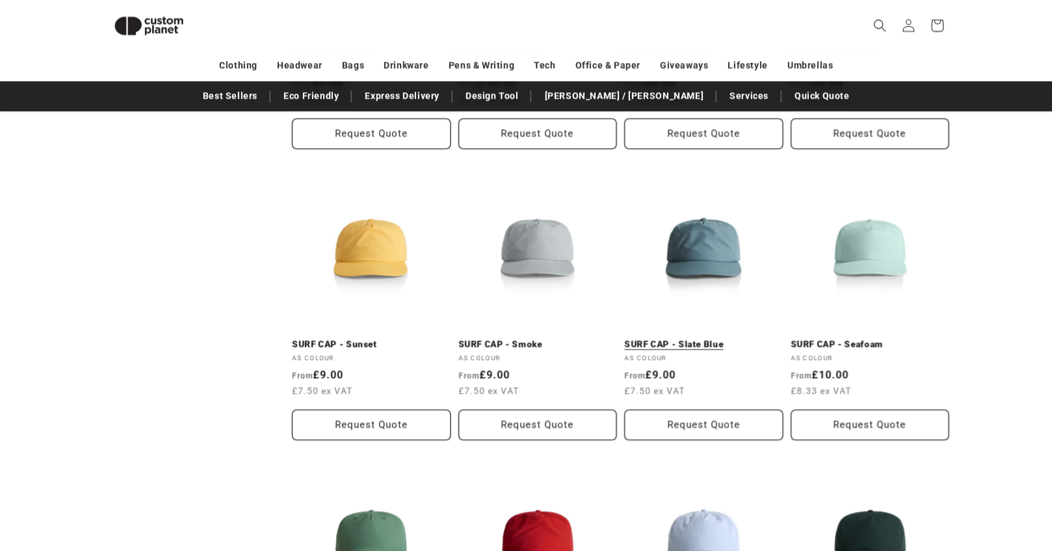
click at [722, 339] on link "SURF CAP - Slate Blue" at bounding box center [703, 345] width 159 height 12
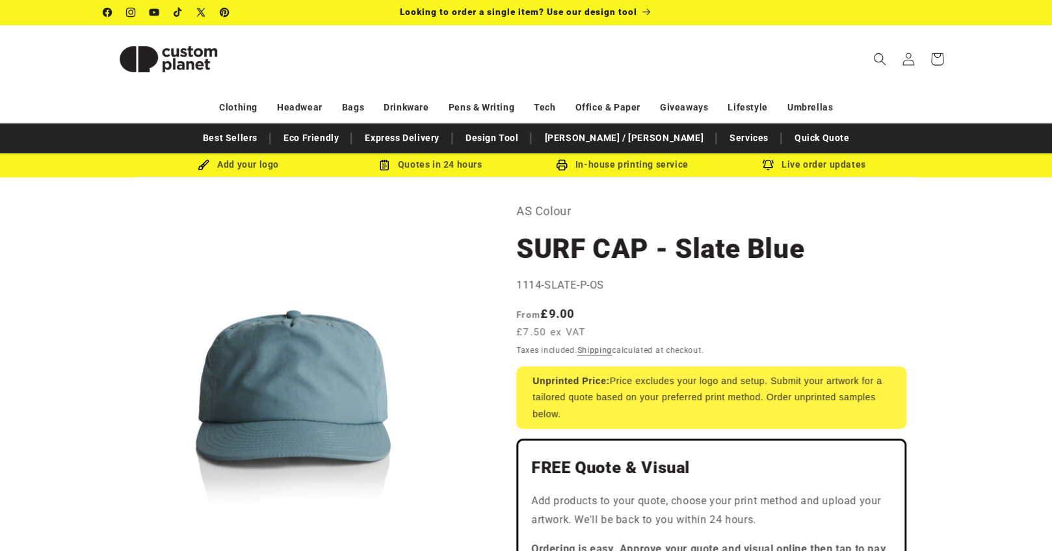
scroll to position [8, 0]
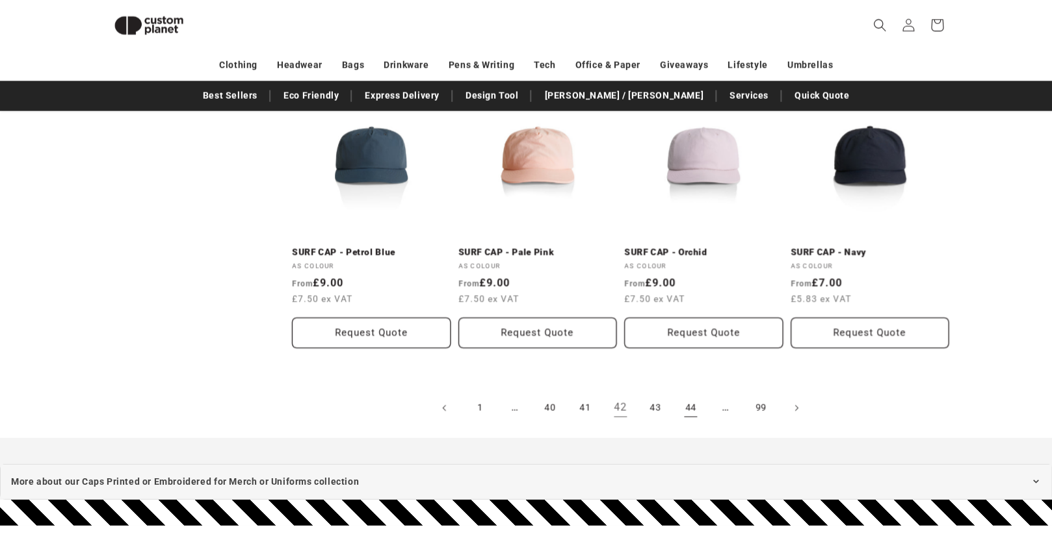
scroll to position [1352, 0]
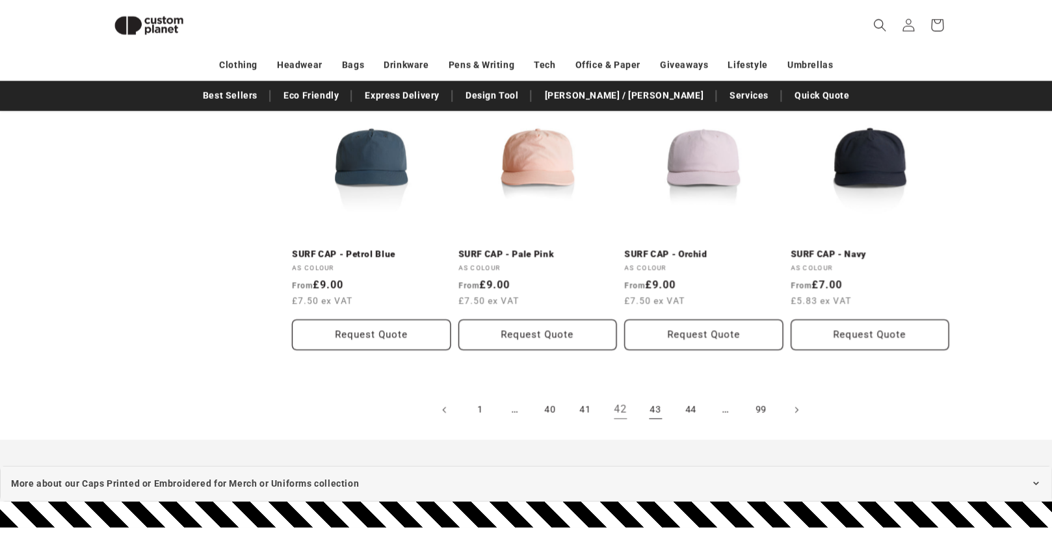
click at [653, 413] on link "43" at bounding box center [655, 410] width 29 height 29
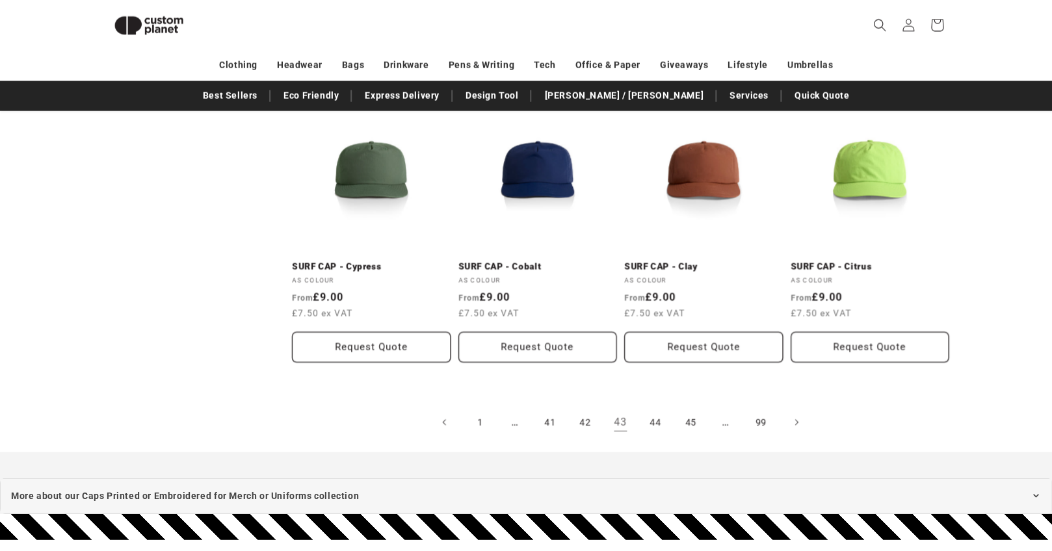
scroll to position [1337, 0]
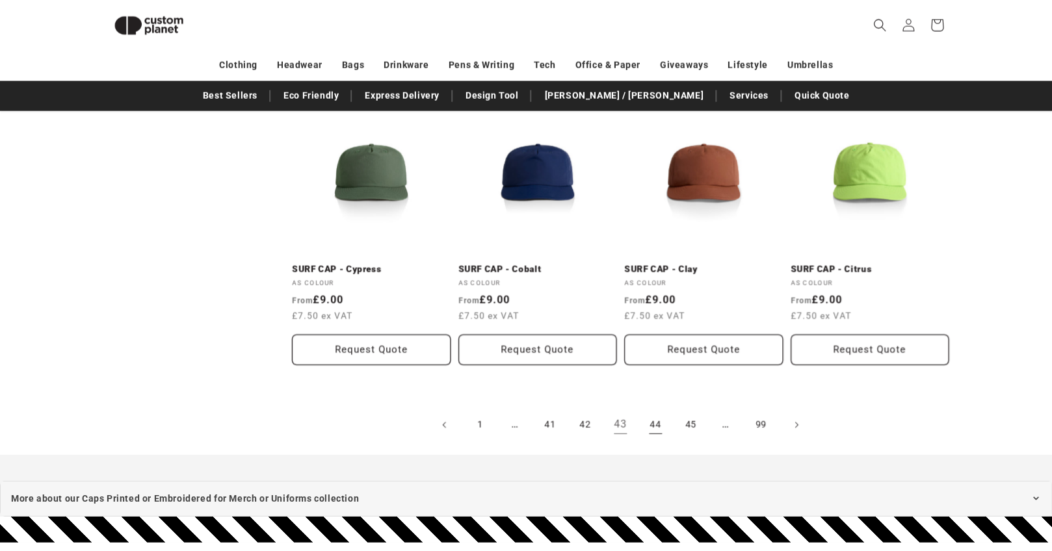
click at [651, 427] on link "44" at bounding box center [655, 425] width 29 height 29
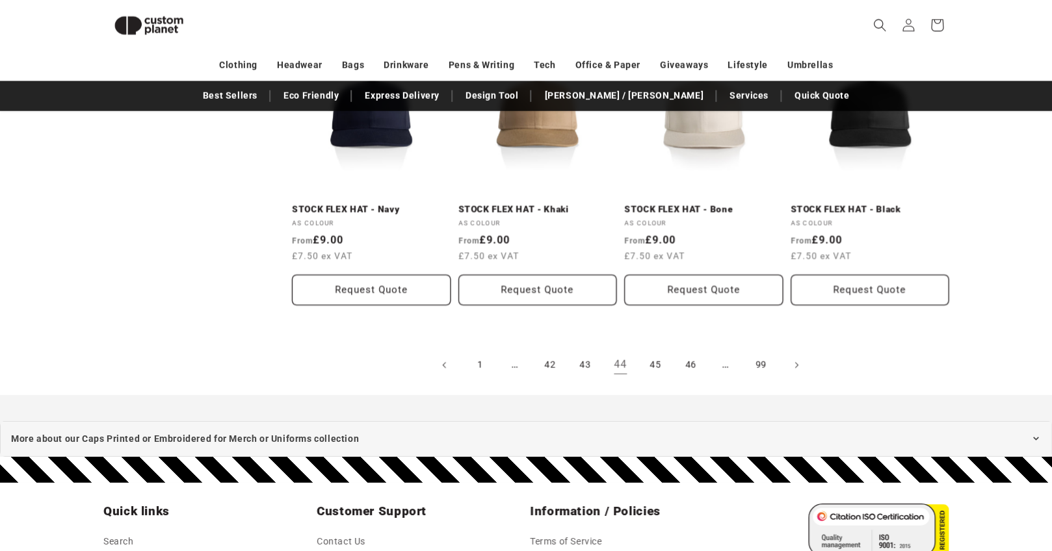
scroll to position [1405, 0]
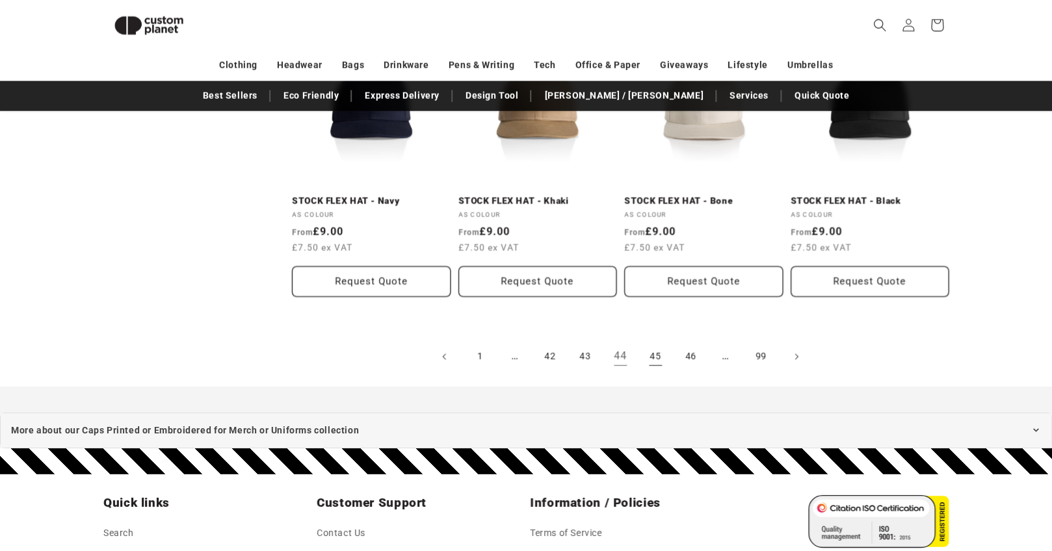
click at [658, 357] on link "45" at bounding box center [655, 357] width 29 height 29
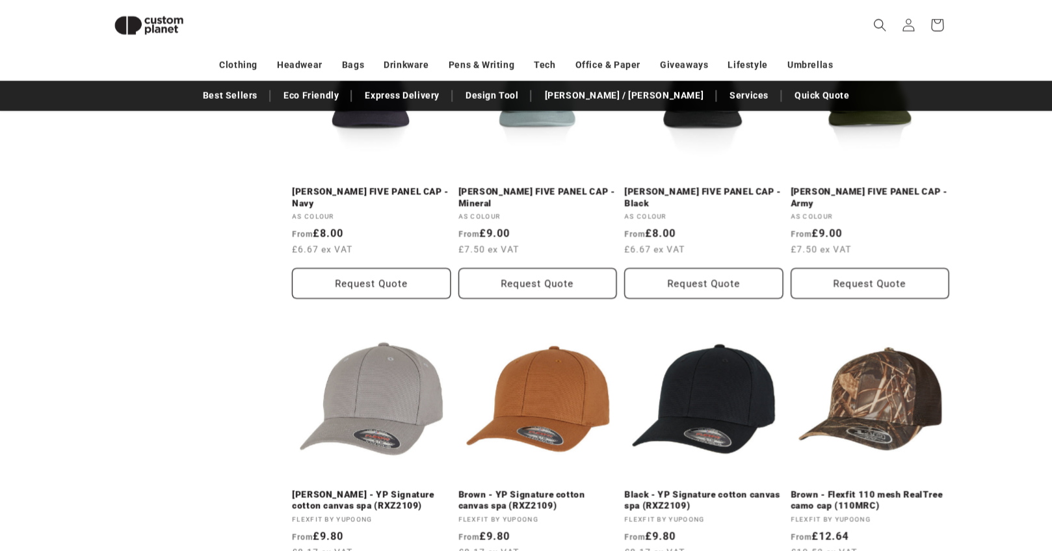
scroll to position [1026, 0]
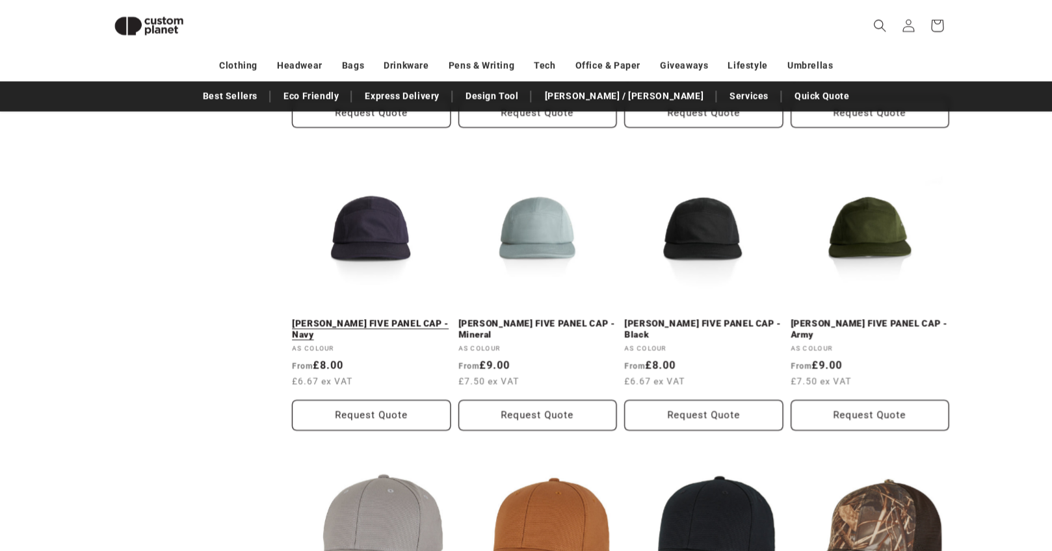
click at [361, 318] on link "[PERSON_NAME] FIVE PANEL CAP - Navy" at bounding box center [371, 329] width 159 height 23
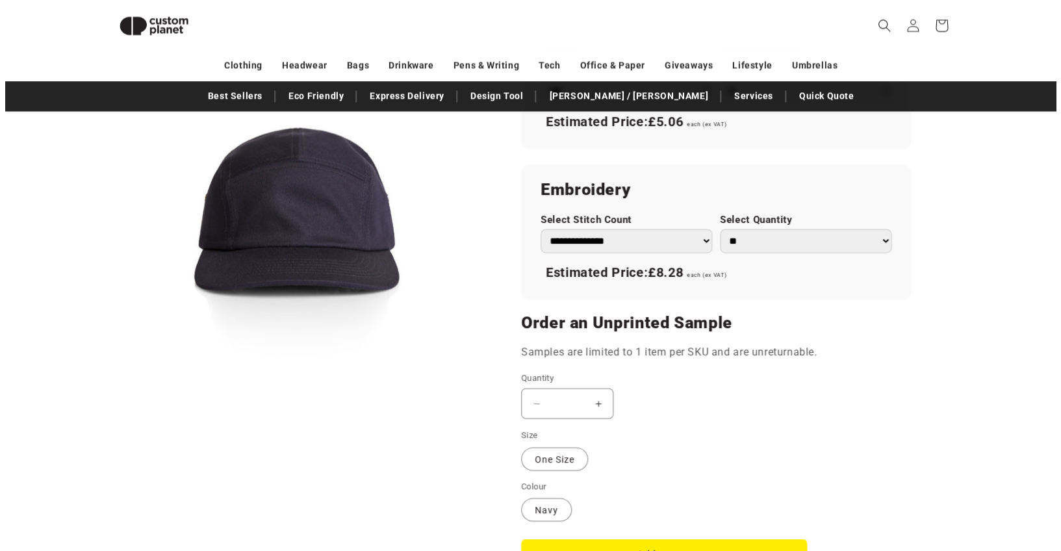
scroll to position [846, 0]
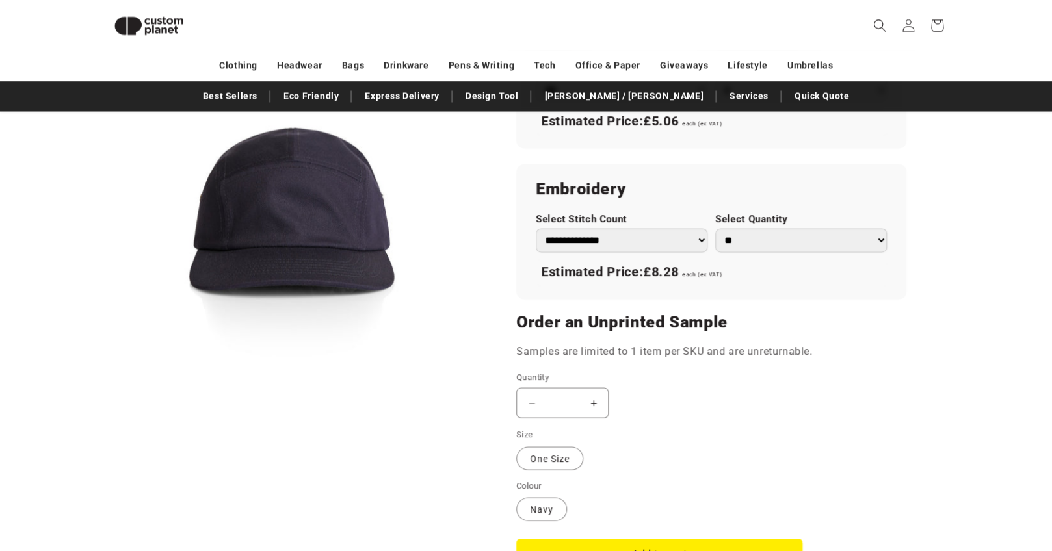
click at [103, 400] on button "Open media 1 in modal" at bounding box center [103, 400] width 0 height 0
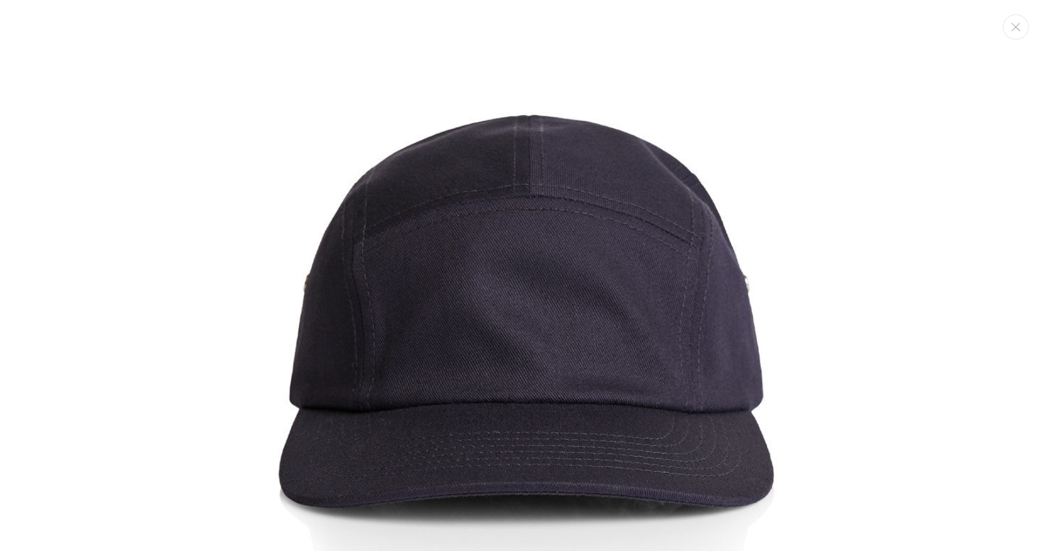
scroll to position [159, 0]
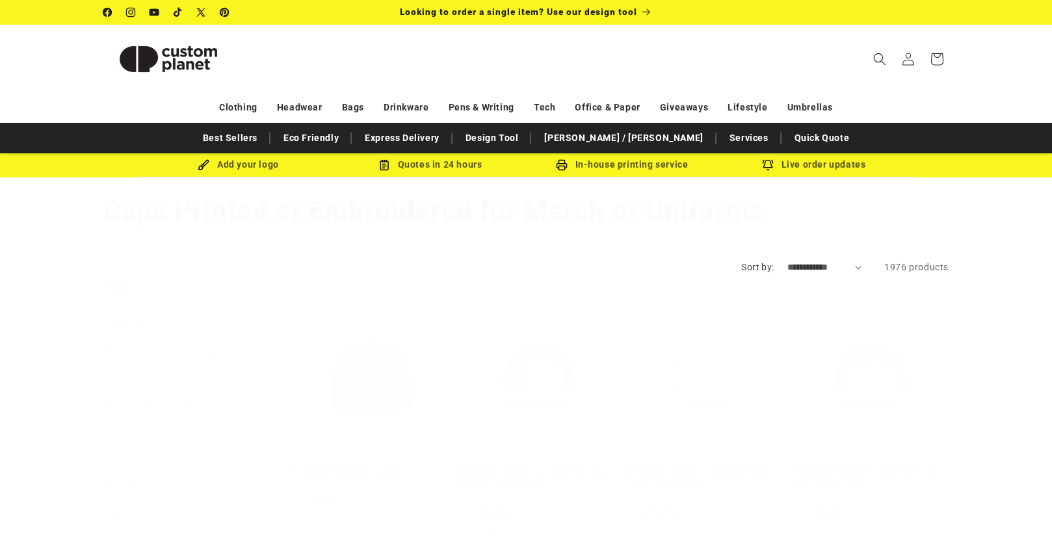
scroll to position [1026, 0]
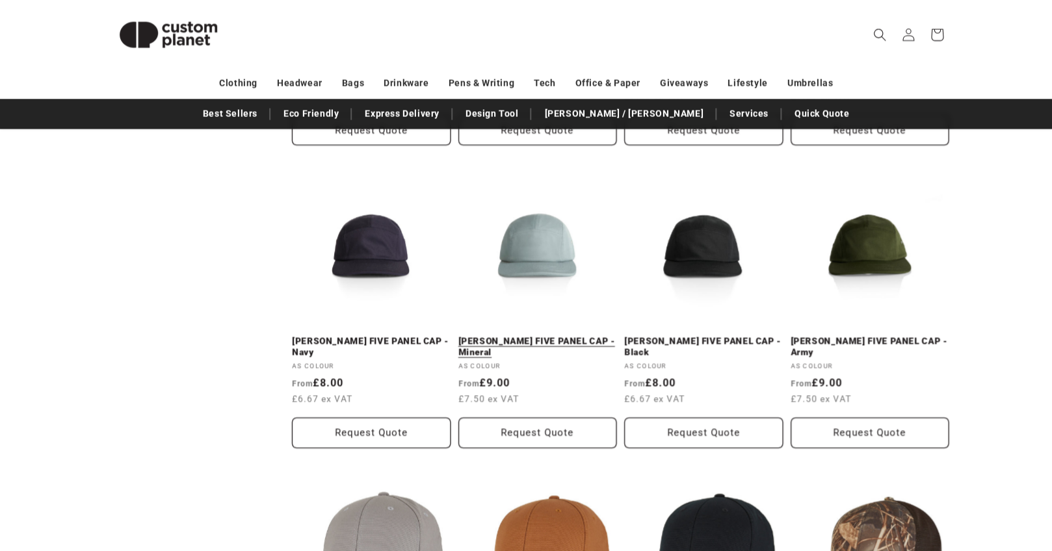
click at [536, 335] on link "[PERSON_NAME] FIVE PANEL CAP - Mineral" at bounding box center [537, 346] width 159 height 23
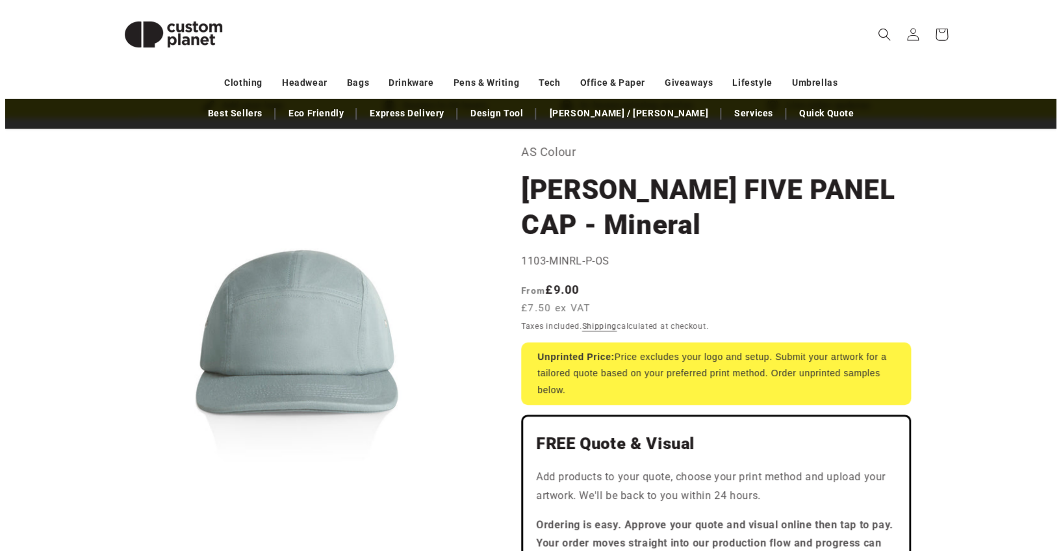
scroll to position [60, 0]
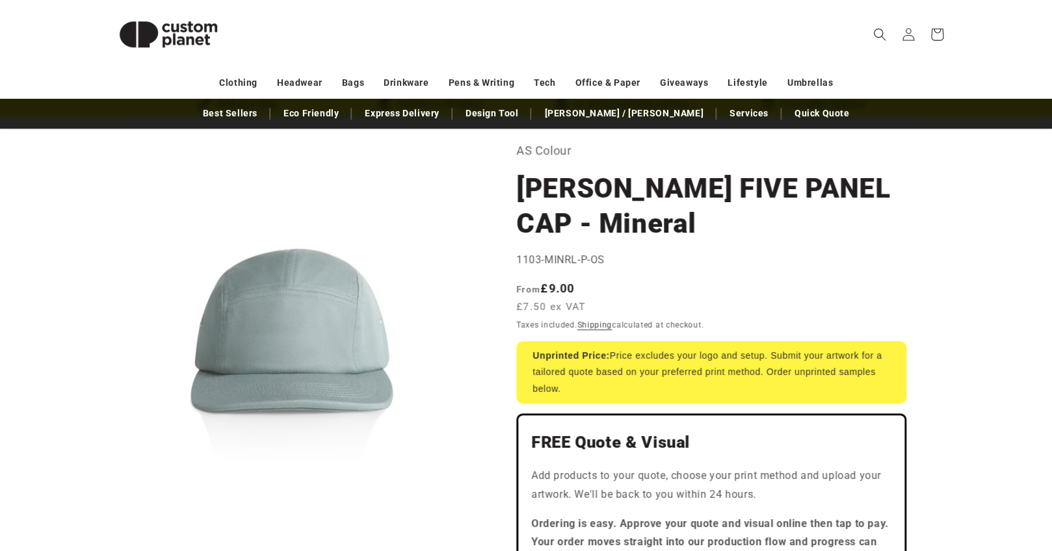
click at [103, 521] on button "Open media 1 in modal" at bounding box center [103, 521] width 0 height 0
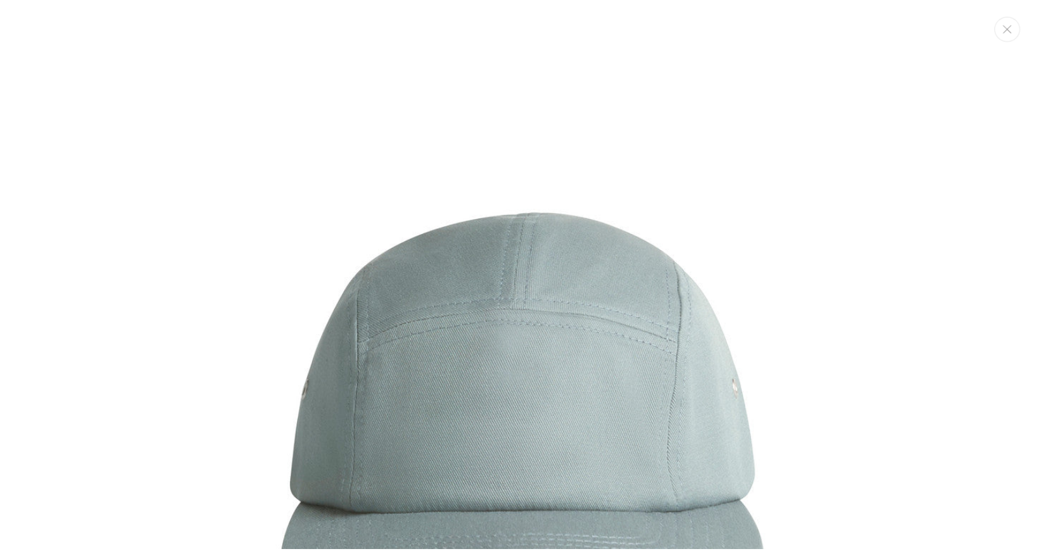
scroll to position [207, 0]
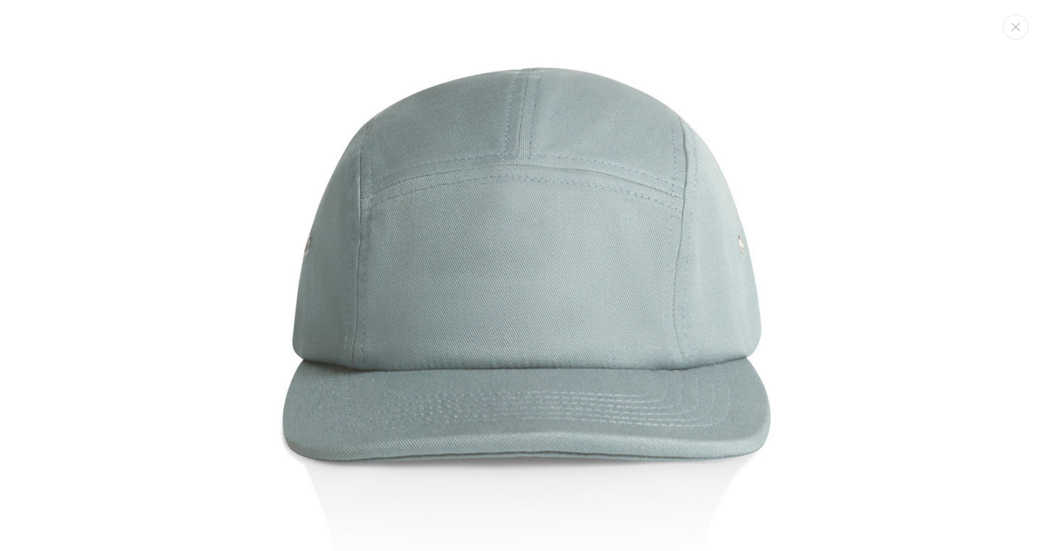
click at [361, 274] on img "Media gallery" at bounding box center [530, 265] width 918 height 918
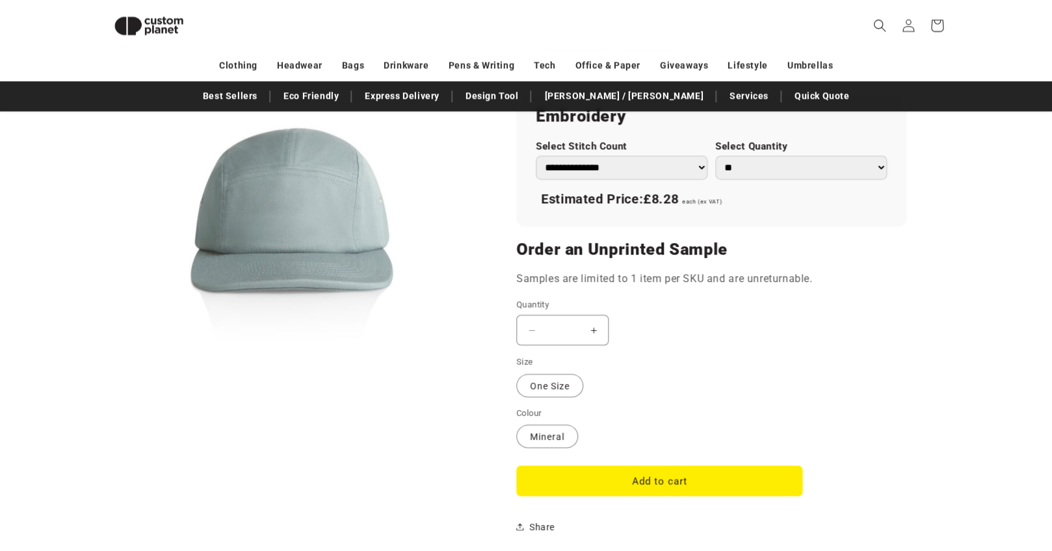
scroll to position [919, 0]
click at [593, 480] on button "Add to cart" at bounding box center [659, 480] width 286 height 31
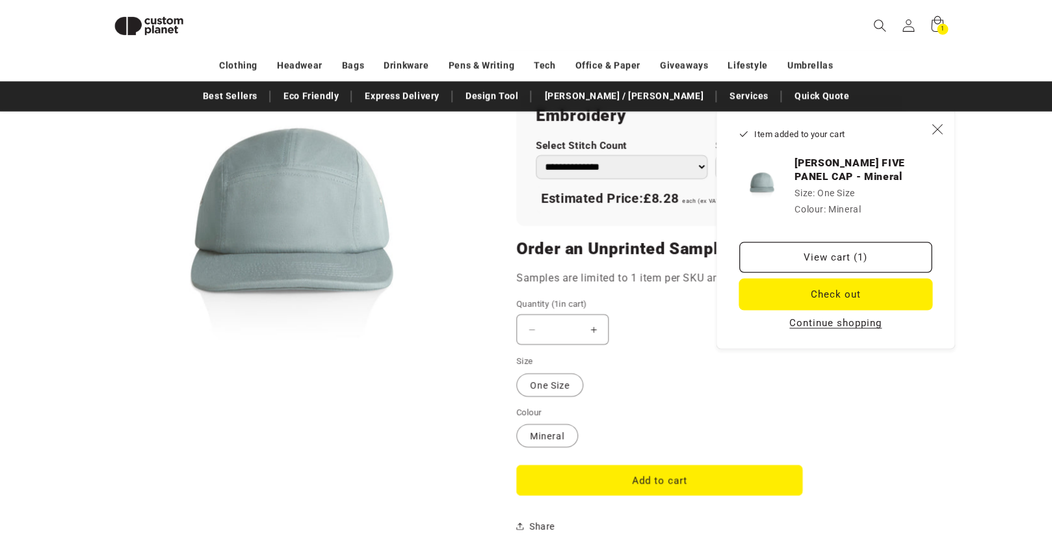
click at [801, 294] on button "Check out" at bounding box center [835, 294] width 192 height 31
